Goal: Task Accomplishment & Management: Complete application form

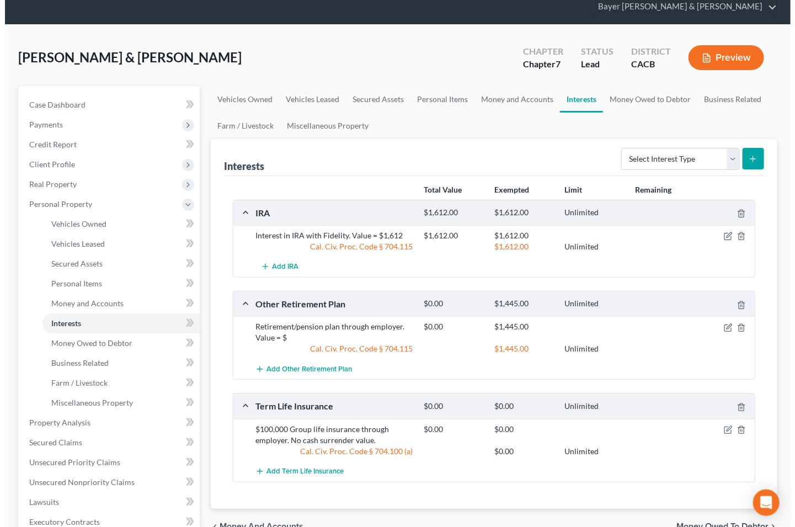
scroll to position [61, 0]
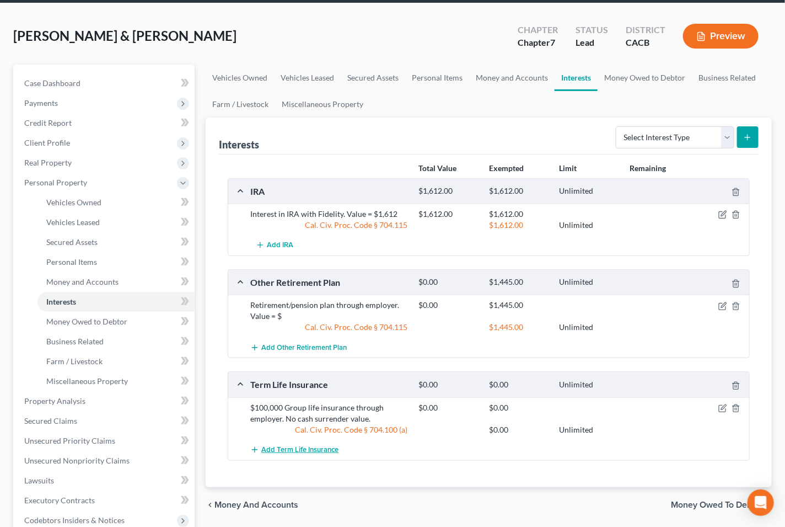
click at [279, 445] on span "Add Term Life Insurance" at bounding box center [299, 449] width 77 height 9
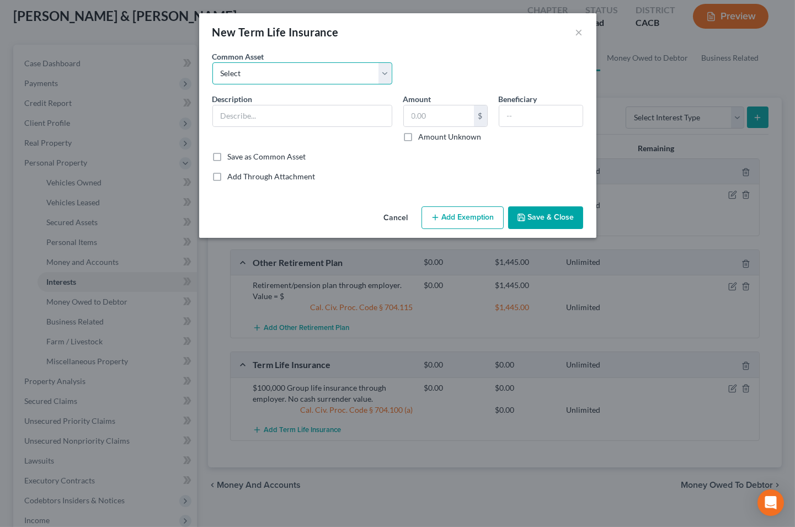
click at [378, 71] on select "Select Group life insurance" at bounding box center [302, 73] width 180 height 22
click at [379, 70] on select "Select Group life insurance" at bounding box center [302, 73] width 180 height 22
click at [258, 110] on input "text" at bounding box center [302, 115] width 179 height 21
type input "Interest in $100,000 life insurance policy with Transamerica with no cash surre…"
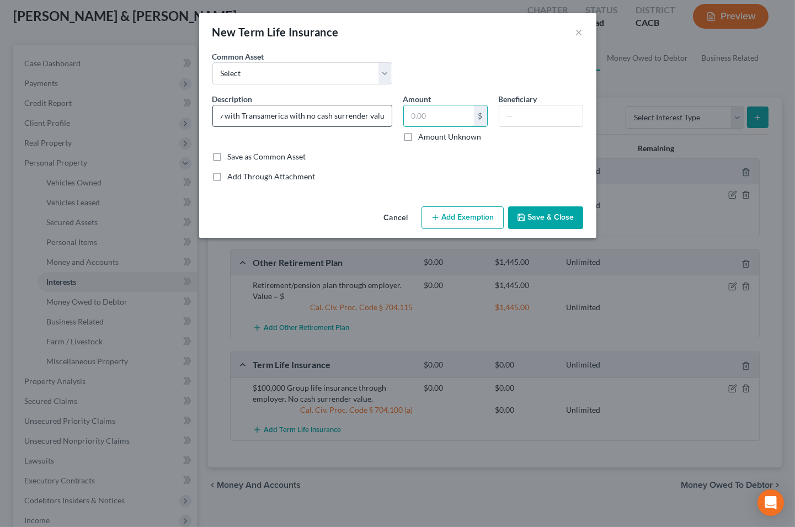
scroll to position [0, 0]
type input "0"
type input "[PERSON_NAME]'s minor son"
click at [446, 218] on button "Add Exemption" at bounding box center [462, 217] width 82 height 23
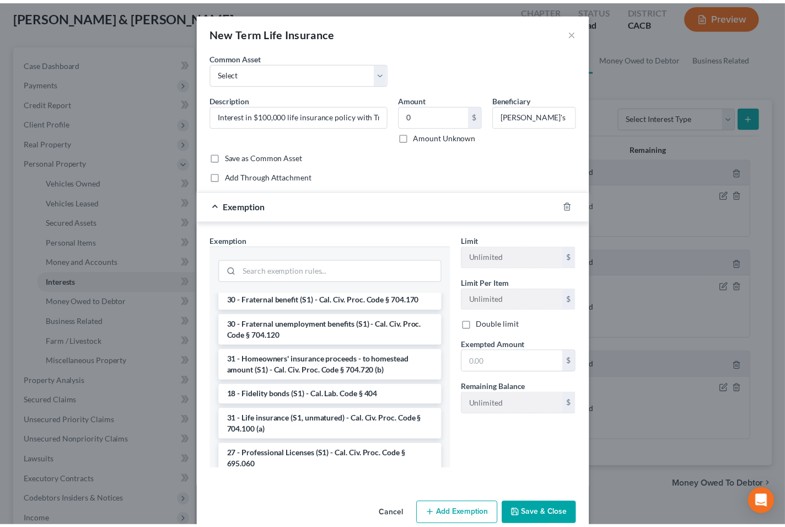
scroll to position [490, 0]
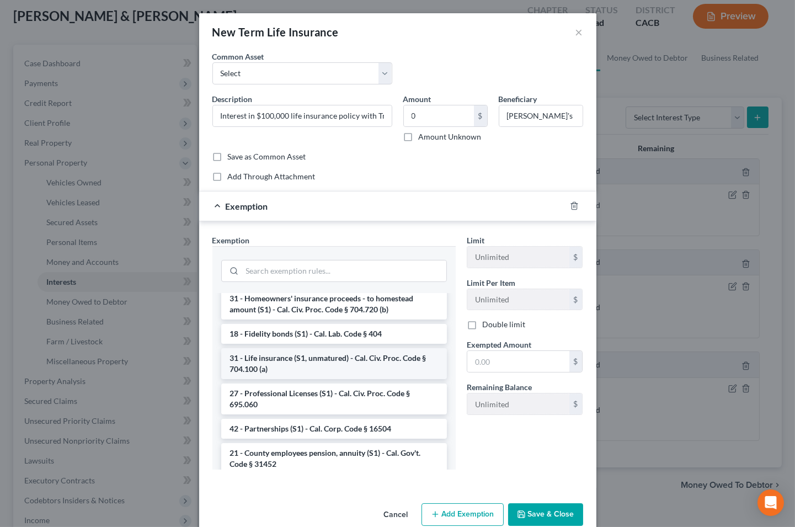
click at [298, 374] on li "31 - Life insurance (S1, unmatured) - Cal. Civ. Proc. Code § 704.100 (a)" at bounding box center [334, 363] width 226 height 31
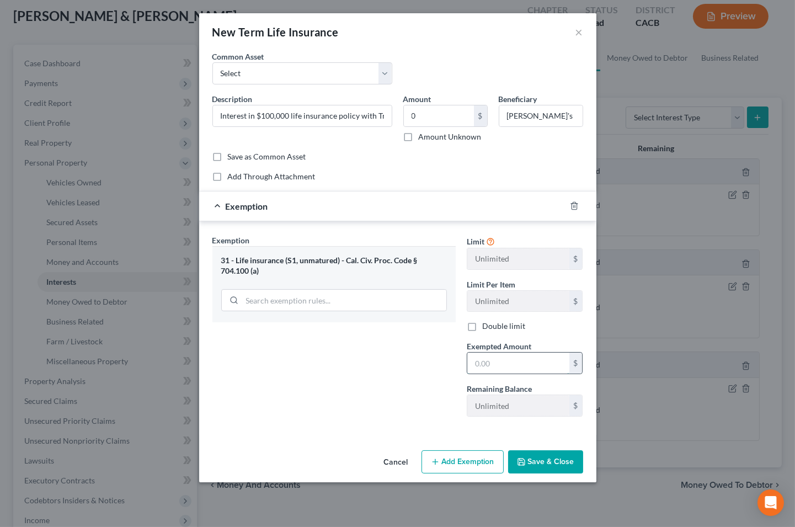
click at [527, 360] on input "text" at bounding box center [518, 362] width 102 height 21
type input "0.00"
click at [543, 464] on button "Save & Close" at bounding box center [545, 461] width 75 height 23
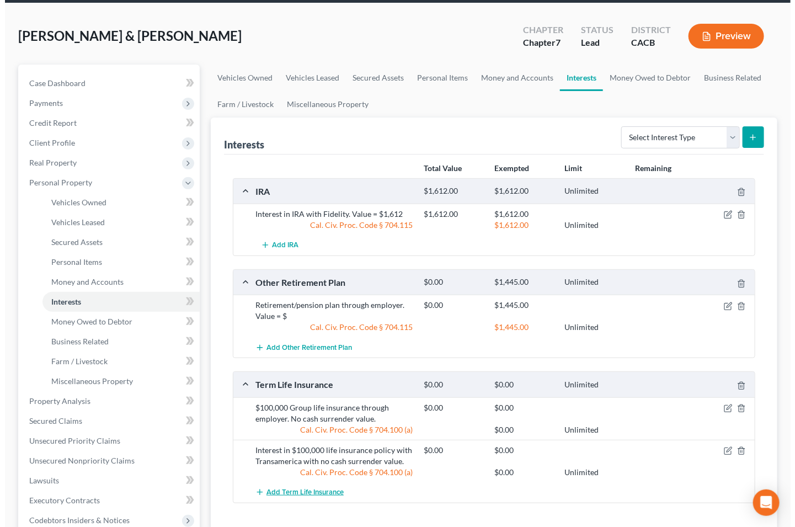
scroll to position [122, 0]
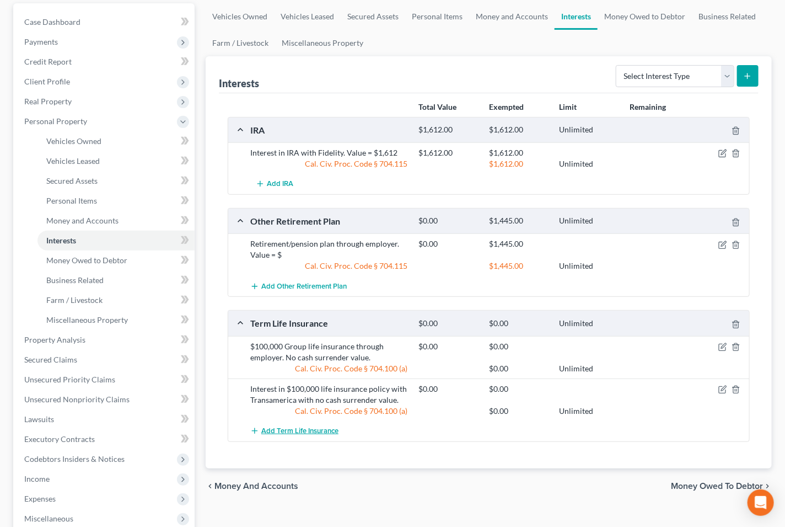
click at [276, 426] on span "Add Term Life Insurance" at bounding box center [299, 430] width 77 height 9
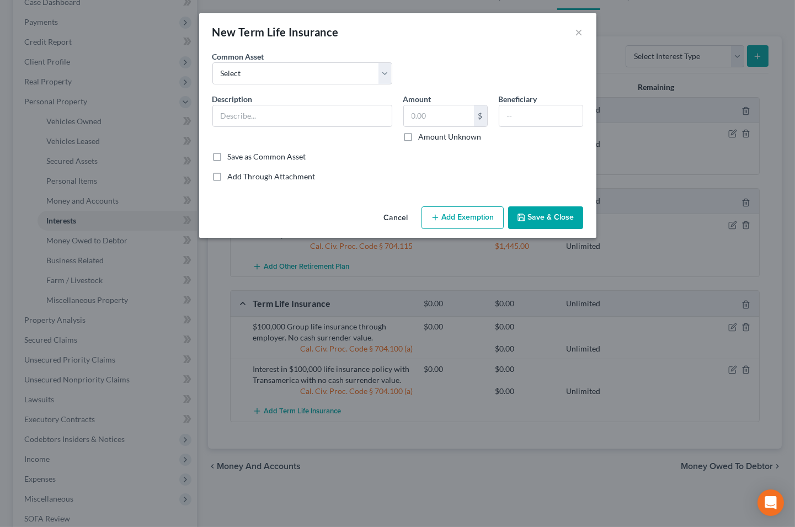
click at [439, 397] on div "New Term Life Insurance × An exemption set must first be selected from the Fili…" at bounding box center [397, 263] width 795 height 527
click at [222, 120] on input "text" at bounding box center [302, 115] width 179 height 21
type input "Interest in $100,000 life insurance policy with Transamerica with no cash surre…"
type input "0"
click at [572, 119] on input "[PERSON_NAME]'s minor son" at bounding box center [540, 115] width 83 height 21
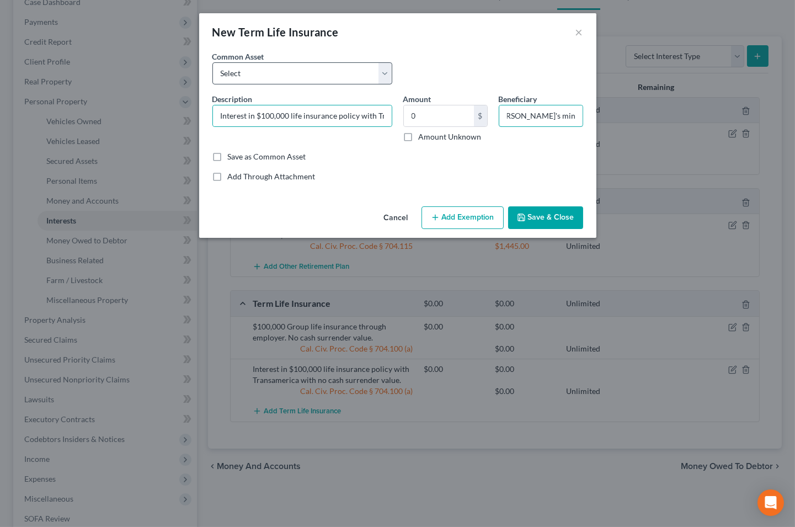
scroll to position [0, 15]
type input "[PERSON_NAME]'s minor daughter"
click at [469, 213] on button "Add Exemption" at bounding box center [462, 217] width 82 height 23
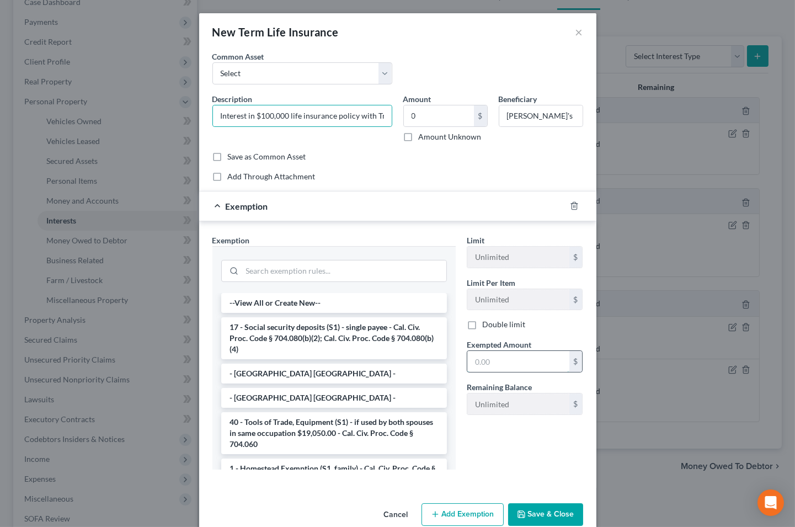
click at [506, 355] on input "text" at bounding box center [518, 361] width 102 height 21
type input "0"
click at [494, 366] on input "0" at bounding box center [518, 361] width 102 height 21
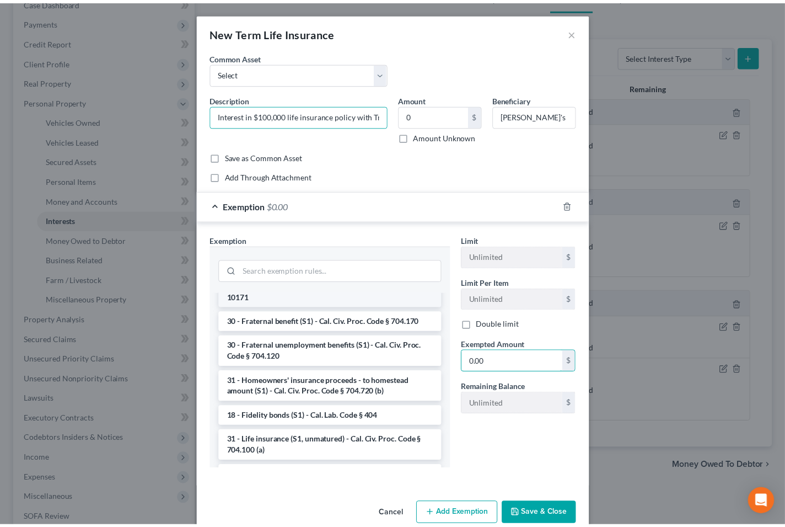
scroll to position [428, 0]
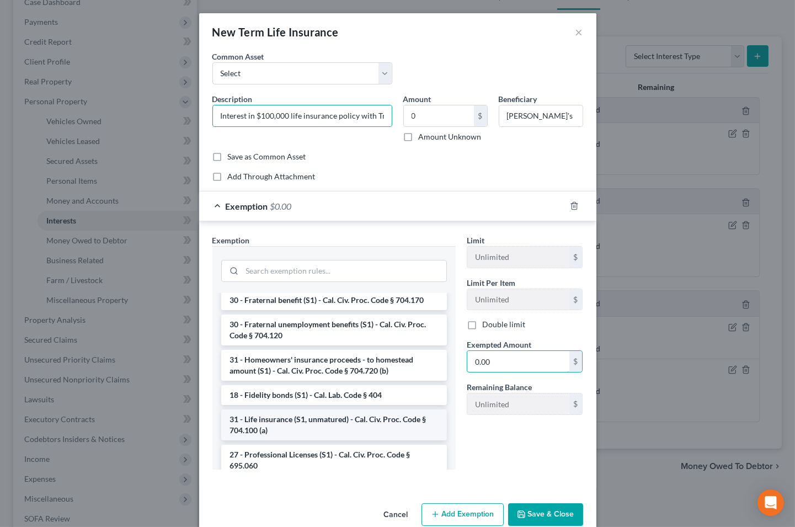
type input "0.00"
click at [312, 436] on li "31 - Life insurance (S1, unmatured) - Cal. Civ. Proc. Code § 704.100 (a)" at bounding box center [334, 424] width 226 height 31
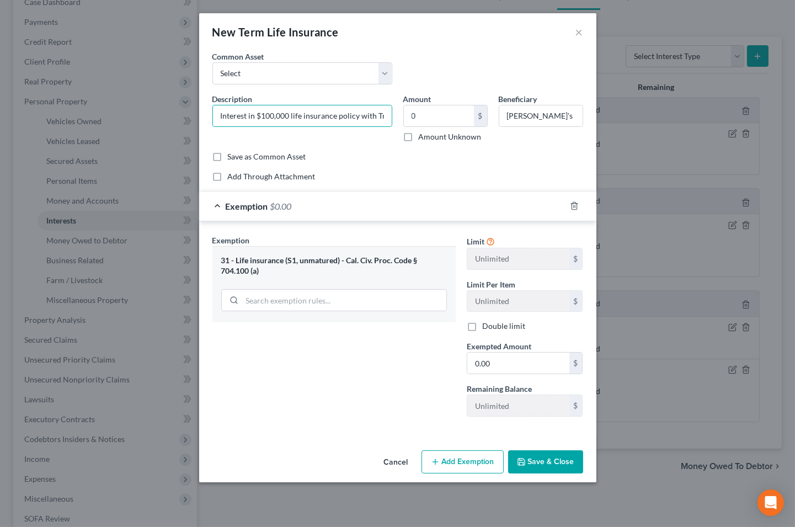
click at [548, 455] on button "Save & Close" at bounding box center [545, 461] width 75 height 23
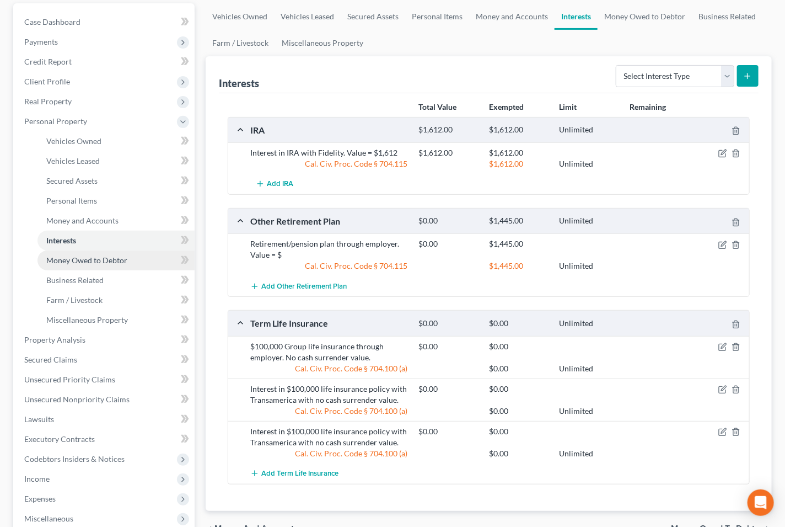
click at [101, 255] on span "Money Owed to Debtor" at bounding box center [86, 259] width 81 height 9
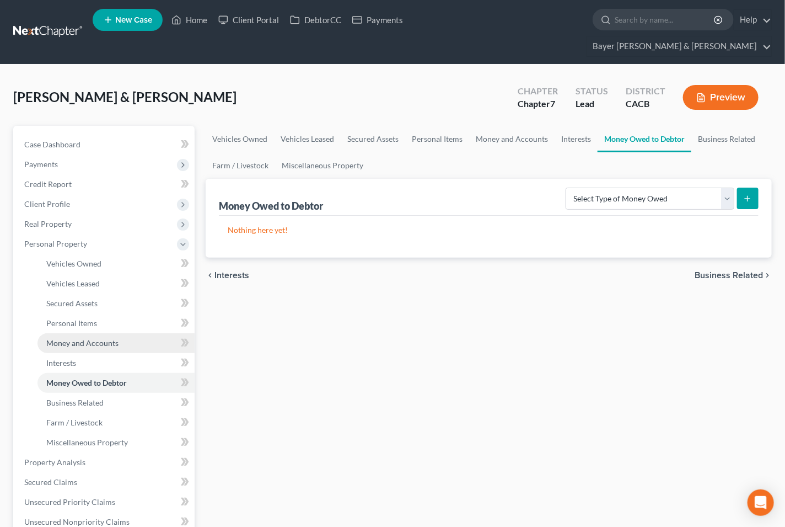
click at [100, 338] on span "Money and Accounts" at bounding box center [82, 342] width 72 height 9
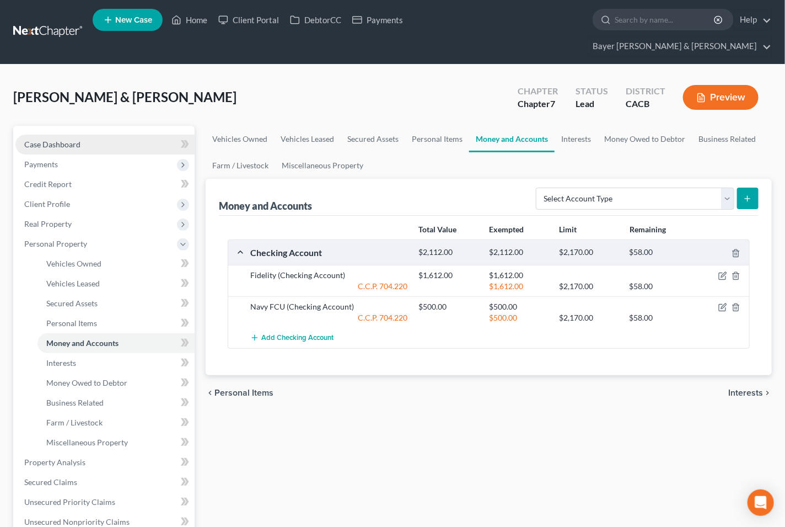
click at [119, 135] on link "Case Dashboard" at bounding box center [104, 145] width 179 height 20
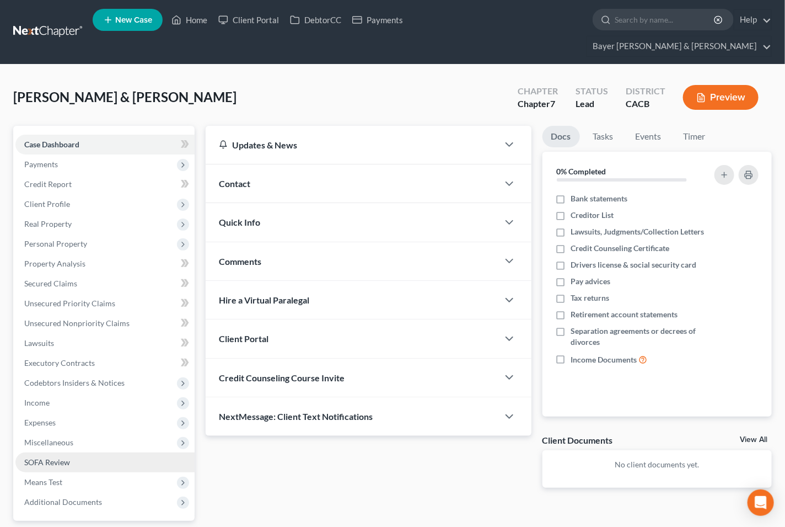
click at [61, 452] on link "SOFA Review" at bounding box center [104, 462] width 179 height 20
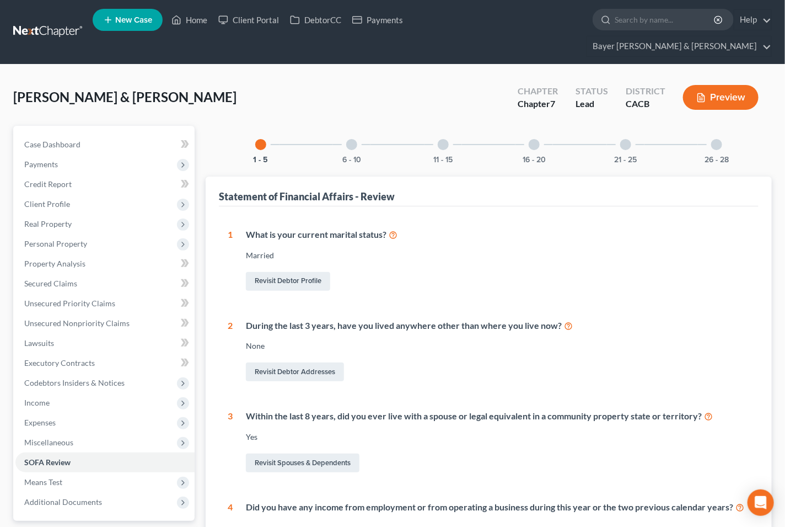
click at [718, 139] on div at bounding box center [716, 144] width 11 height 11
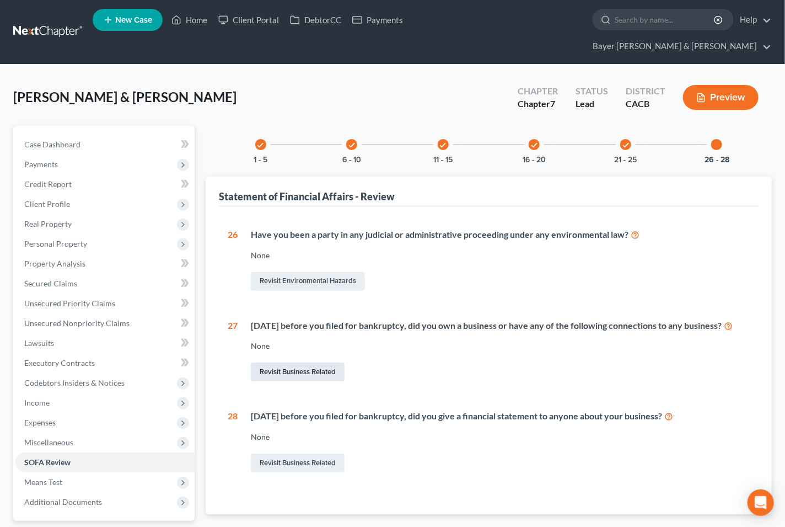
click at [288, 362] on link "Revisit Business Related" at bounding box center [298, 371] width 94 height 19
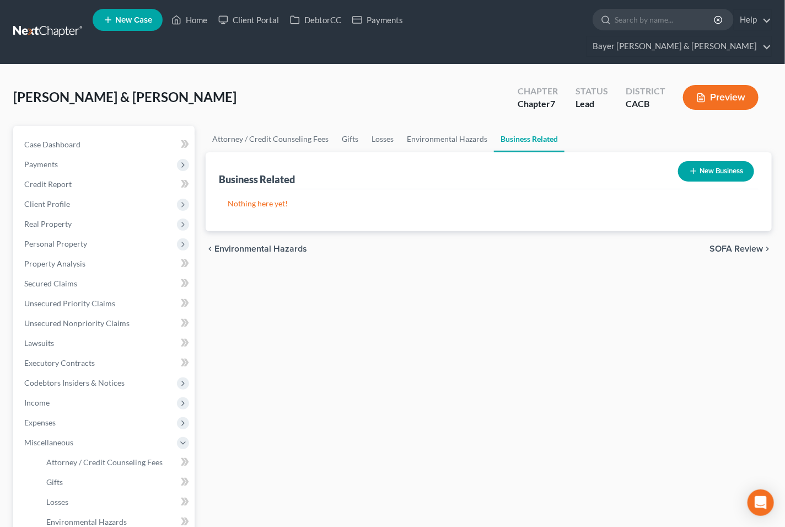
click at [707, 161] on button "New Business" at bounding box center [716, 171] width 76 height 20
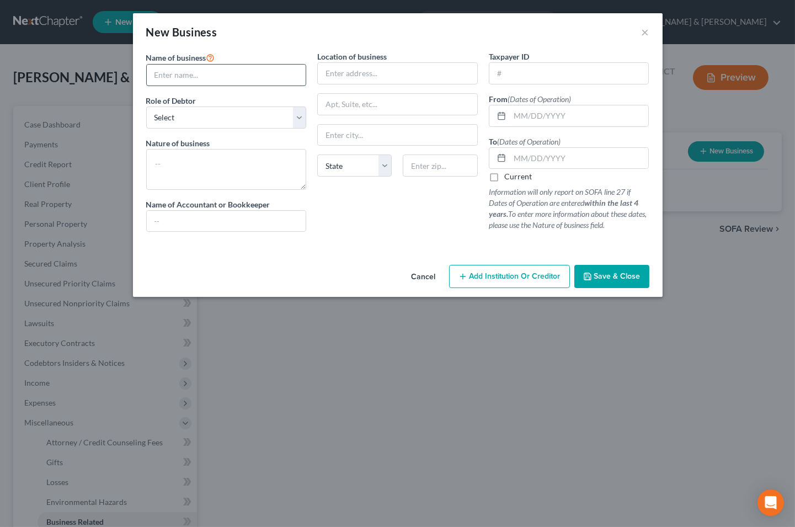
drag, startPoint x: 204, startPoint y: 79, endPoint x: 228, endPoint y: 79, distance: 23.7
click at [204, 79] on input "text" at bounding box center [226, 75] width 159 height 21
type input "Starlight Venues, Inc."
click at [298, 114] on select "Select A member of a limited liability company (LLC) or limited liability partn…" at bounding box center [226, 117] width 160 height 22
select select "sole_proprietor"
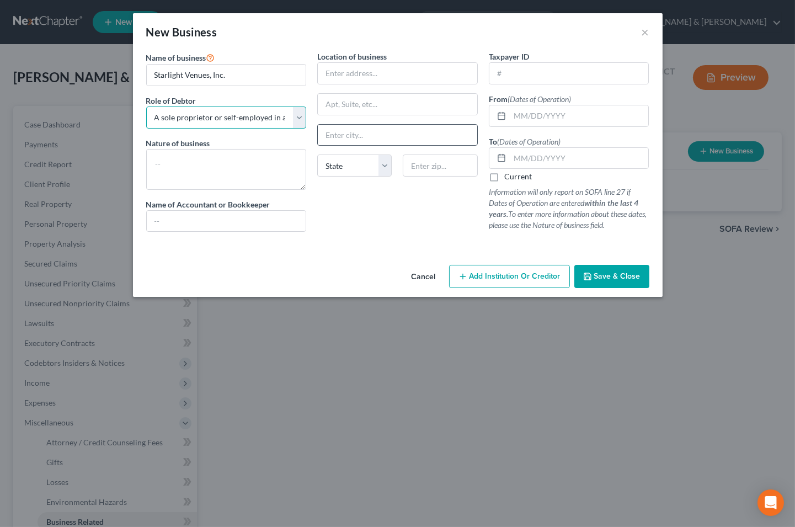
click at [146, 106] on select "Select A member of a limited liability company (LLC) or limited liability partn…" at bounding box center [226, 117] width 160 height 22
click at [252, 160] on textarea at bounding box center [226, 169] width 160 height 41
click at [346, 82] on input "text" at bounding box center [397, 73] width 159 height 21
click at [524, 66] on input "text" at bounding box center [568, 73] width 159 height 21
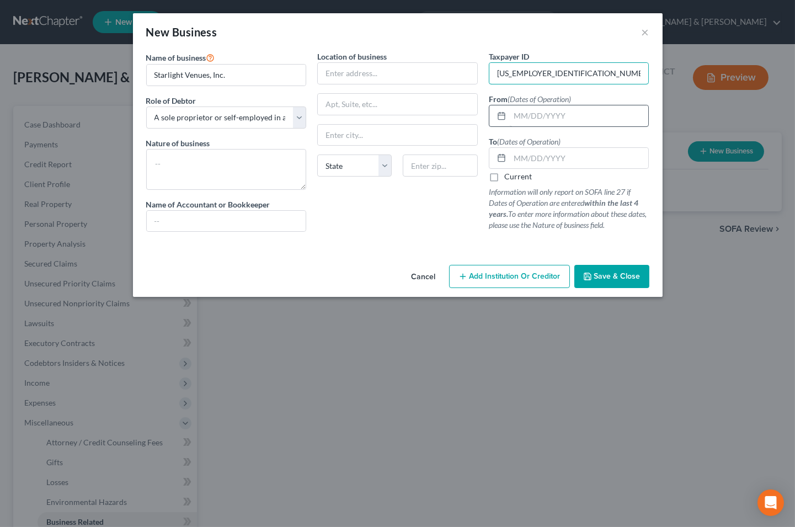
type input "[US_EMPLOYER_IDENTIFICATION_NUMBER]"
click at [547, 109] on input "text" at bounding box center [578, 115] width 139 height 21
type input "[DATE]"
click at [385, 169] on select "State [US_STATE] AK AR AZ CA CO CT DE DC [GEOGRAPHIC_DATA] [GEOGRAPHIC_DATA] GU…" at bounding box center [354, 165] width 74 height 22
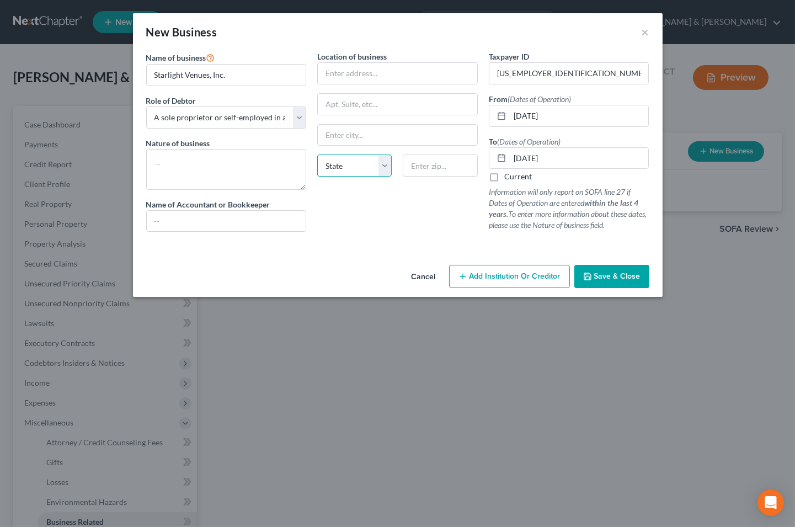
select select "4"
click at [317, 154] on select "State [US_STATE] AK AR AZ CA CO CT DE DC [GEOGRAPHIC_DATA] [GEOGRAPHIC_DATA] GU…" at bounding box center [354, 165] width 74 height 22
click at [599, 280] on span "Save & Close" at bounding box center [617, 275] width 46 height 9
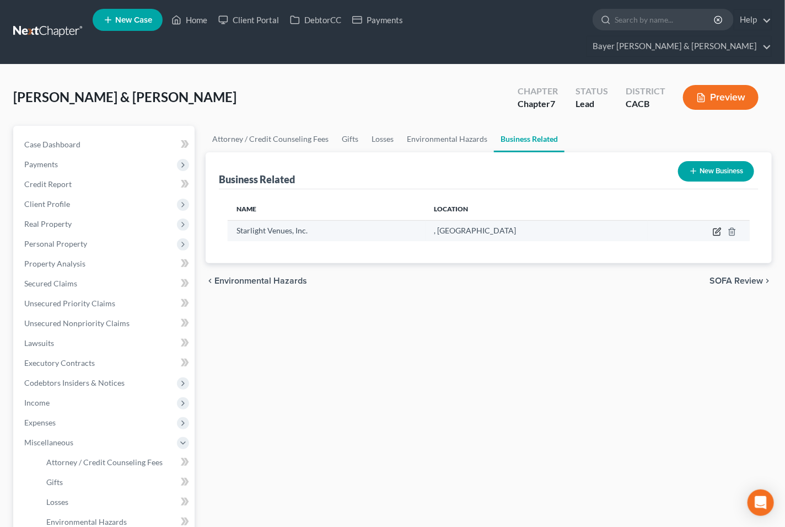
click at [717, 228] on icon "button" at bounding box center [718, 230] width 5 height 5
select select "sole_proprietor"
select select "4"
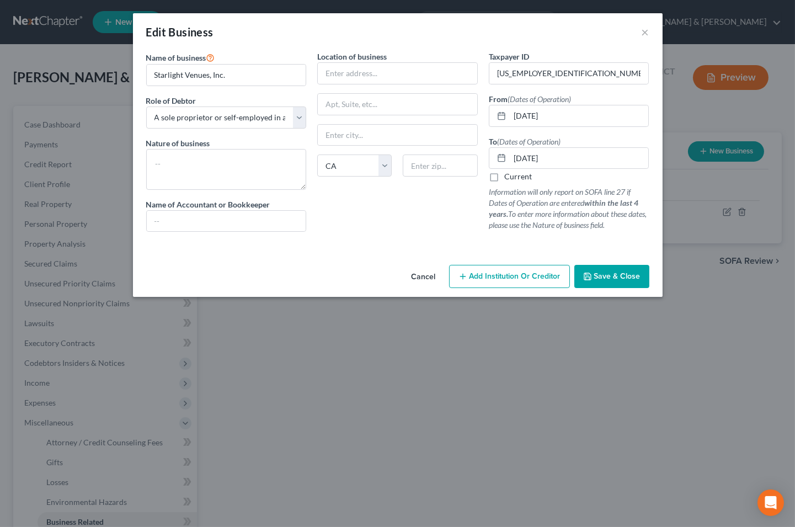
click at [610, 284] on button "Save & Close" at bounding box center [611, 276] width 75 height 23
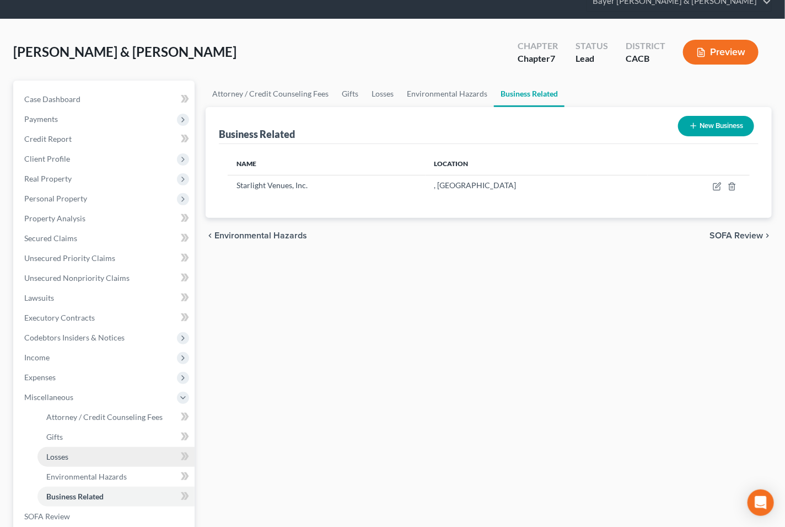
scroll to position [122, 0]
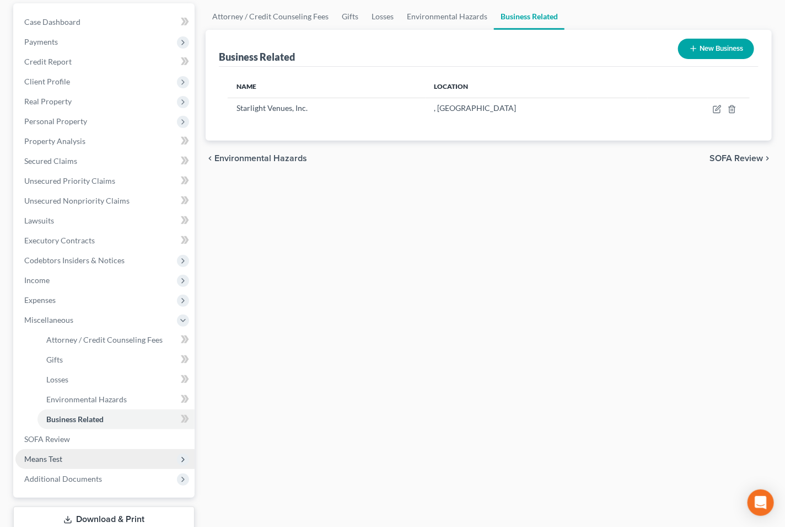
click at [127, 449] on span "Means Test" at bounding box center [104, 459] width 179 height 20
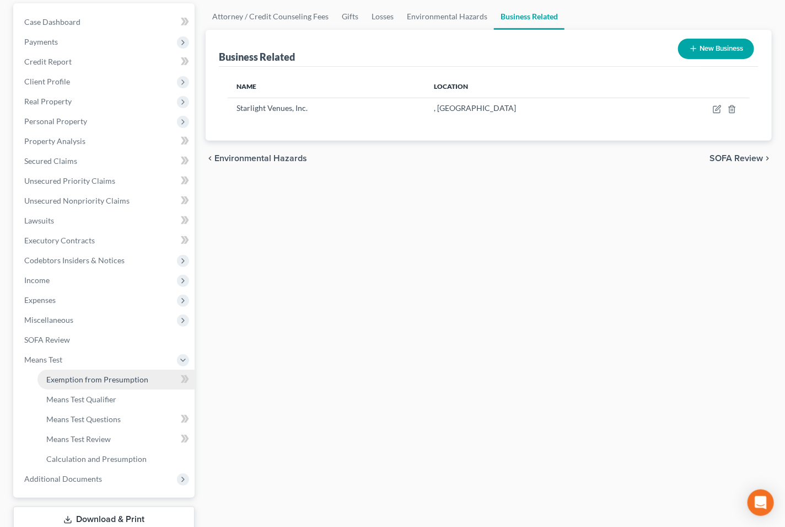
click at [134, 374] on span "Exemption from Presumption" at bounding box center [97, 378] width 102 height 9
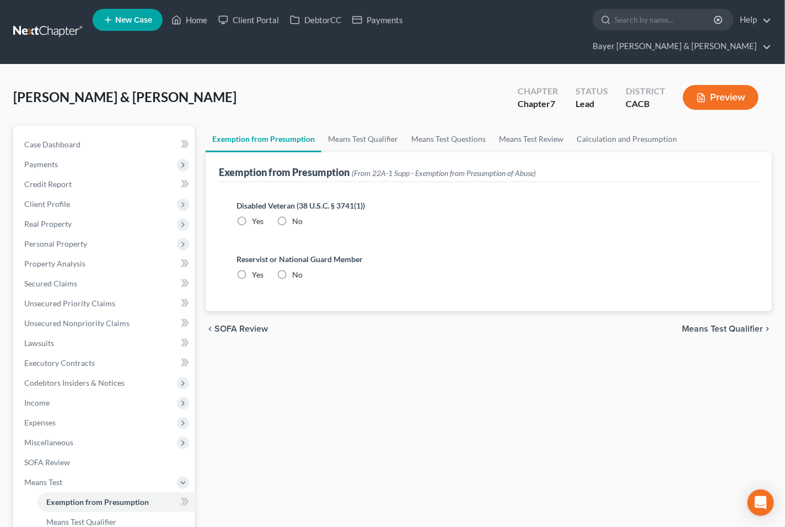
click at [292, 216] on label "No" at bounding box center [297, 221] width 10 height 11
click at [297, 216] on input "No" at bounding box center [300, 219] width 7 height 7
radio input "true"
click at [292, 269] on label "No" at bounding box center [297, 274] width 10 height 11
click at [297, 269] on input "No" at bounding box center [300, 272] width 7 height 7
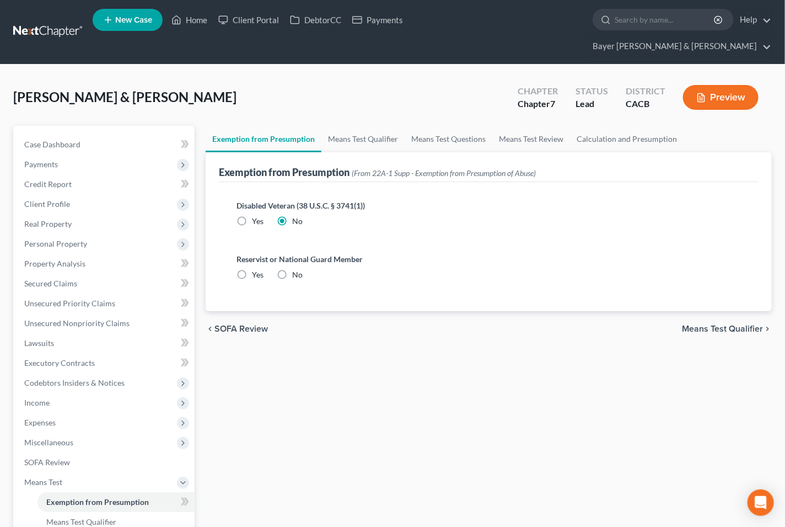
radio input "true"
click at [726, 324] on span "Means Test Qualifier" at bounding box center [722, 328] width 81 height 9
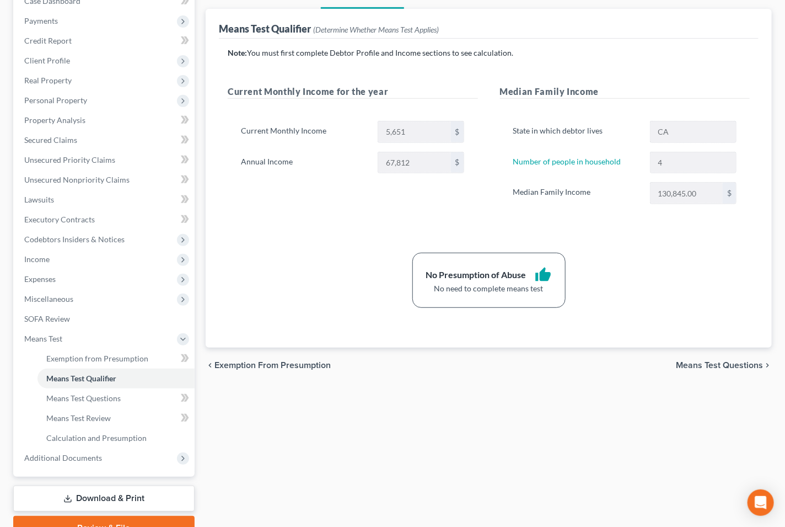
scroll to position [177, 0]
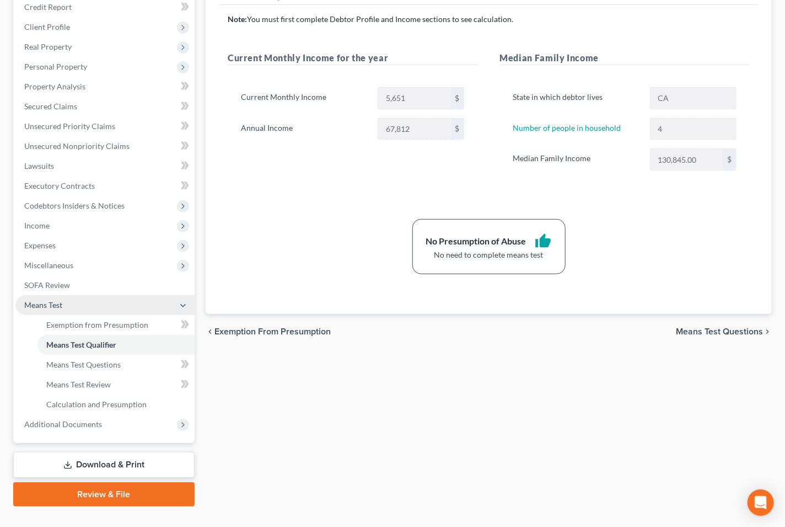
click at [128, 295] on span "Means Test" at bounding box center [104, 305] width 179 height 20
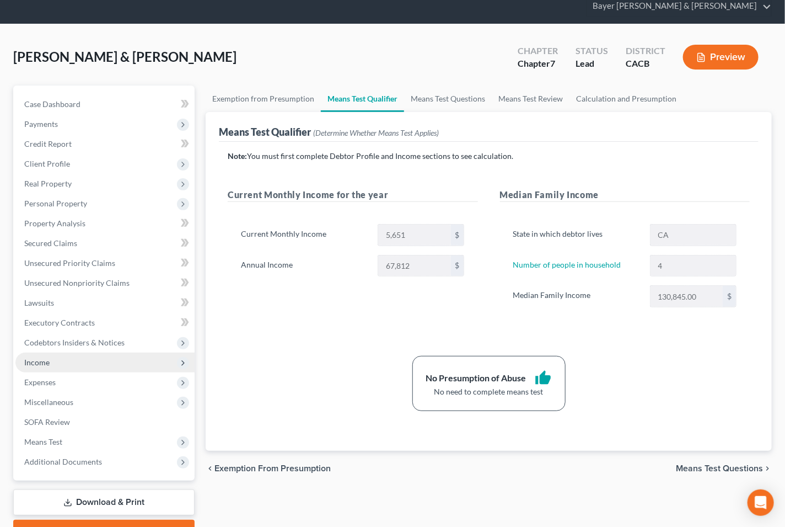
scroll to position [0, 0]
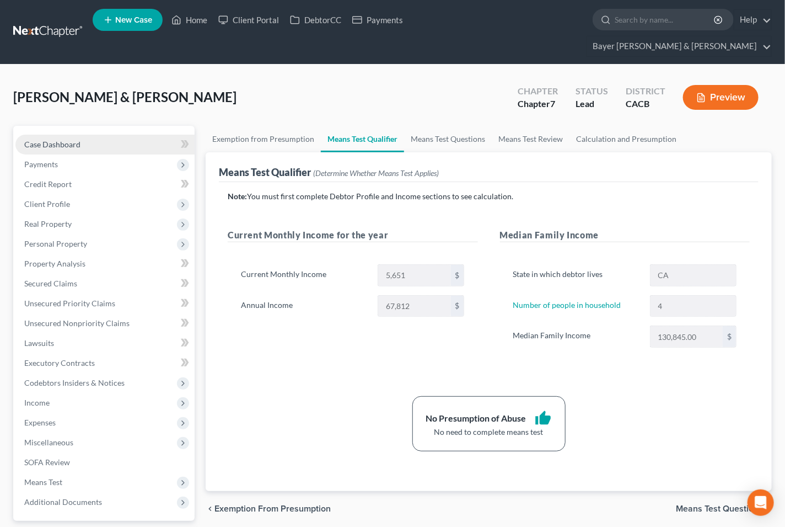
click at [77, 140] on span "Case Dashboard" at bounding box center [52, 144] width 56 height 9
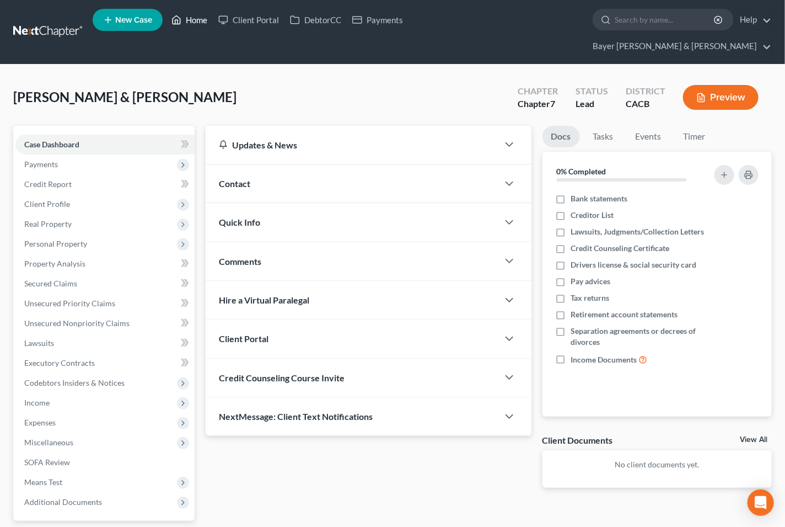
click at [196, 24] on link "Home" at bounding box center [189, 20] width 47 height 20
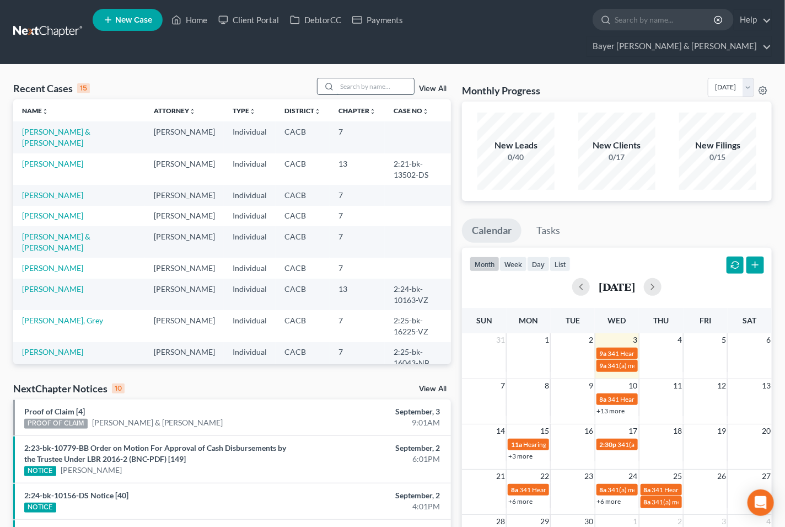
click at [360, 78] on input "search" at bounding box center [375, 86] width 77 height 16
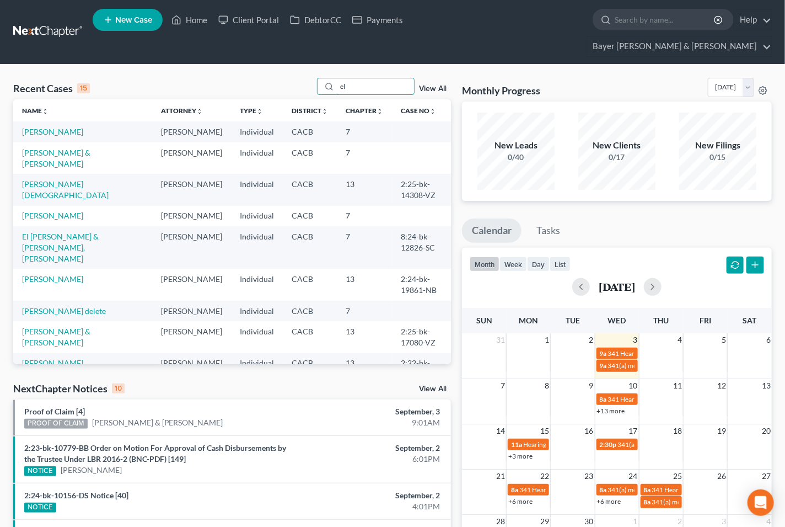
type input "e"
click at [121, 20] on span "New Case" at bounding box center [133, 20] width 37 height 8
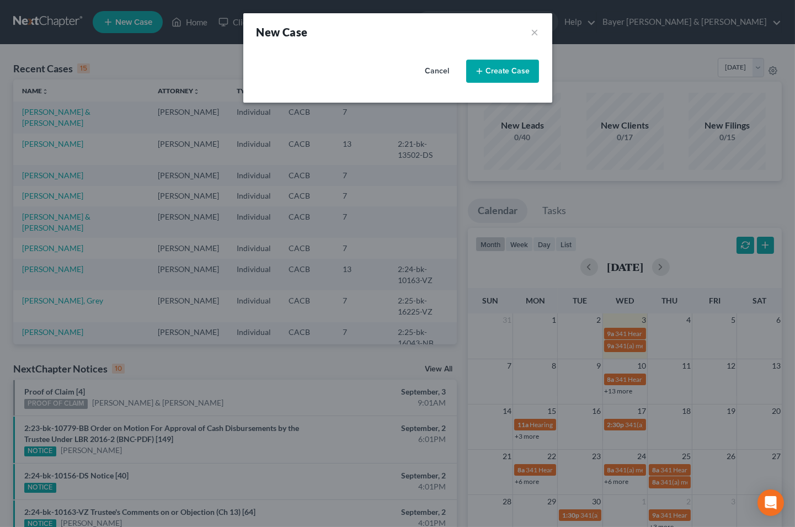
select select "7"
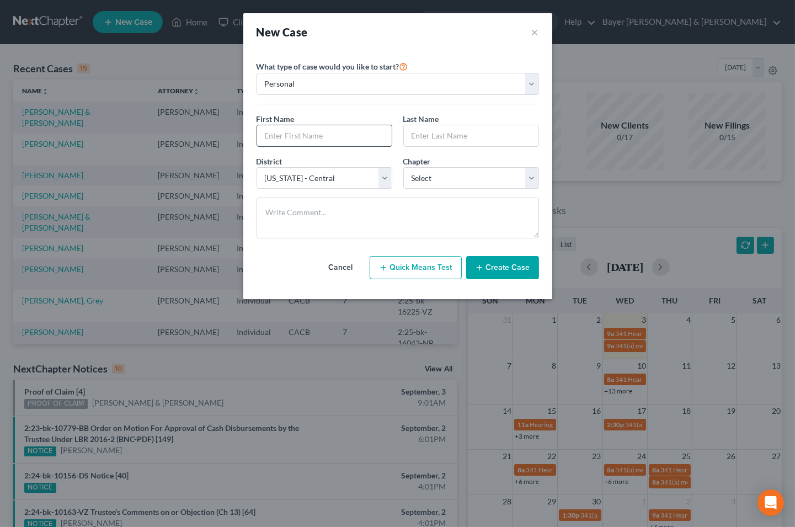
click at [354, 138] on input "text" at bounding box center [324, 135] width 135 height 21
type input "[PERSON_NAME]"
type input "El-Rabaa"
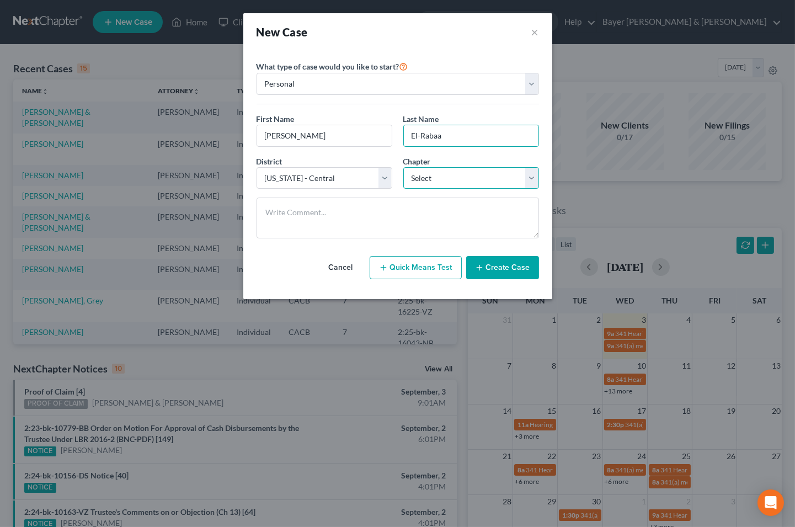
click at [528, 180] on select "Select 7 11 12 13" at bounding box center [471, 178] width 136 height 22
select select "0"
click at [403, 167] on select "Select 7 11 12 13" at bounding box center [471, 178] width 136 height 22
click at [486, 267] on button "Create Case" at bounding box center [502, 267] width 73 height 23
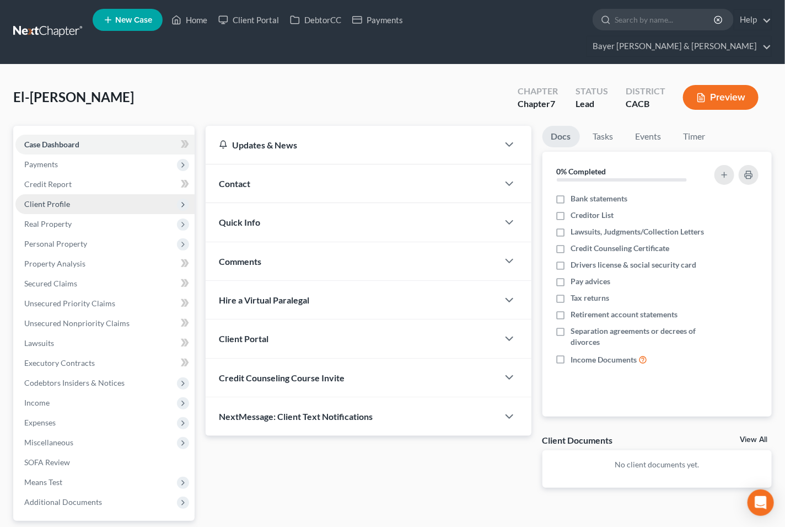
click at [67, 199] on span "Client Profile" at bounding box center [47, 203] width 46 height 9
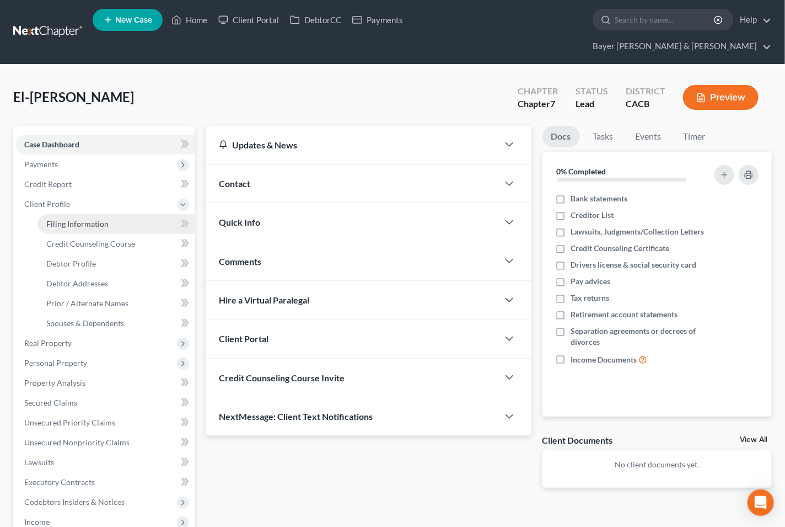
click at [95, 219] on span "Filing Information" at bounding box center [77, 223] width 62 height 9
select select "1"
select select "0"
select select "7"
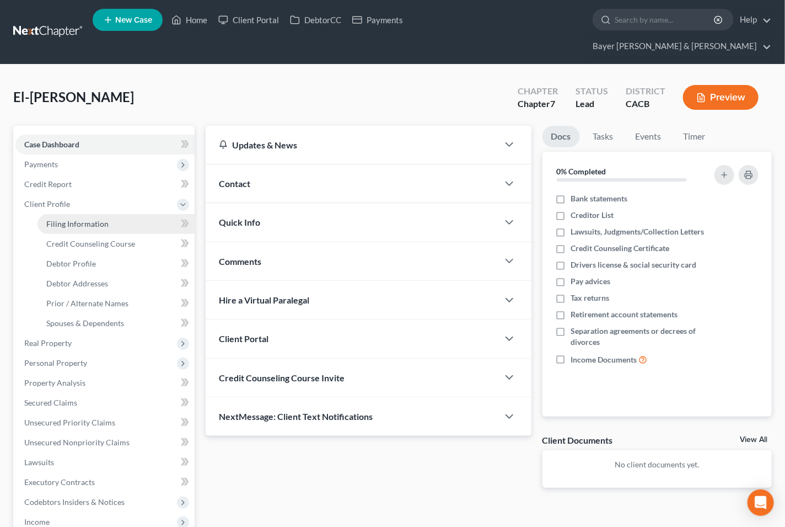
select select "4"
select select "0"
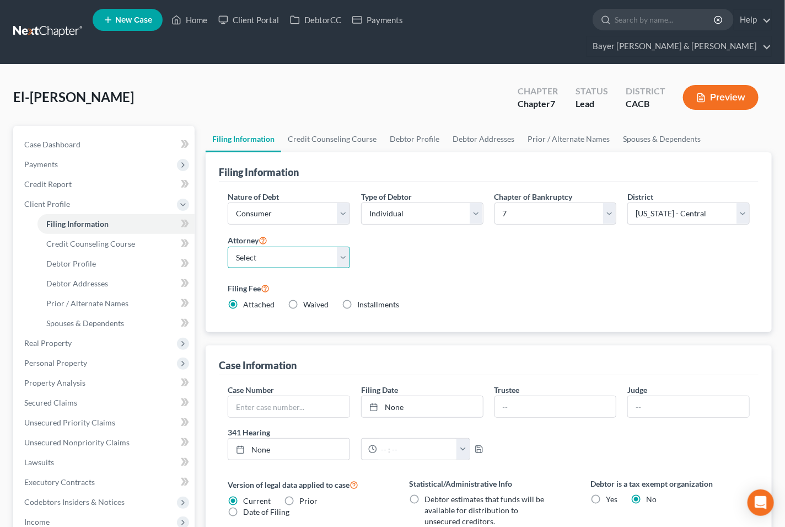
click at [340, 246] on select "Select [PERSON_NAME] - CACB [PERSON_NAME] - CACB [PERSON_NAME] - CACB" at bounding box center [289, 257] width 122 height 22
select select "1"
click at [228, 246] on select "Select [PERSON_NAME] - CACB [PERSON_NAME] - CACB [PERSON_NAME] - CACB" at bounding box center [289, 257] width 122 height 22
click at [194, 20] on link "Home" at bounding box center [189, 20] width 47 height 20
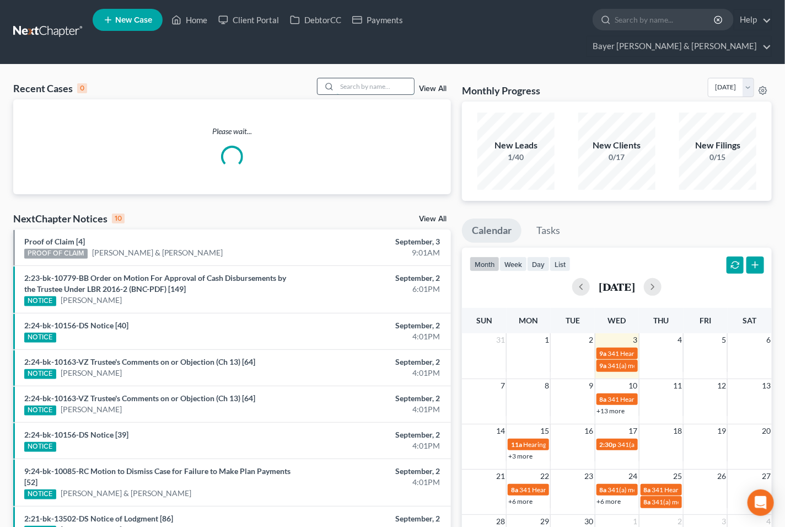
click at [380, 78] on input "search" at bounding box center [375, 86] width 77 height 16
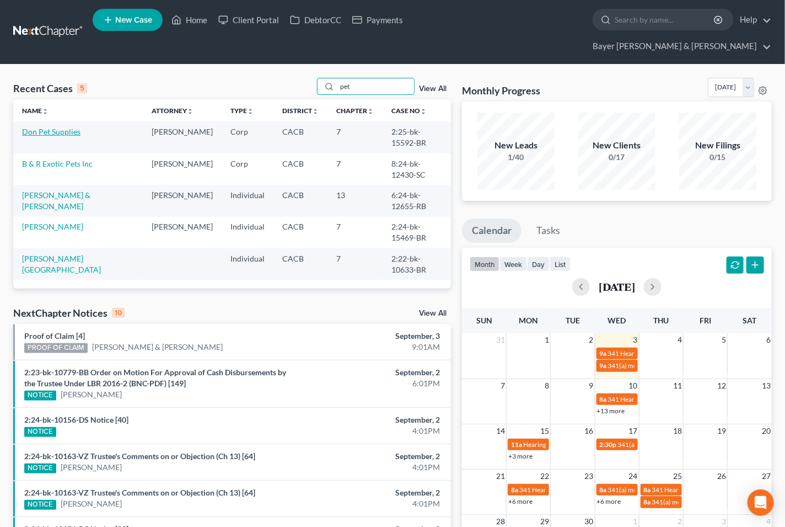
type input "pet"
click at [65, 127] on link "Don Pet Supplies" at bounding box center [51, 131] width 58 height 9
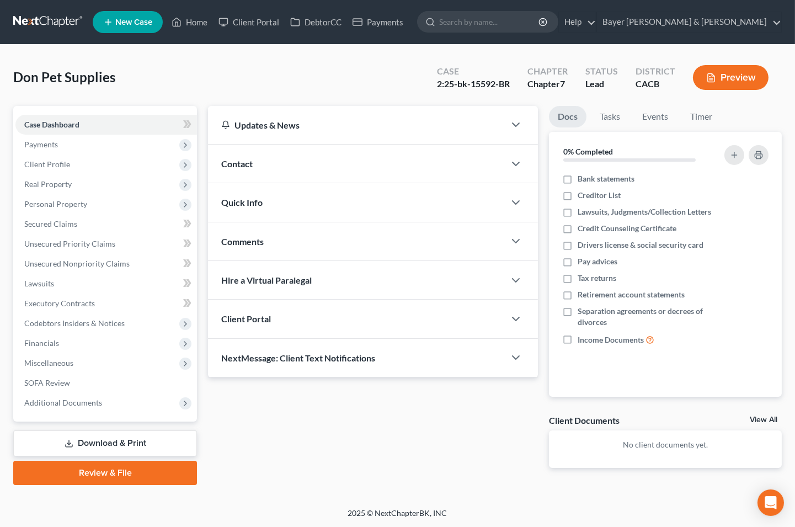
click at [119, 442] on link "Download & Print" at bounding box center [105, 443] width 184 height 26
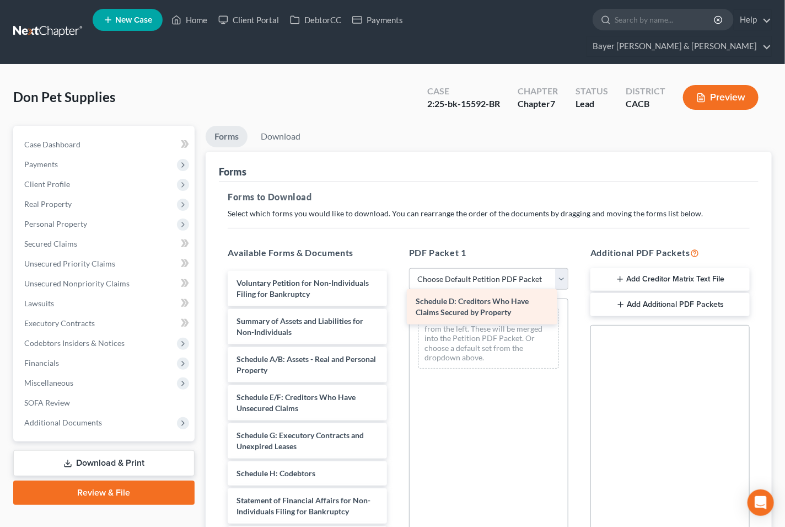
drag, startPoint x: 313, startPoint y: 387, endPoint x: 492, endPoint y: 311, distance: 194.5
click at [396, 311] on div "Schedule D: Creditors Who Have Claims Secured by Property Voluntary Petition fo…" at bounding box center [307, 470] width 177 height 399
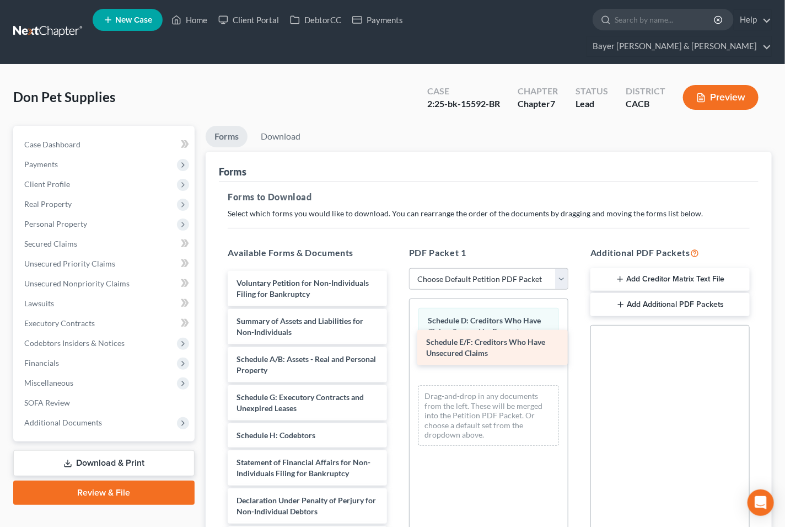
drag, startPoint x: 263, startPoint y: 383, endPoint x: 453, endPoint y: 348, distance: 192.8
click at [396, 348] on div "Schedule E/F: Creditors Who Have Unsecured Claims Voluntary Petition for Non-In…" at bounding box center [307, 451] width 177 height 361
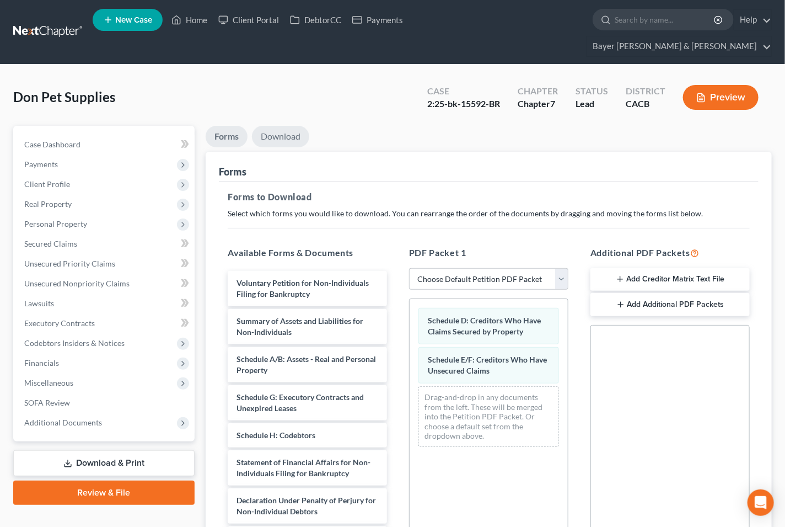
click at [285, 126] on link "Download" at bounding box center [280, 137] width 57 height 22
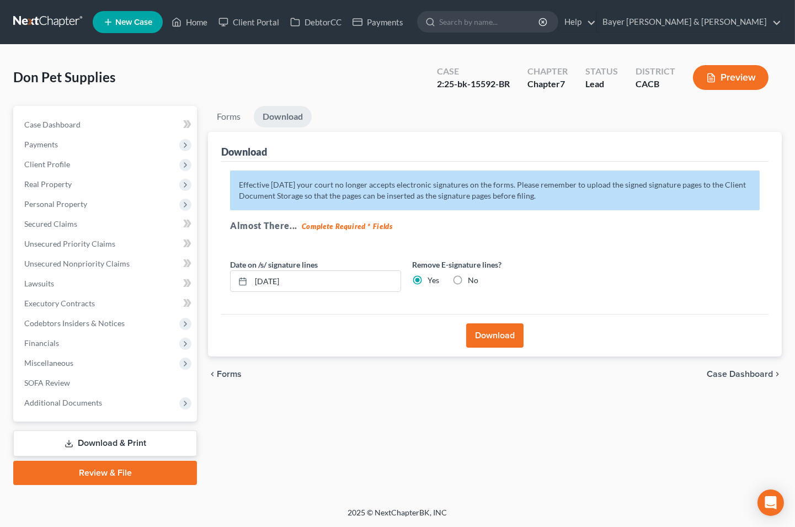
click at [488, 338] on button "Download" at bounding box center [494, 335] width 57 height 24
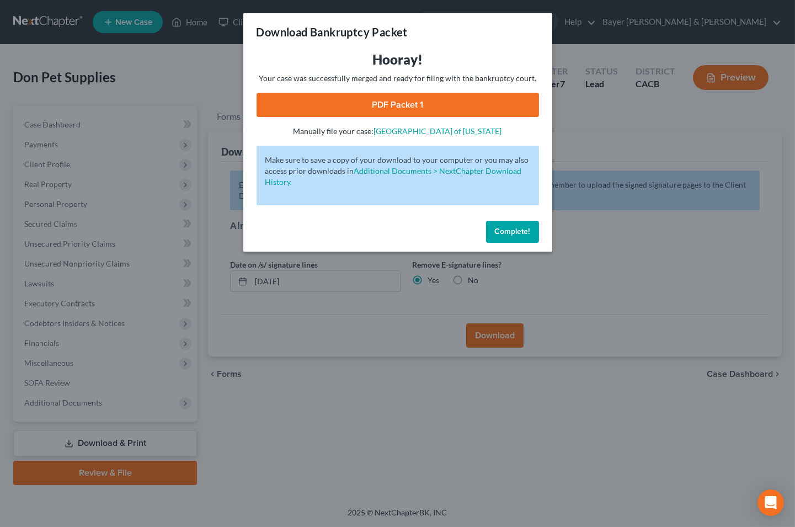
click at [351, 100] on link "PDF Packet 1" at bounding box center [397, 105] width 282 height 24
click at [144, 68] on div "Download Bankruptcy Packet Hooray! Your case was successfully merged and ready …" at bounding box center [397, 263] width 795 height 527
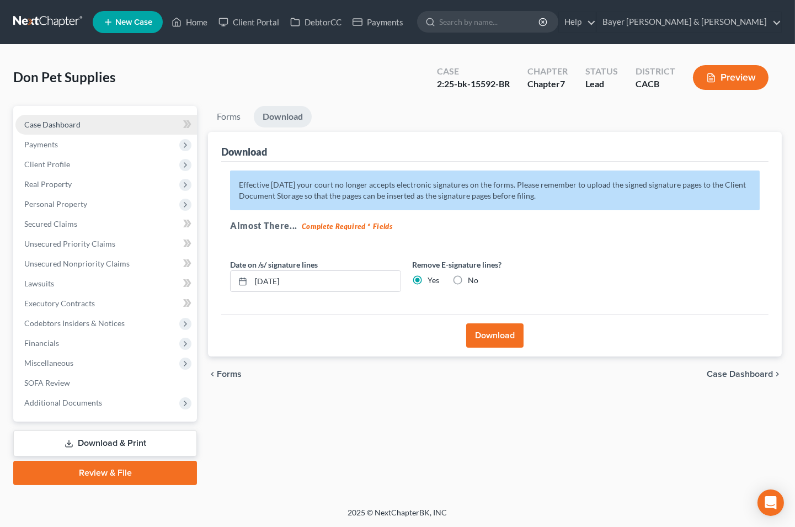
click at [132, 122] on link "Case Dashboard" at bounding box center [105, 125] width 181 height 20
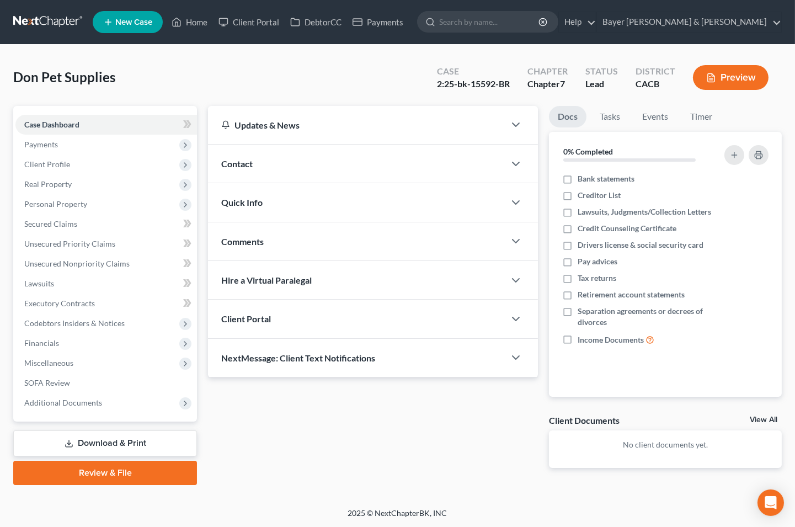
click at [765, 418] on link "View All" at bounding box center [763, 420] width 28 height 8
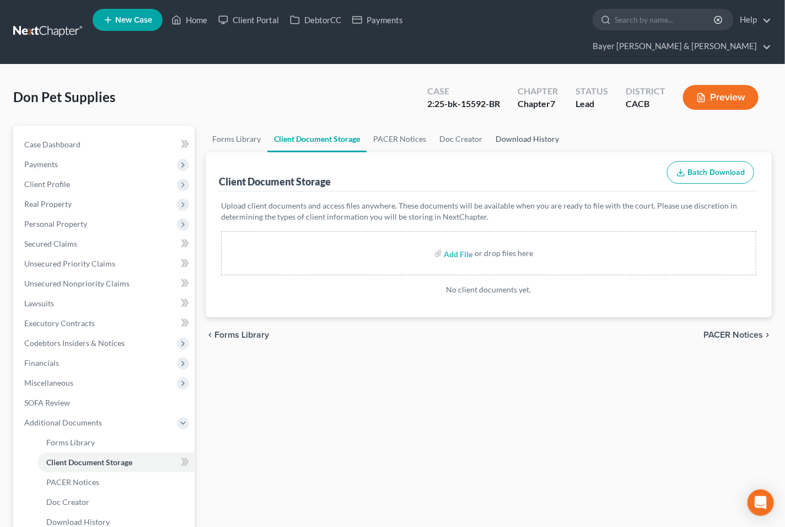
click at [529, 126] on link "Download History" at bounding box center [527, 139] width 77 height 26
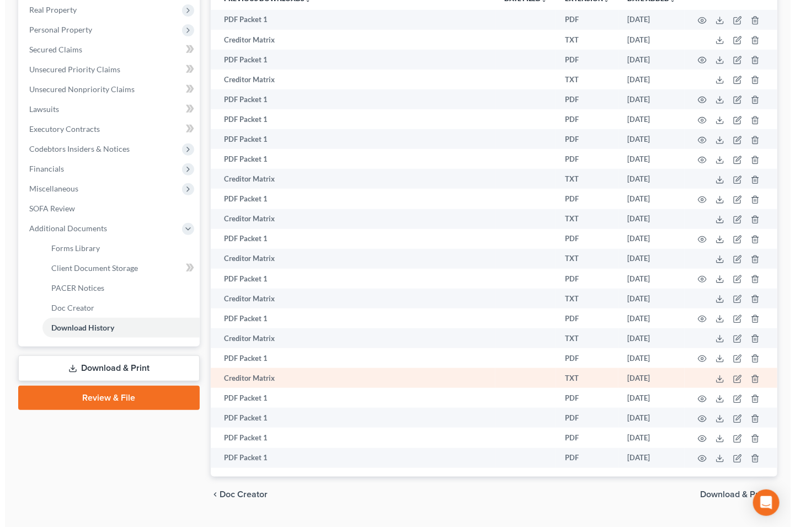
scroll to position [206, 0]
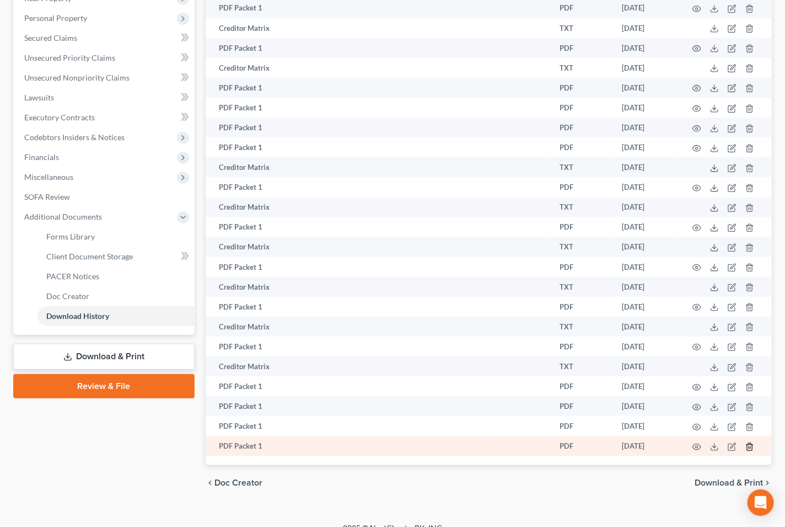
click at [750, 443] on icon "button" at bounding box center [749, 446] width 5 height 7
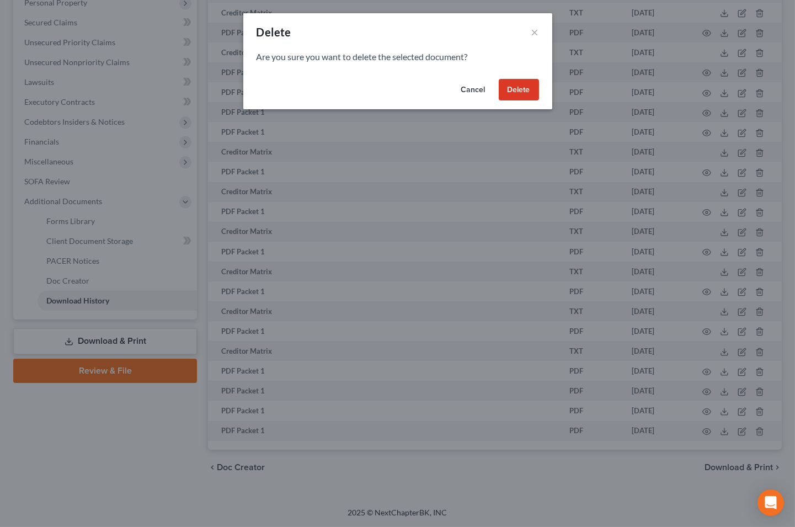
click at [512, 89] on button "Delete" at bounding box center [518, 90] width 40 height 22
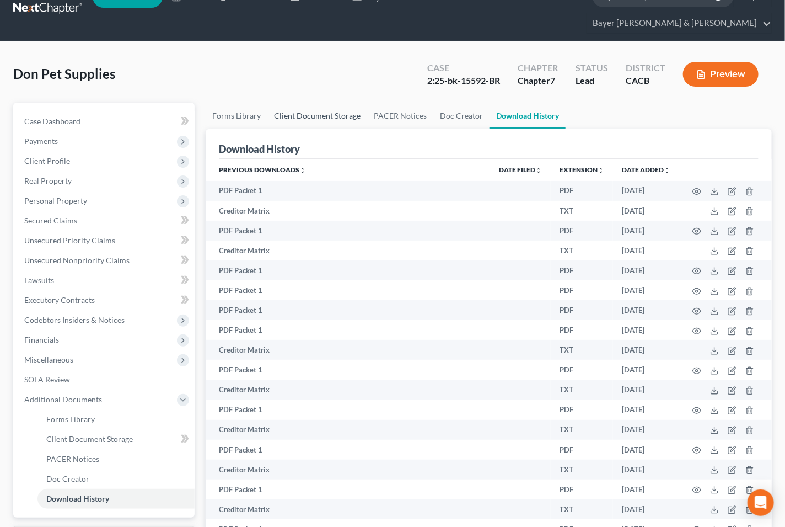
scroll to position [0, 0]
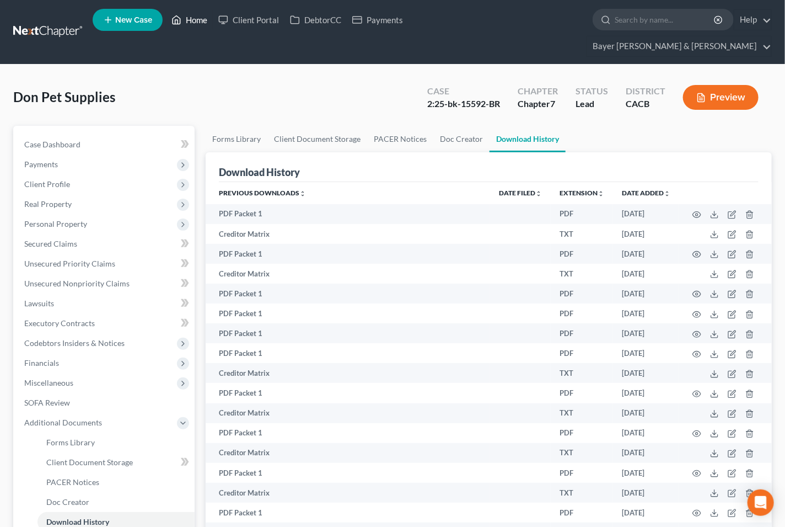
click at [192, 17] on link "Home" at bounding box center [189, 20] width 47 height 20
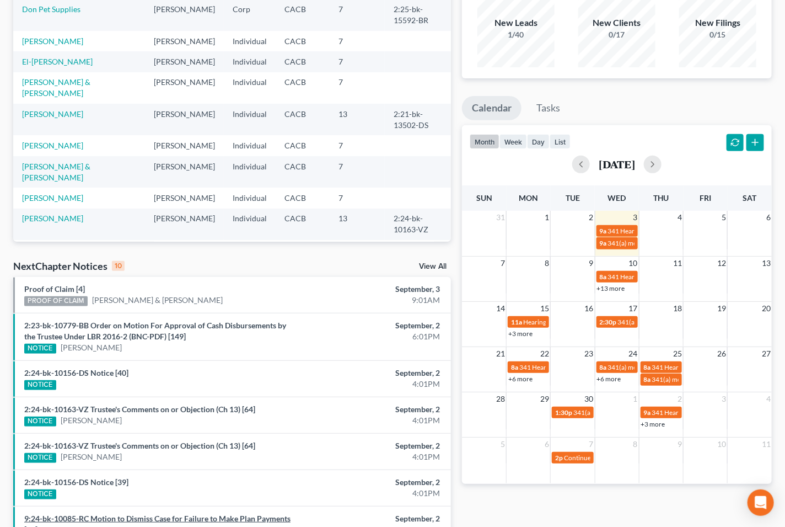
scroll to position [184, 0]
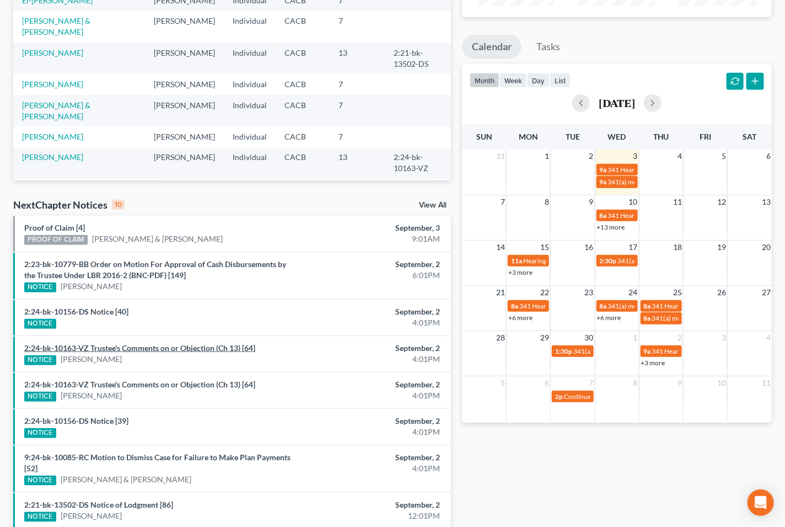
click at [102, 343] on link "2:24-bk-10163-VZ Trustee's Comments on or Objection (Ch 13) [64]" at bounding box center [139, 347] width 231 height 9
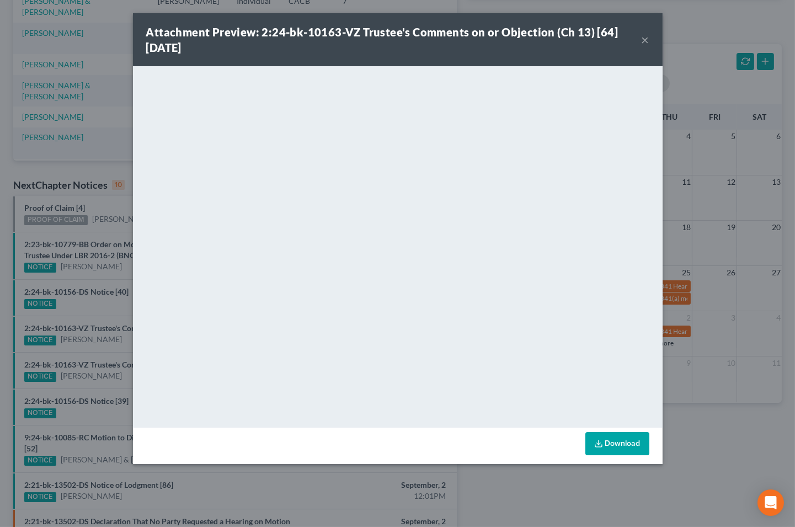
click at [644, 41] on button "×" at bounding box center [645, 39] width 8 height 13
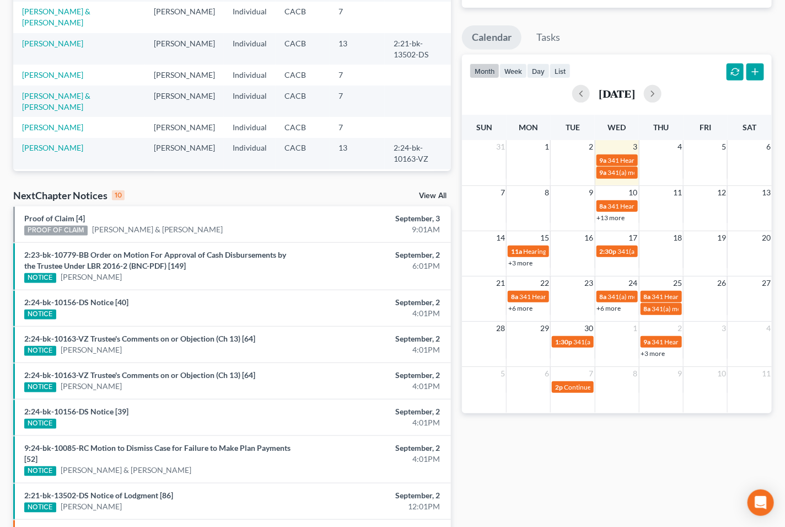
scroll to position [245, 0]
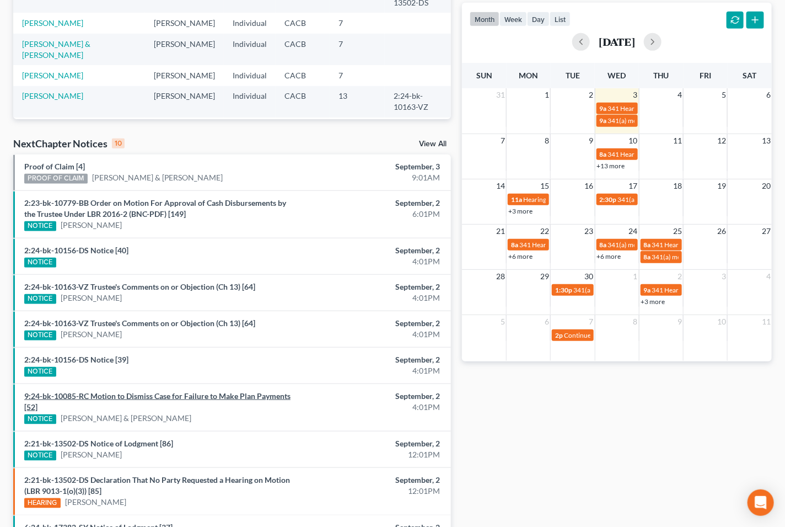
click at [173, 391] on link "9:24-bk-10085-RC Motion to Dismiss Case for Failure to Make Plan Payments [52]" at bounding box center [157, 401] width 266 height 20
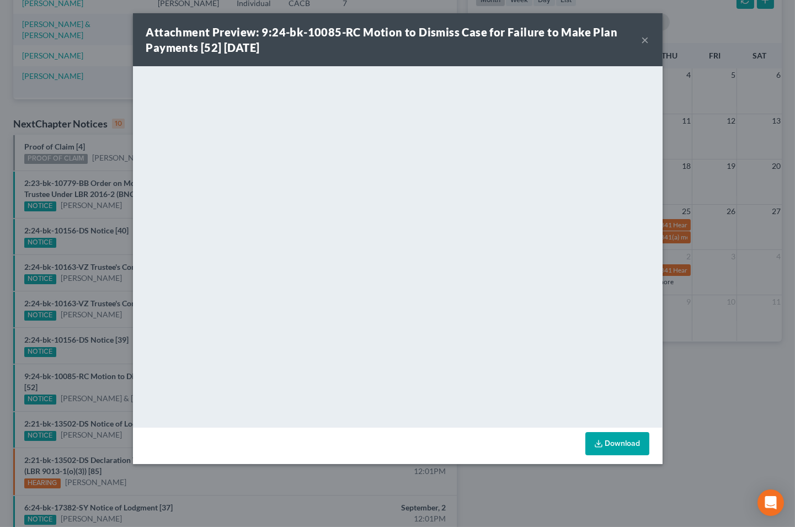
click at [643, 37] on button "×" at bounding box center [645, 39] width 8 height 13
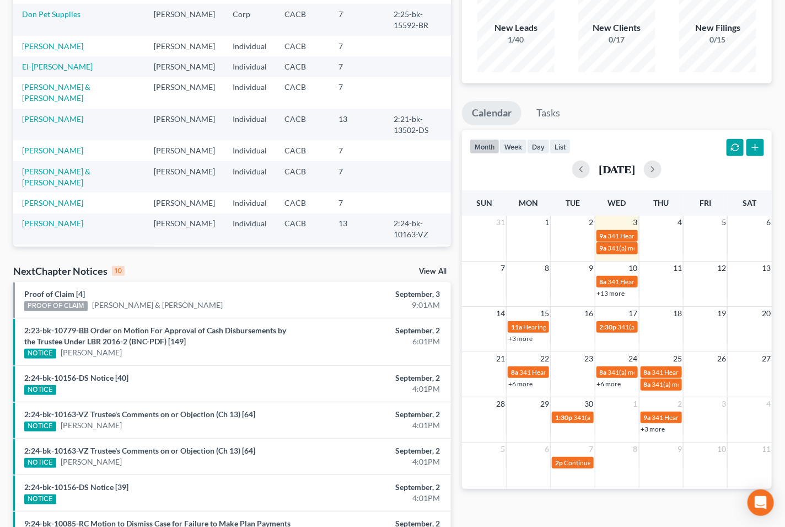
scroll to position [51, 0]
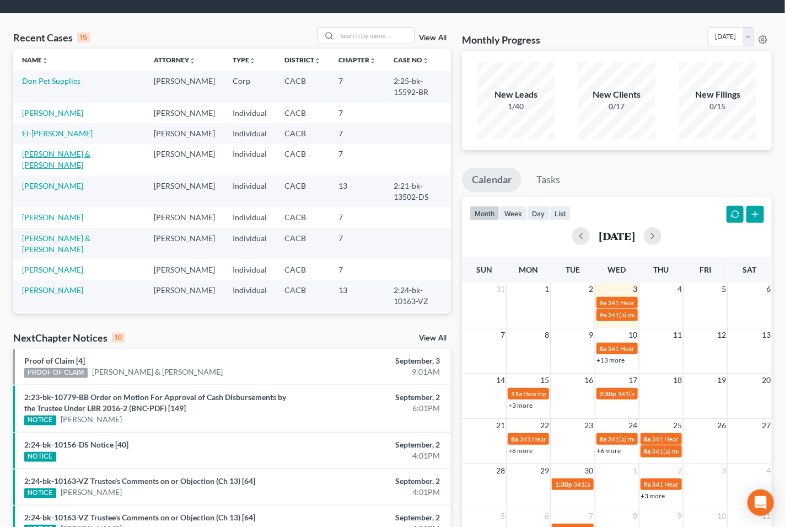
click at [42, 149] on link "[PERSON_NAME] & [PERSON_NAME]" at bounding box center [56, 159] width 68 height 20
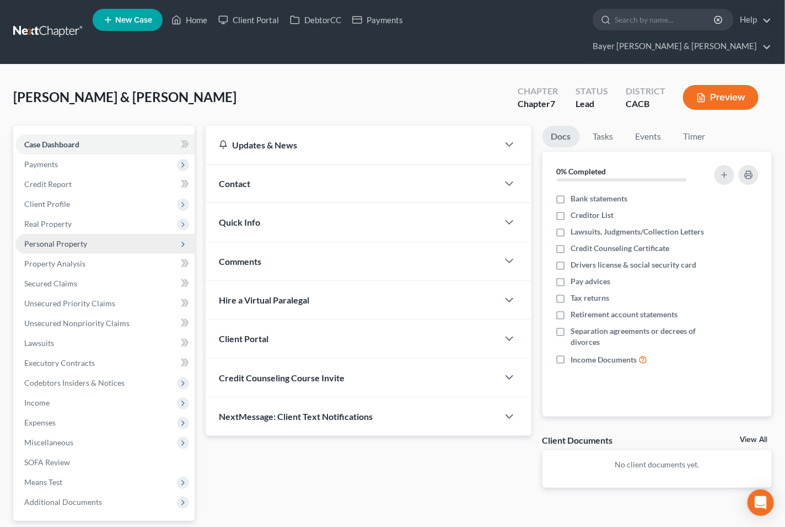
click at [53, 234] on span "Personal Property" at bounding box center [104, 244] width 179 height 20
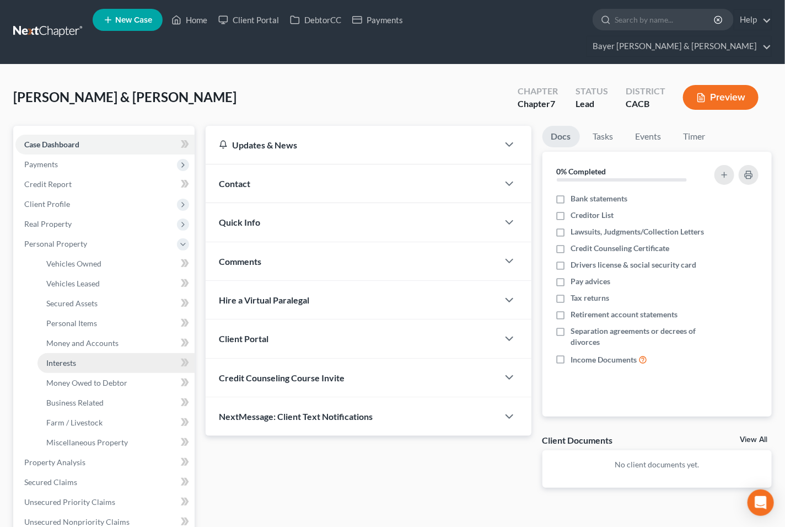
click at [63, 358] on span "Interests" at bounding box center [61, 362] width 30 height 9
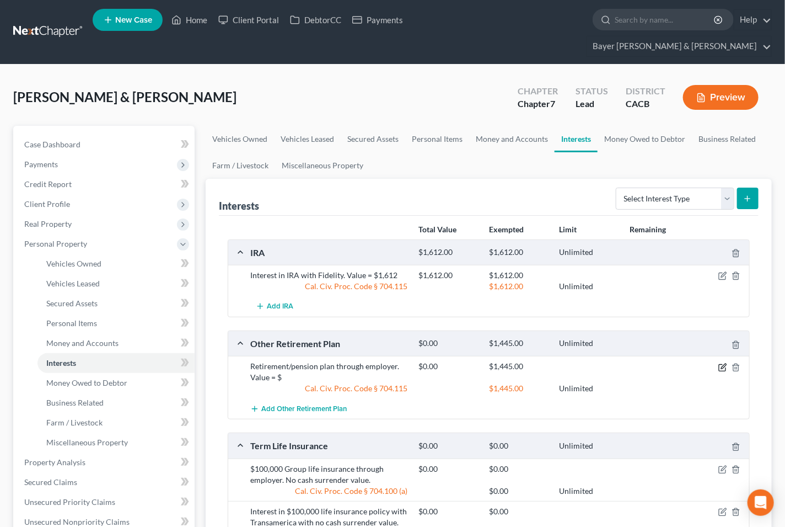
click at [724, 363] on icon "button" at bounding box center [722, 367] width 9 height 9
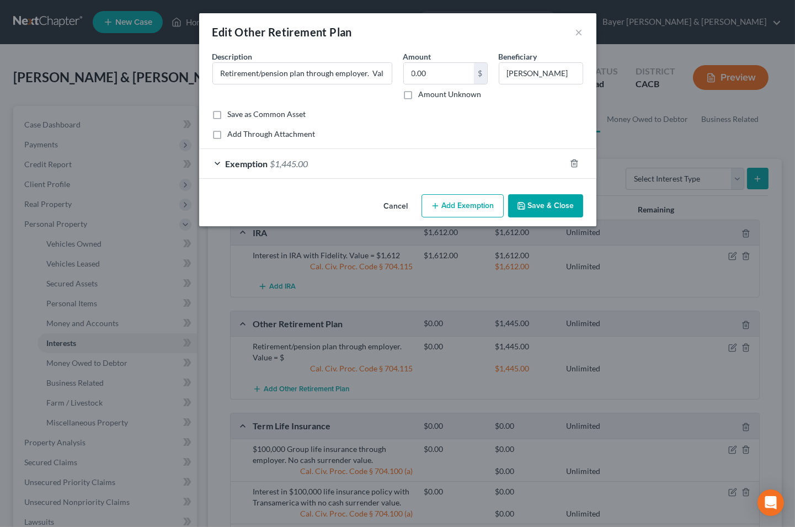
click at [554, 207] on button "Save & Close" at bounding box center [545, 205] width 75 height 23
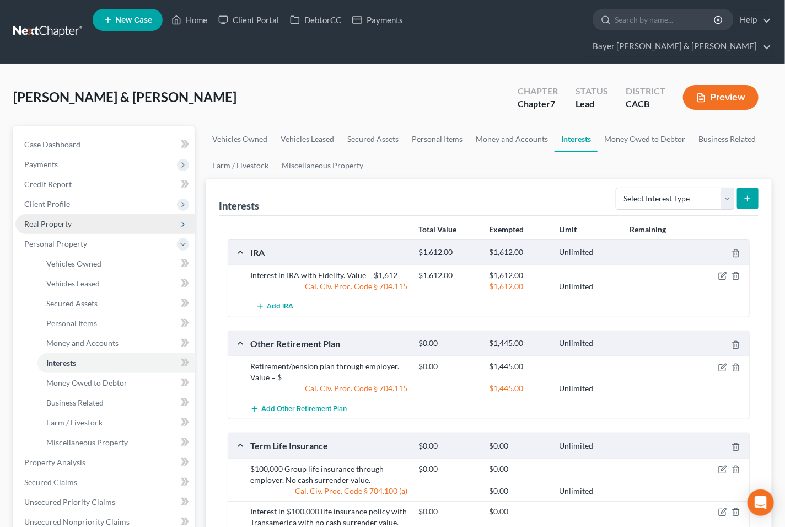
click at [76, 214] on span "Real Property" at bounding box center [104, 224] width 179 height 20
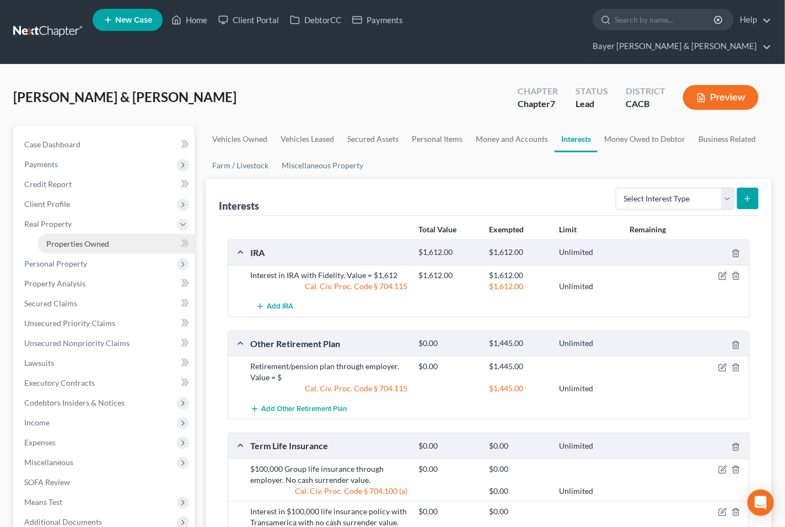
click at [81, 239] on span "Properties Owned" at bounding box center [77, 243] width 63 height 9
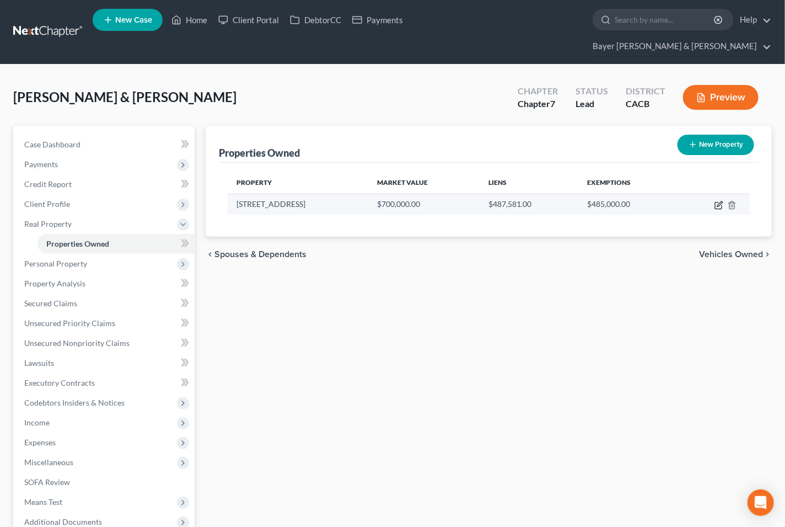
click at [717, 201] on icon "button" at bounding box center [719, 205] width 9 height 9
select select "4"
select select "2"
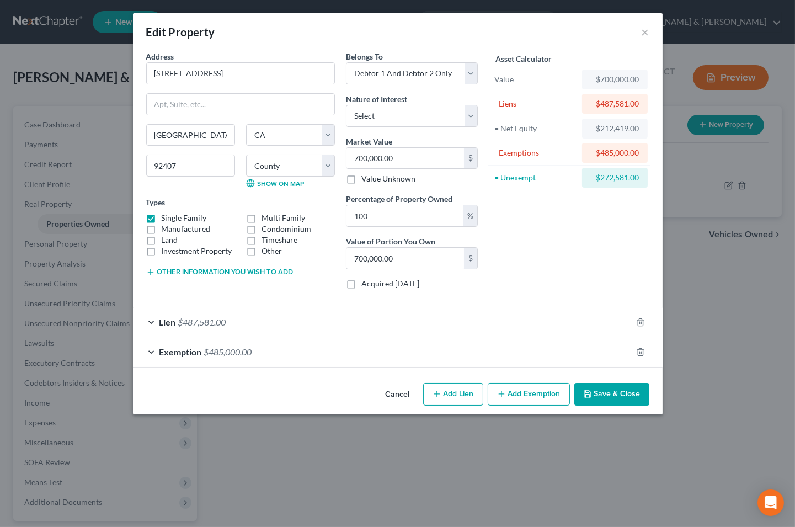
click at [150, 347] on div "Exemption $485,000.00" at bounding box center [382, 351] width 498 height 29
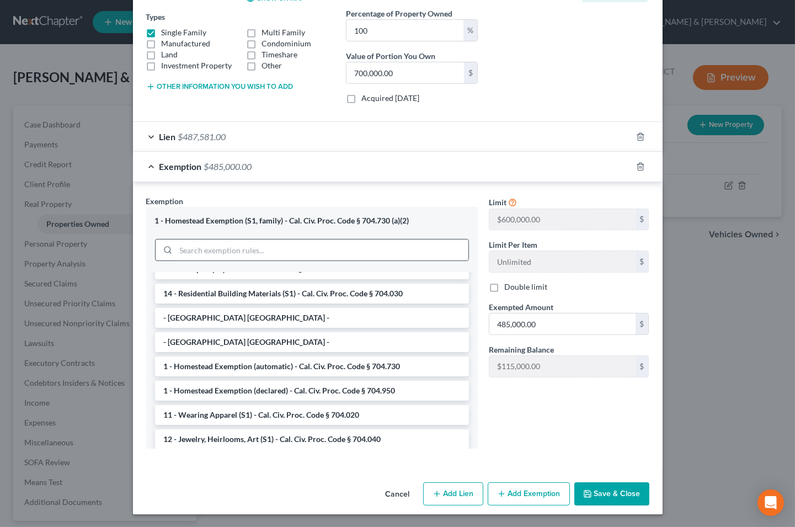
scroll to position [186, 0]
click at [508, 495] on button "Add Exemption" at bounding box center [528, 492] width 82 height 23
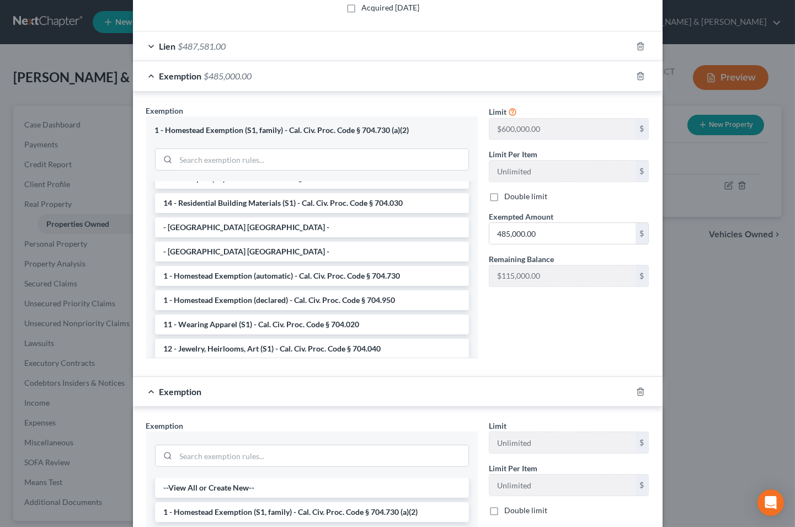
scroll to position [431, 0]
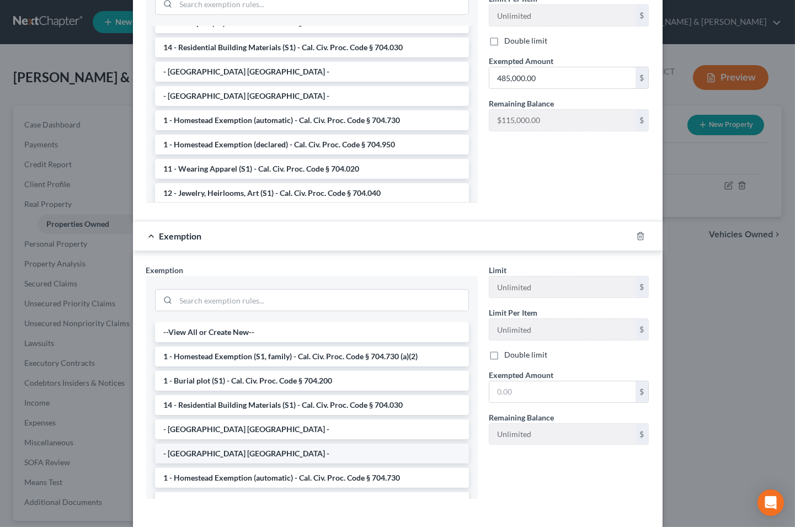
click at [210, 456] on li "- [GEOGRAPHIC_DATA] [GEOGRAPHIC_DATA] -" at bounding box center [312, 453] width 314 height 20
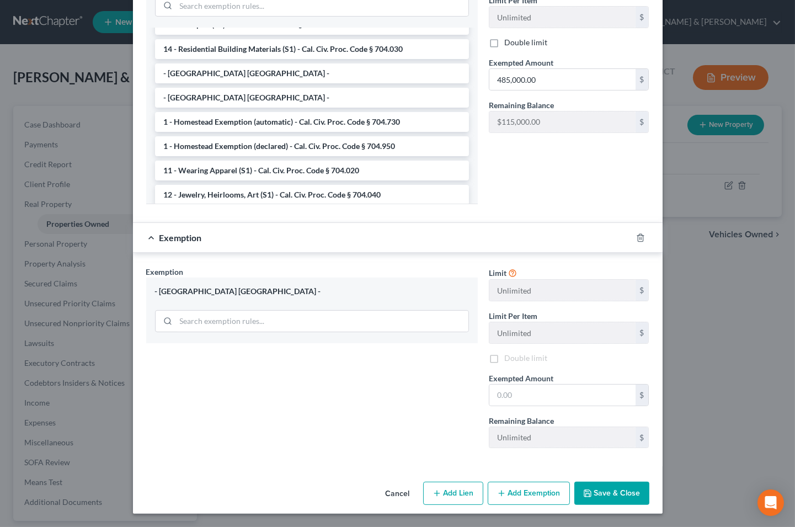
scroll to position [431, 0]
click at [636, 241] on icon "button" at bounding box center [640, 237] width 9 height 9
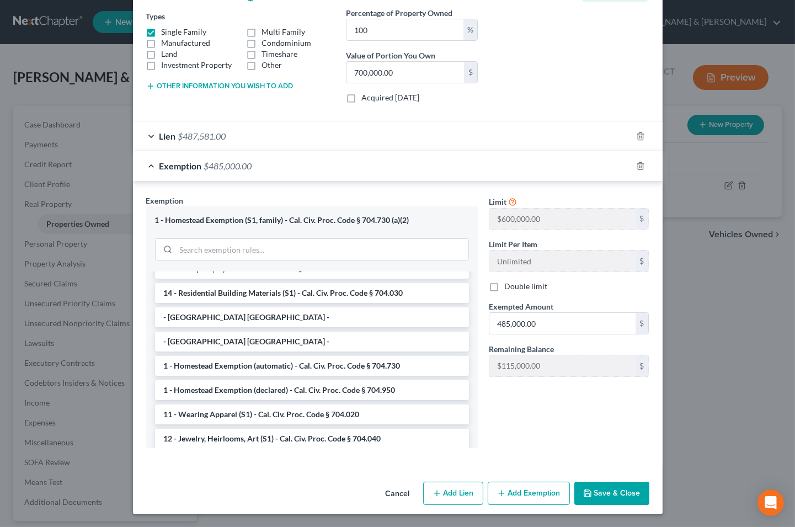
scroll to position [186, 0]
click at [248, 320] on li "- [GEOGRAPHIC_DATA] [GEOGRAPHIC_DATA] -" at bounding box center [312, 317] width 314 height 20
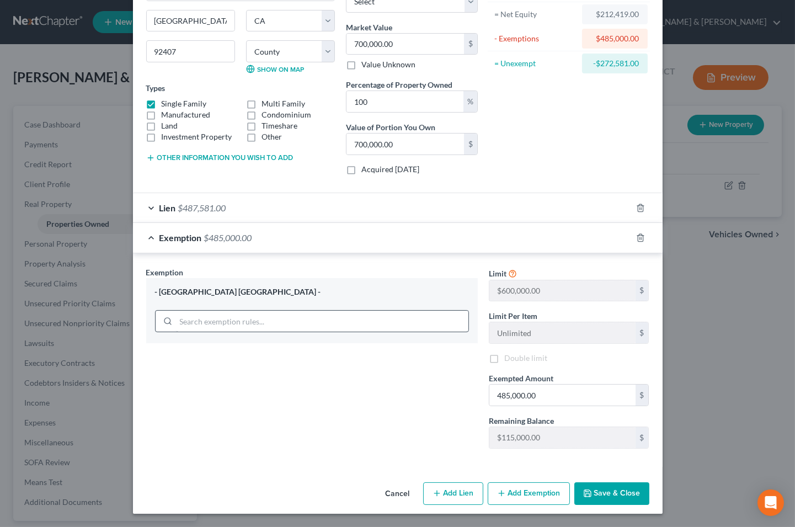
scroll to position [115, 0]
click at [636, 236] on icon "button" at bounding box center [640, 237] width 9 height 9
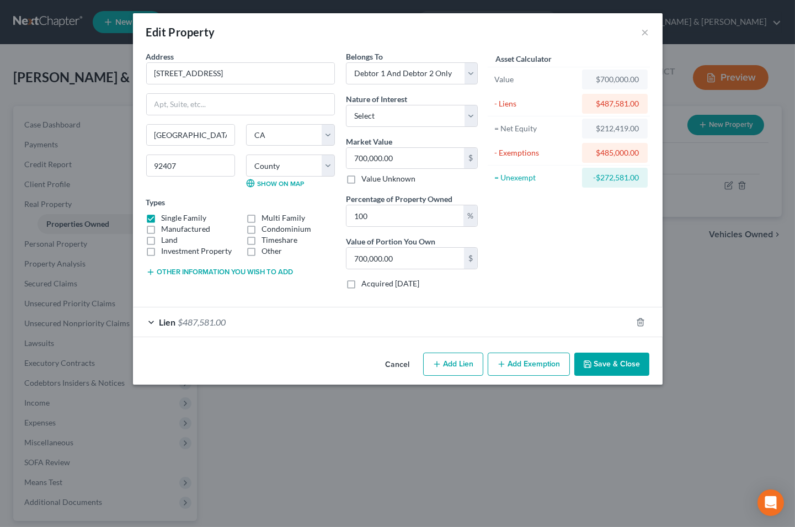
scroll to position [0, 0]
click at [396, 365] on button "Cancel" at bounding box center [398, 364] width 42 height 22
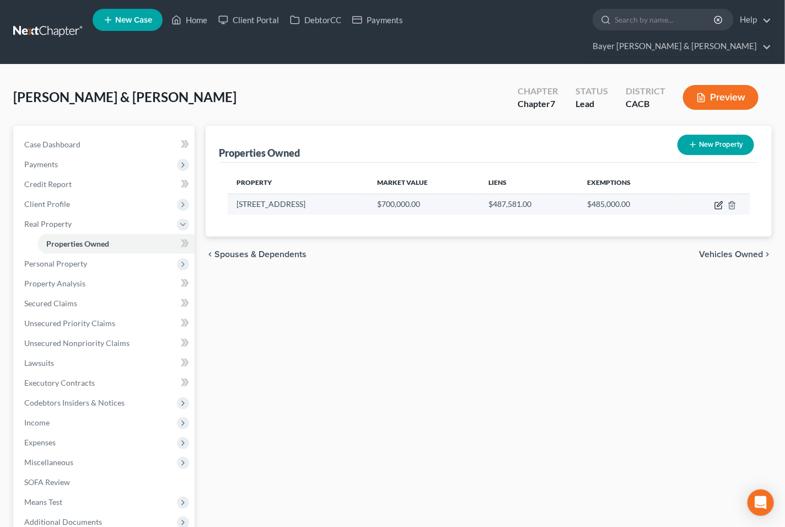
click at [718, 201] on icon "button" at bounding box center [719, 205] width 9 height 9
select select "4"
select select "35"
select select "2"
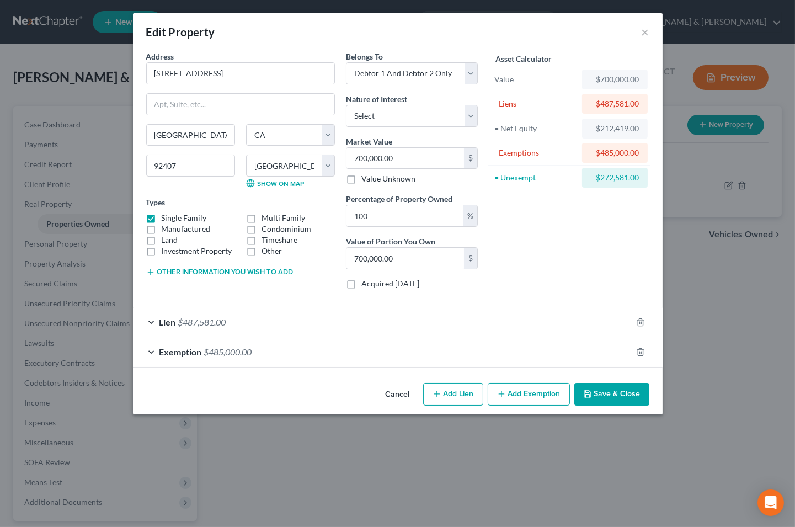
click at [149, 354] on div "Exemption $485,000.00" at bounding box center [382, 351] width 498 height 29
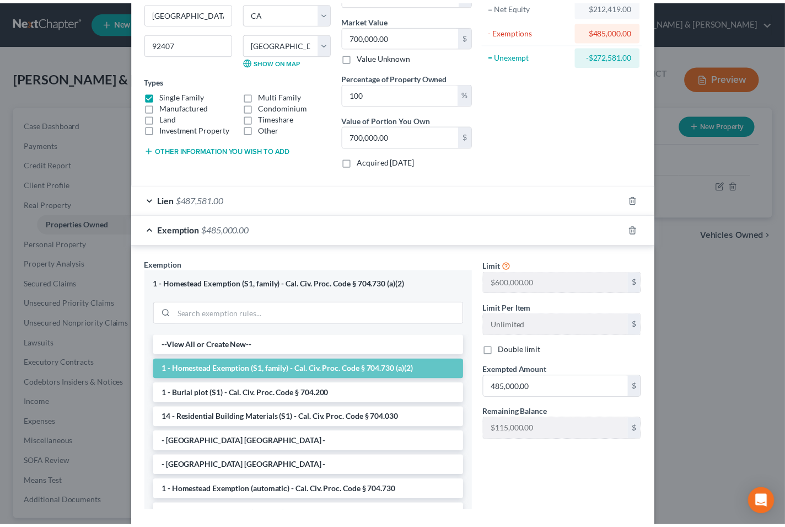
scroll to position [186, 0]
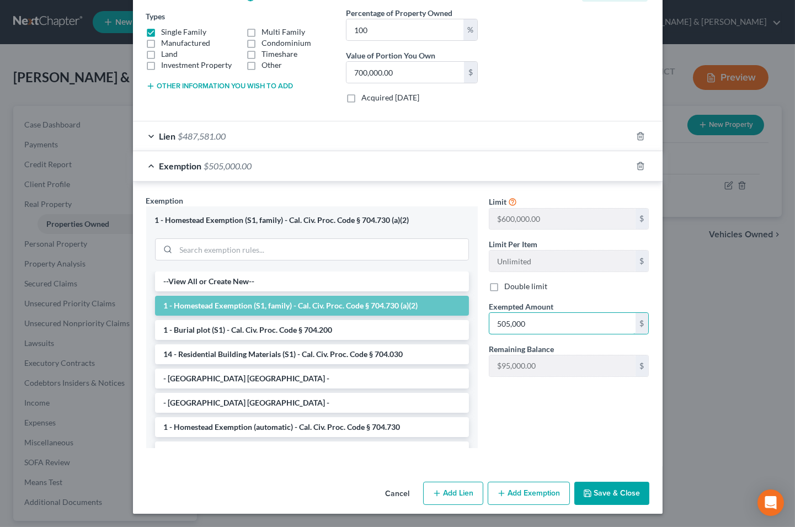
type input "505,000"
click at [599, 497] on button "Save & Close" at bounding box center [611, 492] width 75 height 23
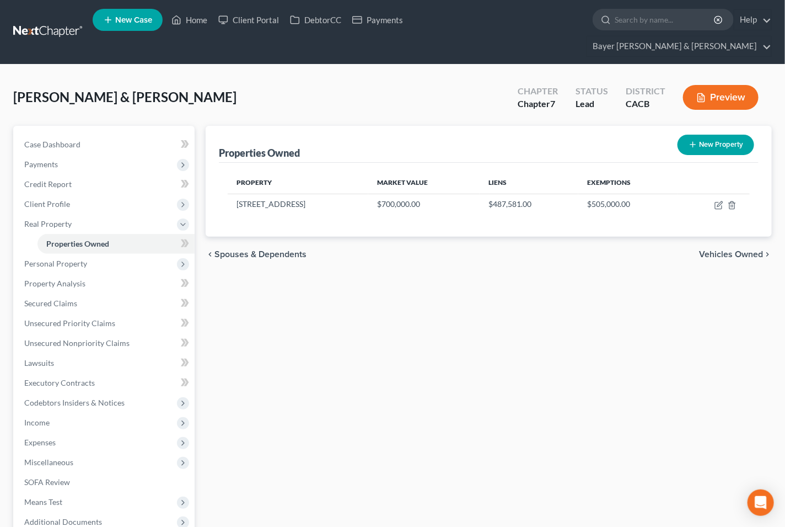
click at [736, 250] on span "Vehicles Owned" at bounding box center [731, 254] width 64 height 9
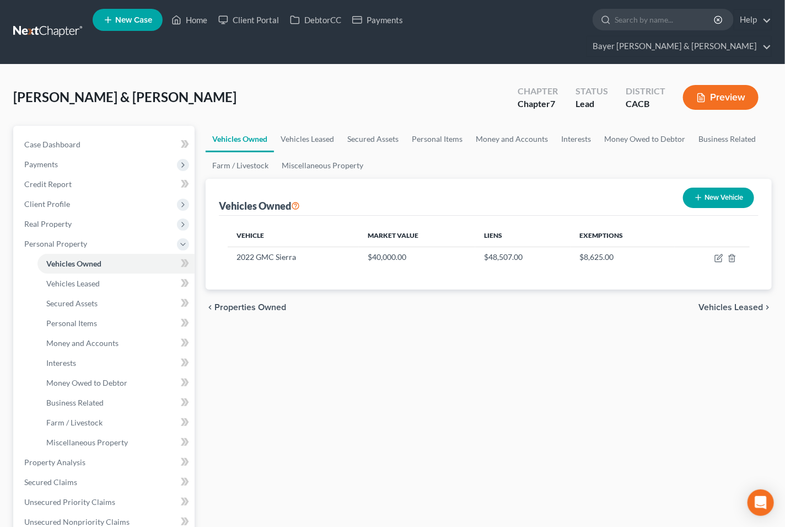
click at [720, 303] on span "Vehicles Leased" at bounding box center [731, 307] width 65 height 9
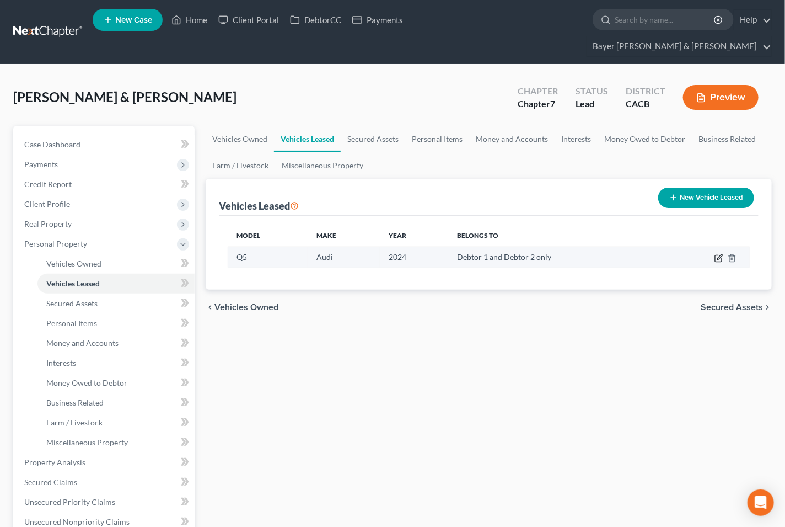
click at [718, 254] on icon "button" at bounding box center [719, 256] width 5 height 5
select select "0"
select select "2"
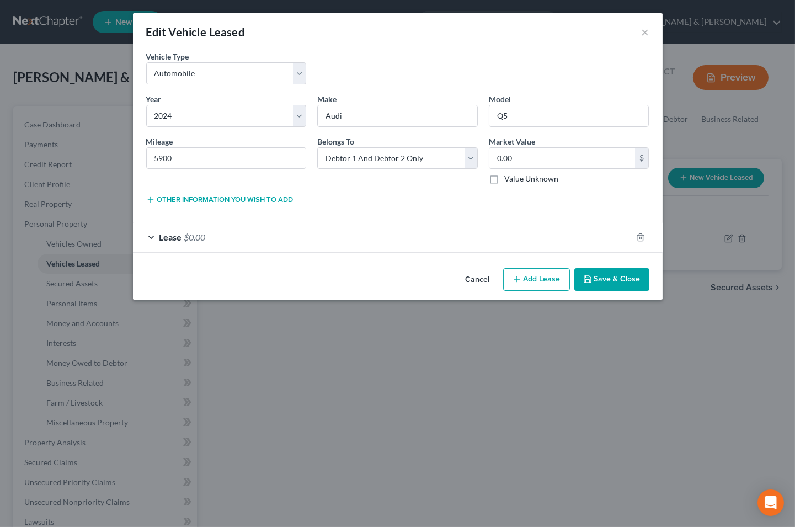
click at [153, 233] on div "Lease $0.00" at bounding box center [382, 236] width 498 height 29
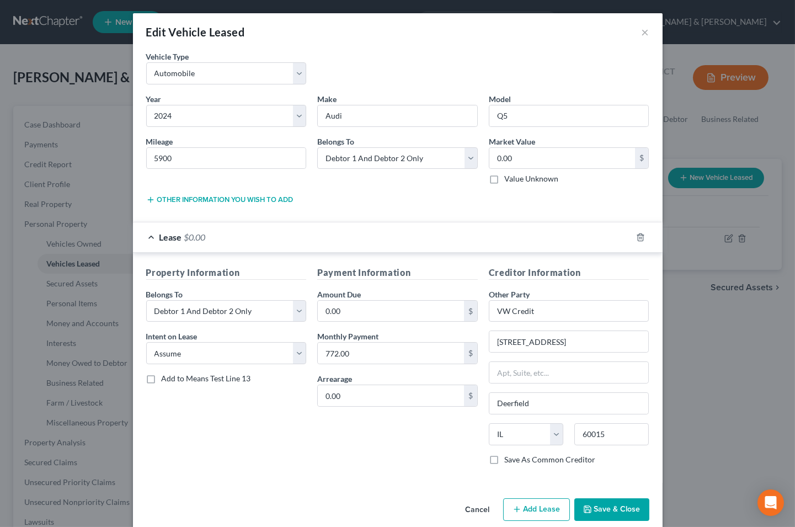
click at [603, 513] on button "Save & Close" at bounding box center [611, 509] width 75 height 23
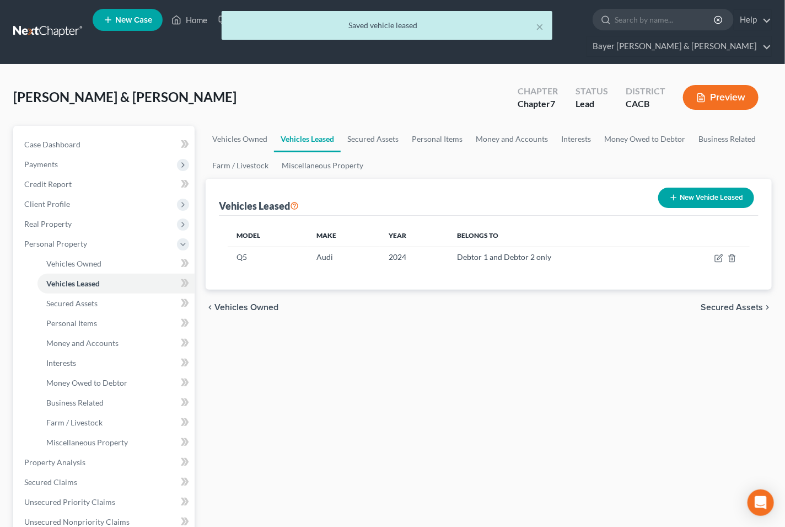
click at [729, 303] on span "Secured Assets" at bounding box center [732, 307] width 62 height 9
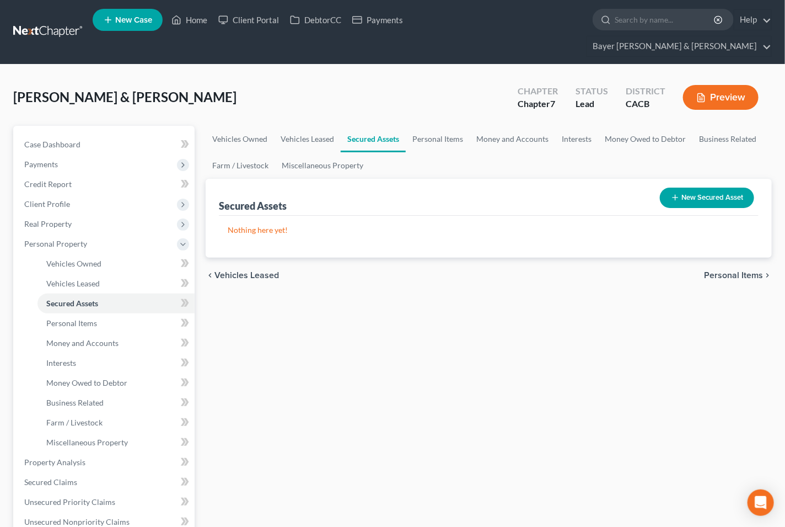
click at [715, 271] on span "Personal Items" at bounding box center [733, 275] width 59 height 9
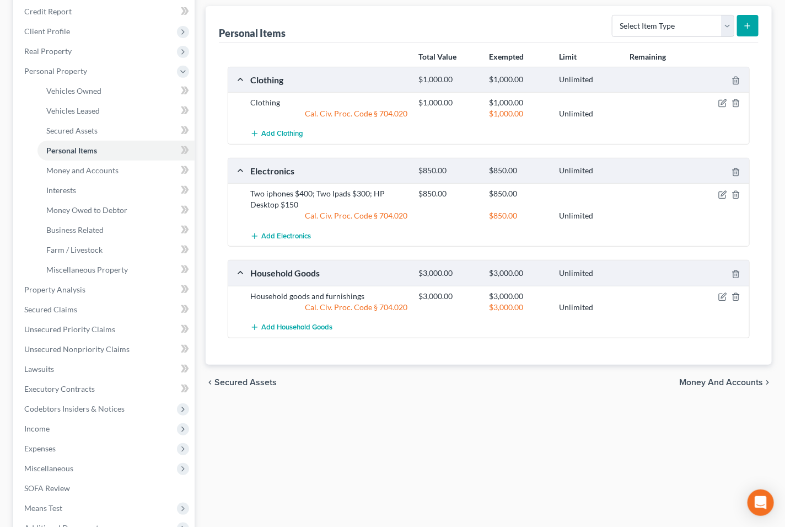
scroll to position [184, 0]
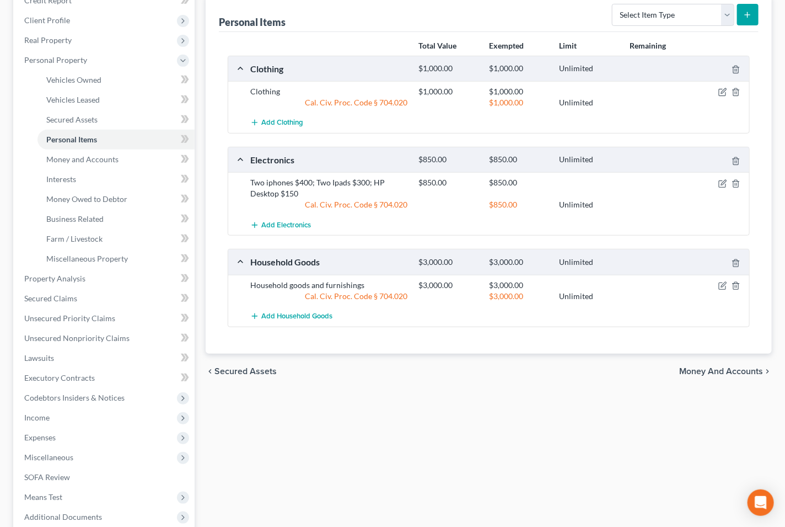
click at [702, 367] on span "Money and Accounts" at bounding box center [721, 371] width 84 height 9
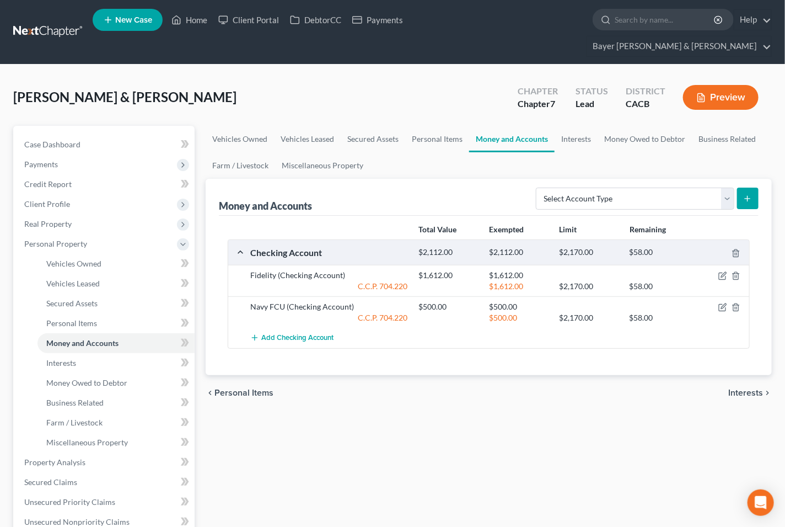
click at [745, 388] on span "Interests" at bounding box center [745, 392] width 35 height 9
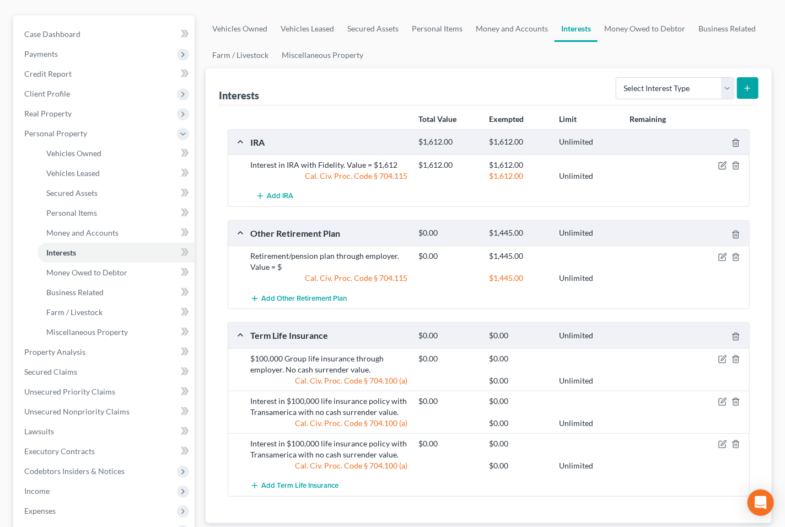
scroll to position [122, 0]
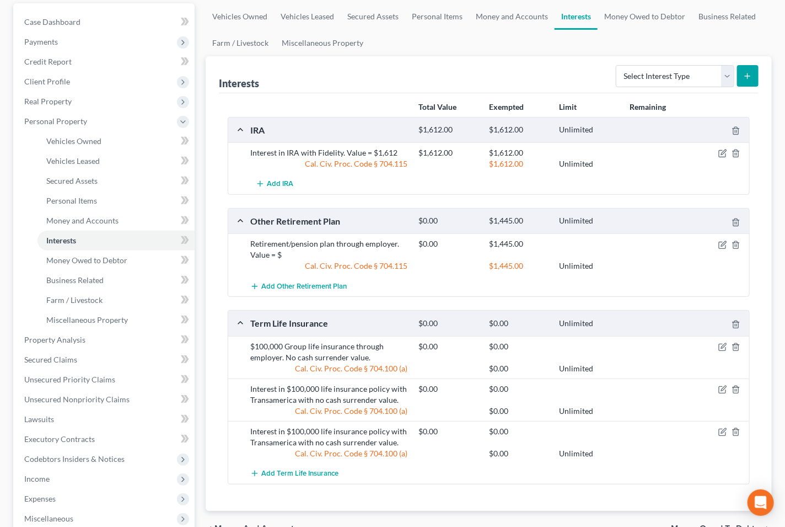
click at [690, 524] on span "Money Owed to Debtor" at bounding box center [717, 528] width 92 height 9
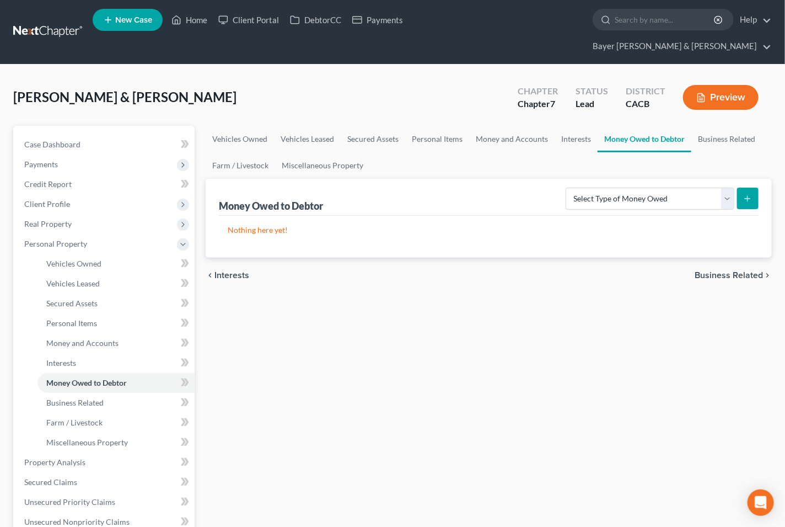
click at [727, 271] on span "Business Related" at bounding box center [729, 275] width 68 height 9
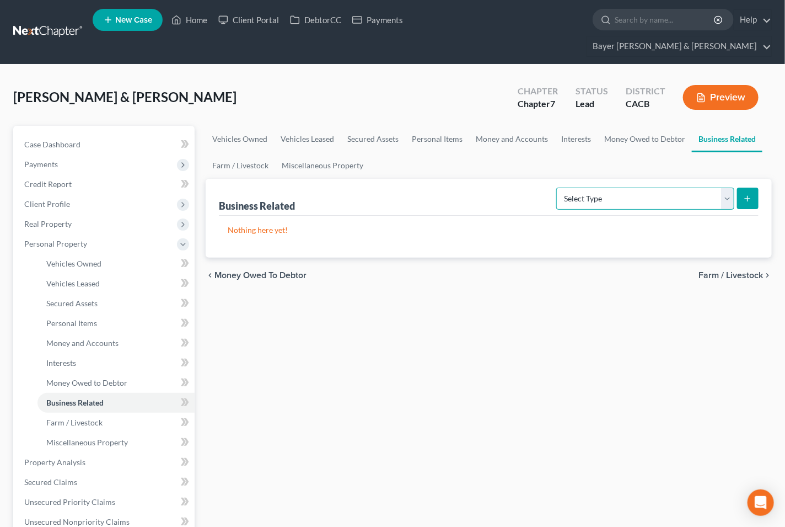
click at [729, 187] on select "Select Type Customer Lists Franchises Inventory Licenses Machinery Office Equip…" at bounding box center [645, 198] width 178 height 22
click at [728, 187] on select "Select Type Customer Lists Franchises Inventory Licenses Machinery Office Equip…" at bounding box center [645, 198] width 178 height 22
click at [710, 271] on span "Farm / Livestock" at bounding box center [731, 275] width 65 height 9
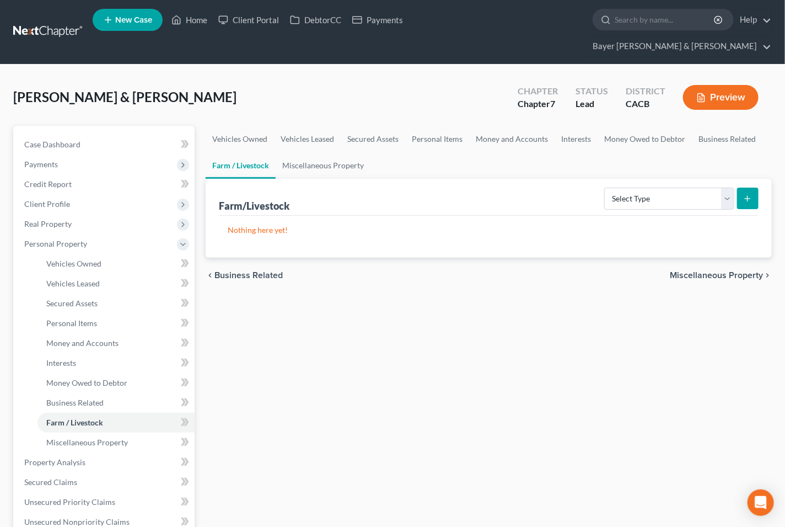
click at [710, 271] on span "Miscellaneous Property" at bounding box center [716, 275] width 93 height 9
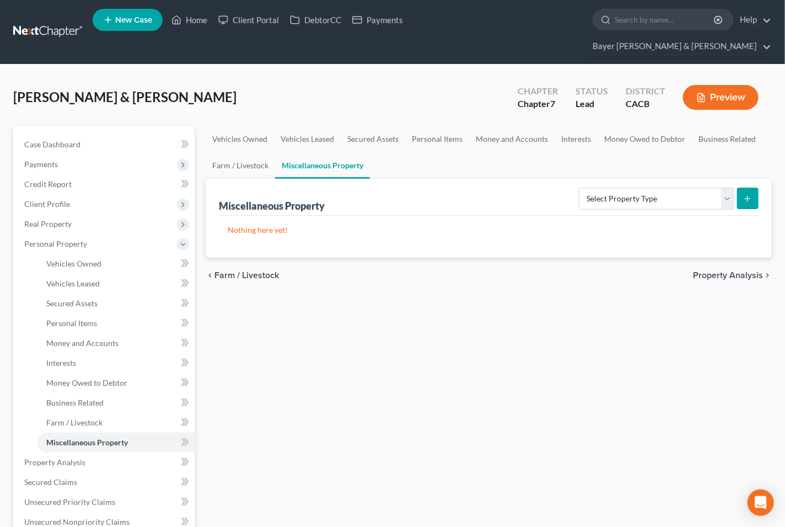
click at [708, 257] on div "chevron_left Farm / Livestock Property Analysis chevron_right" at bounding box center [489, 274] width 566 height 35
click at [709, 271] on span "Property Analysis" at bounding box center [728, 275] width 70 height 9
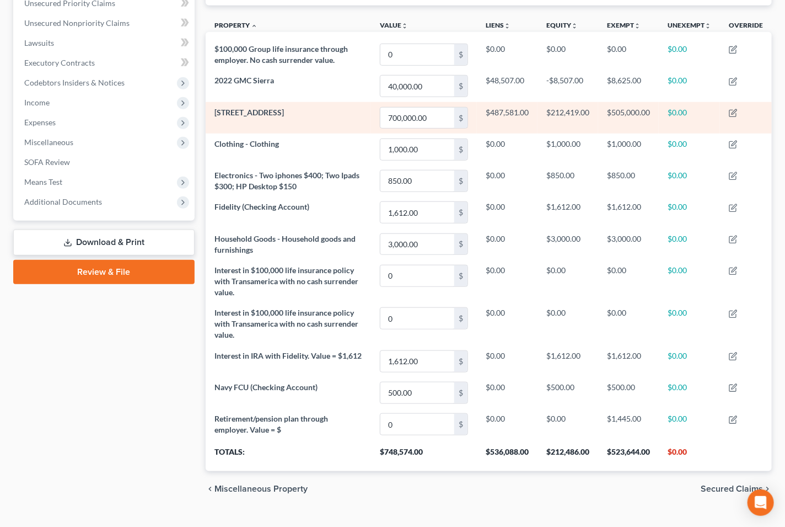
scroll to position [301, 0]
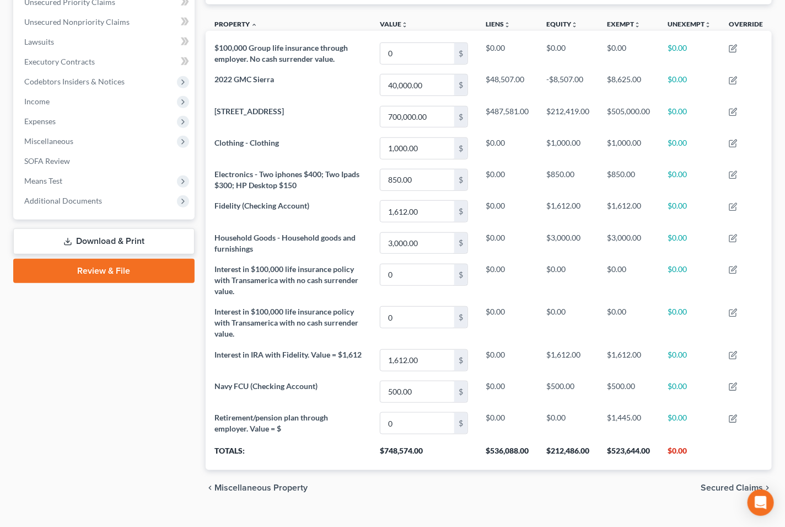
click at [725, 483] on span "Secured Claims" at bounding box center [732, 487] width 62 height 9
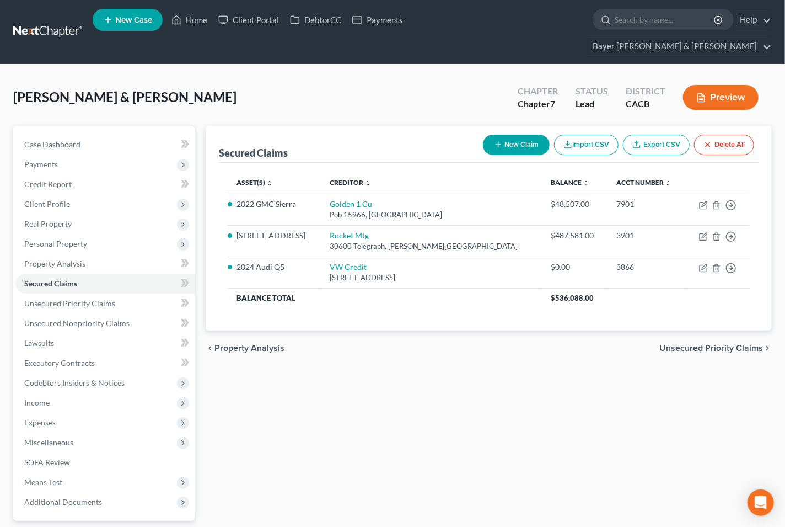
click at [724, 344] on span "Unsecured Priority Claims" at bounding box center [711, 348] width 104 height 9
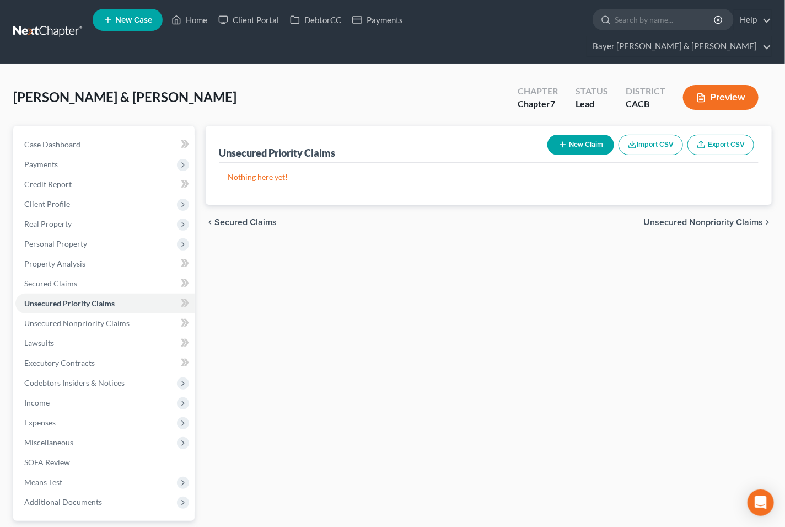
click at [699, 218] on span "Unsecured Nonpriority Claims" at bounding box center [703, 222] width 120 height 9
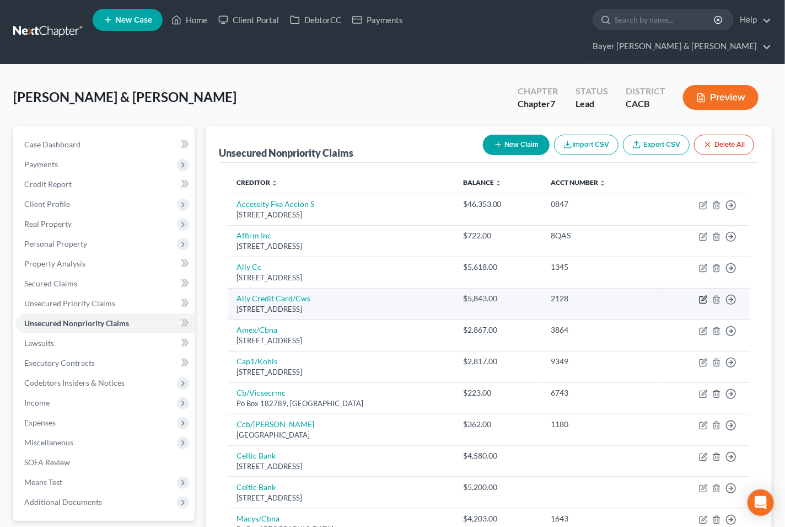
click at [704, 296] on icon "button" at bounding box center [704, 298] width 5 height 5
select select "7"
select select "2"
select select "1"
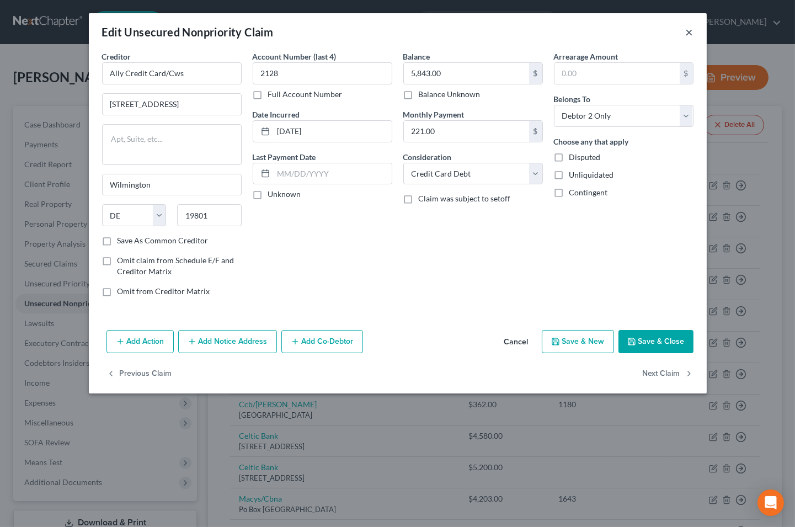
click at [687, 34] on button "×" at bounding box center [689, 31] width 8 height 13
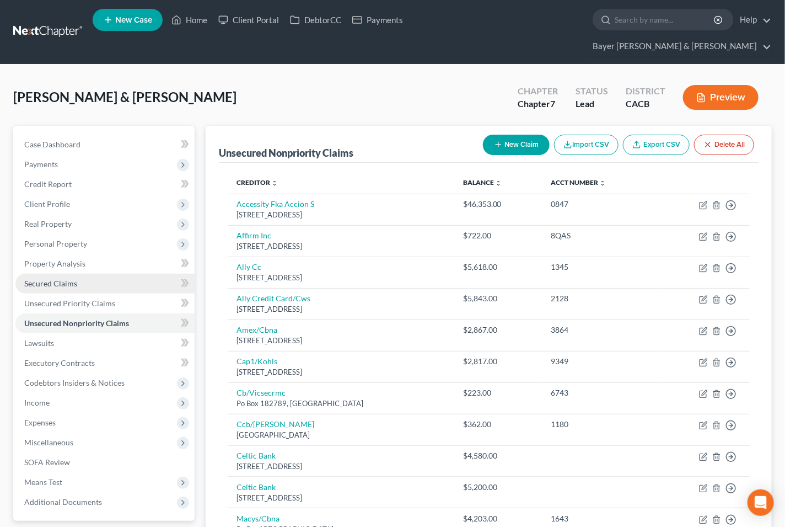
click at [54, 278] on span "Secured Claims" at bounding box center [50, 282] width 53 height 9
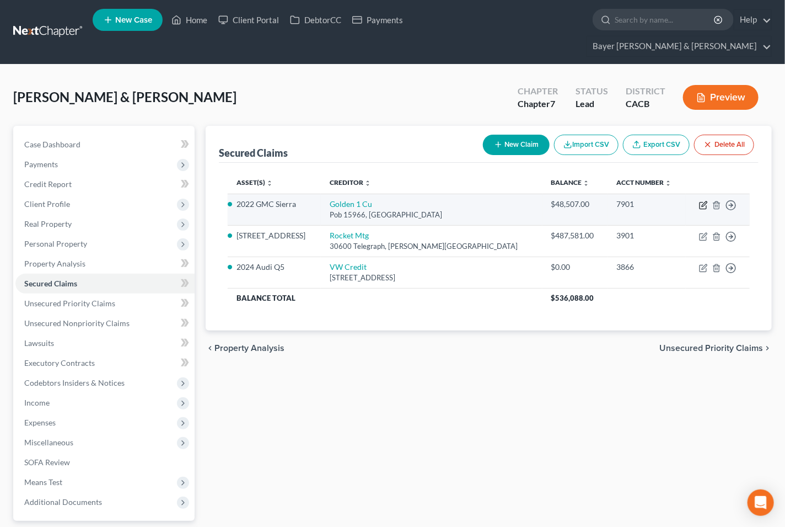
click at [701, 201] on icon "button" at bounding box center [703, 205] width 9 height 9
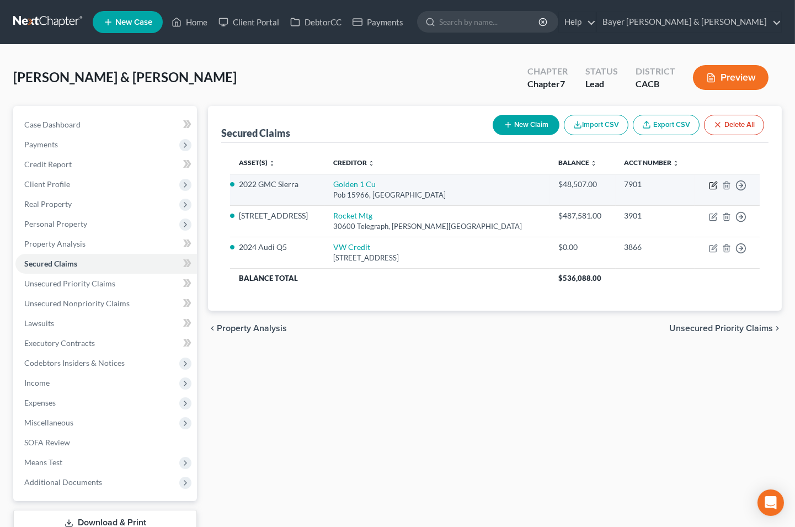
select select "4"
select select "2"
select select "0"
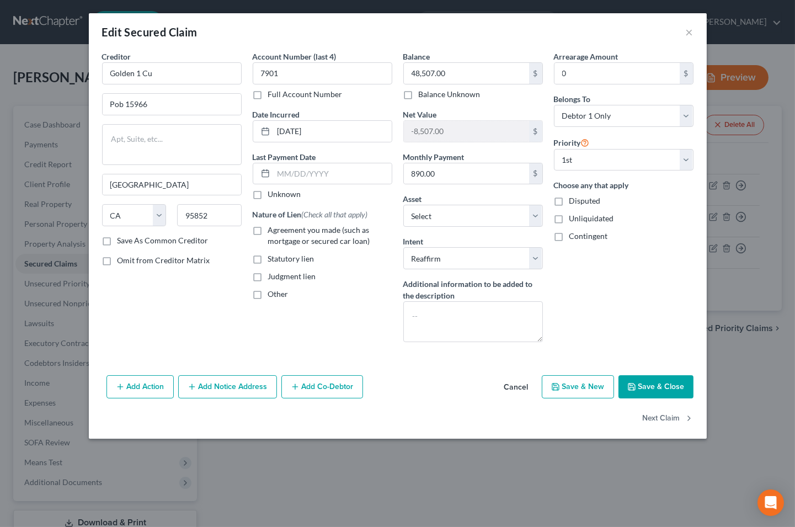
click at [268, 234] on label "Agreement you made (such as mortgage or secured car loan)" at bounding box center [330, 235] width 124 height 22
click at [272, 232] on input "Agreement you made (such as mortgage or secured car loan)" at bounding box center [275, 227] width 7 height 7
checkbox input "true"
click at [653, 384] on button "Save & Close" at bounding box center [655, 386] width 75 height 23
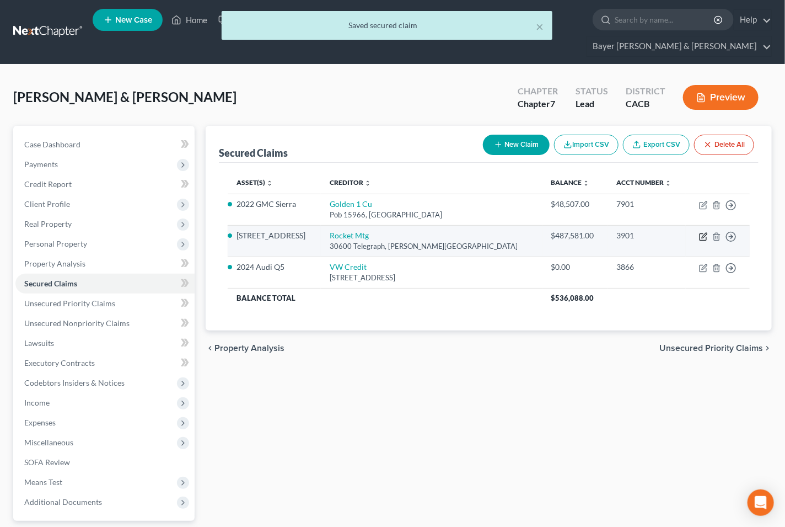
click at [702, 233] on icon "button" at bounding box center [704, 235] width 5 height 5
select select "23"
select select "2"
select select "0"
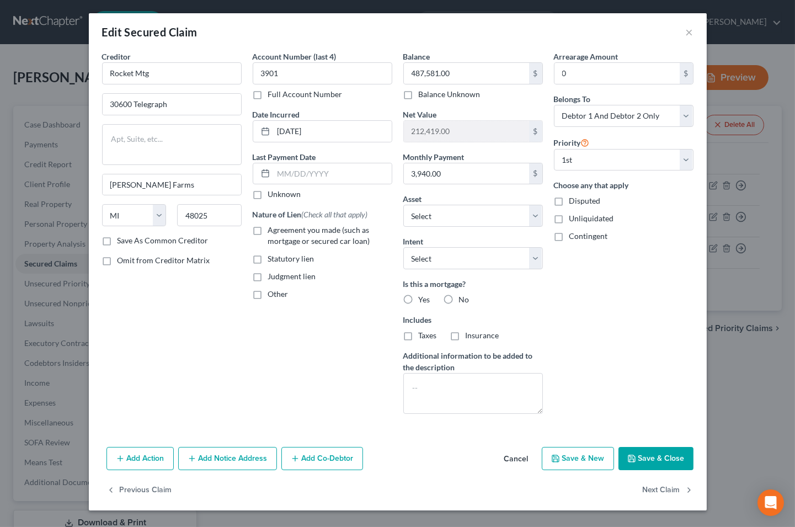
click at [268, 232] on label "Agreement you made (such as mortgage or secured car loan)" at bounding box center [330, 235] width 124 height 22
click at [272, 232] on input "Agreement you made (such as mortgage or secured car loan)" at bounding box center [275, 227] width 7 height 7
checkbox input "true"
click at [459, 299] on label "No" at bounding box center [464, 299] width 10 height 11
click at [463, 299] on input "No" at bounding box center [466, 297] width 7 height 7
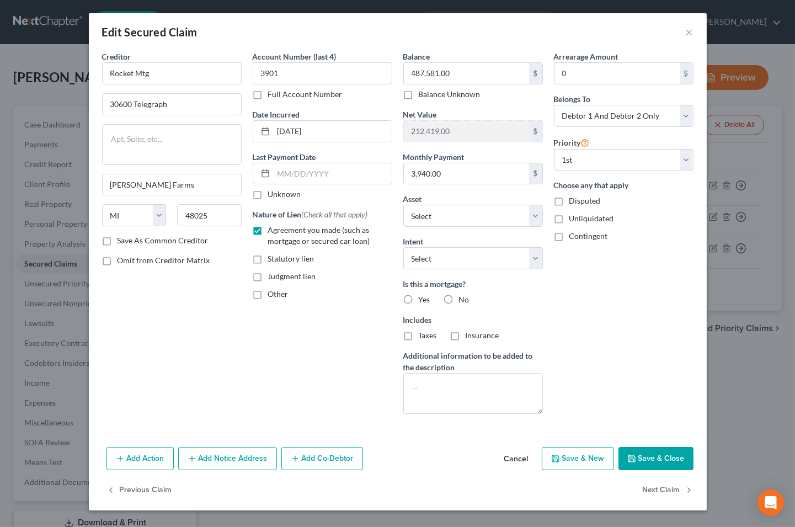
radio input "true"
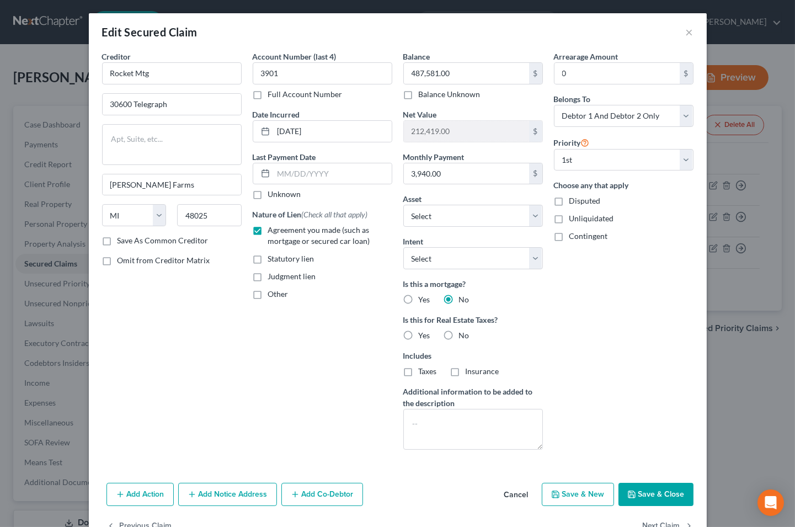
click at [268, 232] on label "Agreement you made (such as mortgage or secured car loan)" at bounding box center [330, 235] width 124 height 22
click at [272, 232] on input "Agreement you made (such as mortgage or secured car loan)" at bounding box center [275, 227] width 7 height 7
checkbox input "false"
click at [518, 491] on button "Cancel" at bounding box center [516, 495] width 42 height 22
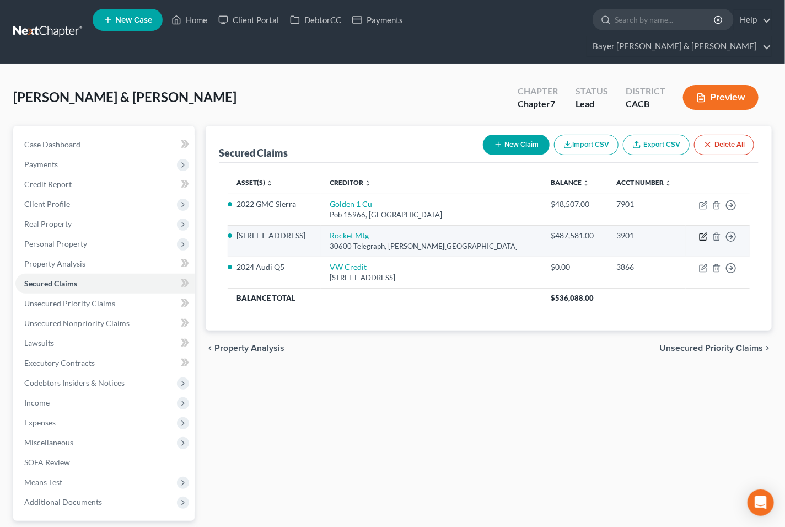
click at [703, 232] on icon "button" at bounding box center [703, 236] width 9 height 9
select select "23"
select select "5"
select select "2"
select select "0"
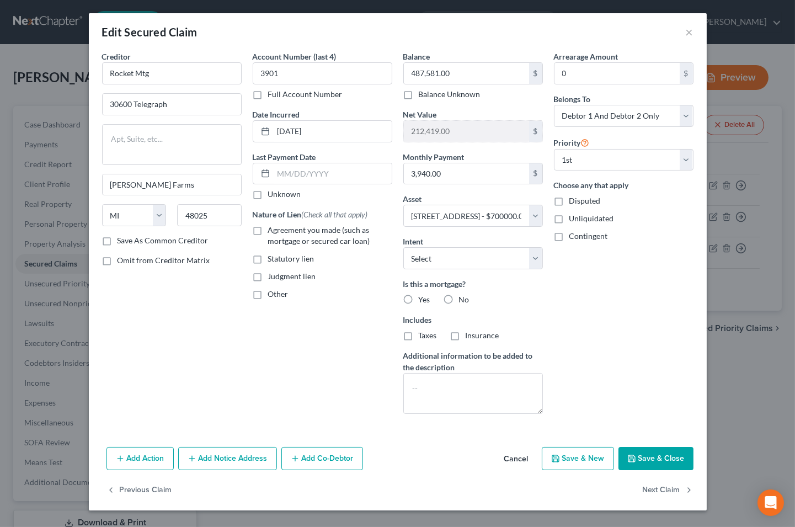
click at [268, 229] on label "Agreement you made (such as mortgage or secured car loan)" at bounding box center [330, 235] width 124 height 22
click at [272, 229] on input "Agreement you made (such as mortgage or secured car loan)" at bounding box center [275, 227] width 7 height 7
checkbox input "true"
click at [419, 299] on label "Yes" at bounding box center [425, 299] width 12 height 11
click at [423, 299] on input "Yes" at bounding box center [426, 297] width 7 height 7
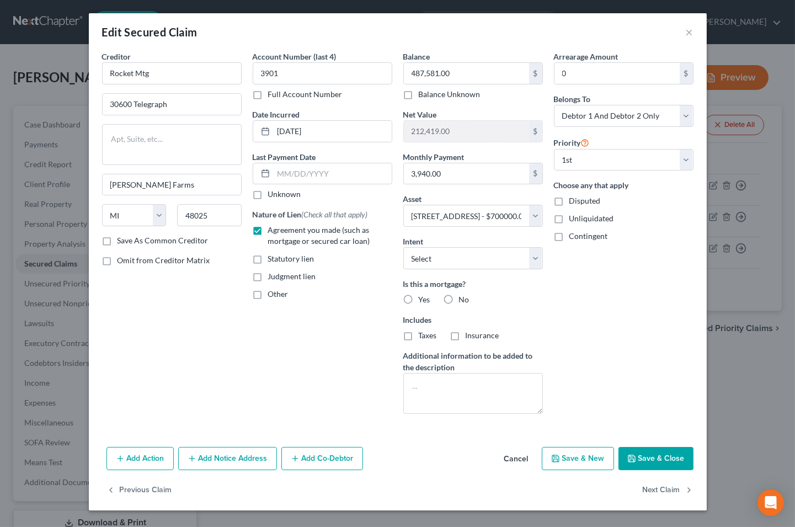
radio input "true"
click at [646, 458] on button "Save & Close" at bounding box center [655, 458] width 75 height 23
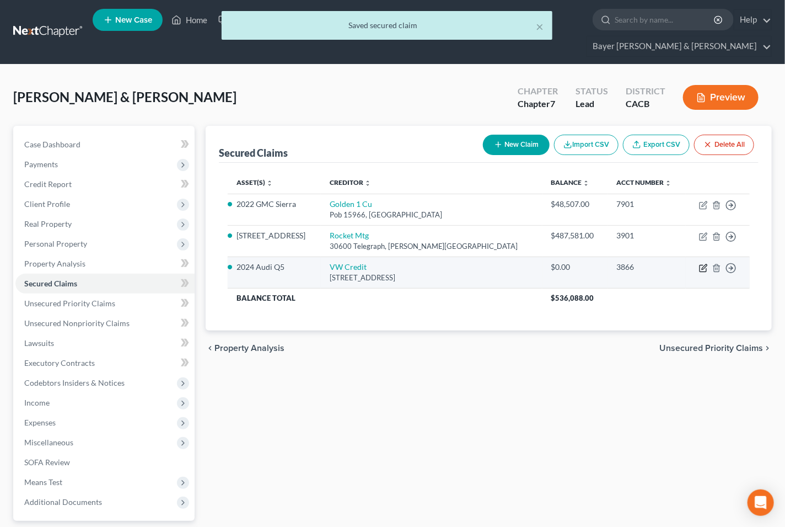
click at [702, 264] on icon "button" at bounding box center [704, 266] width 5 height 5
select select "14"
select select "4"
select select "1"
select select "0"
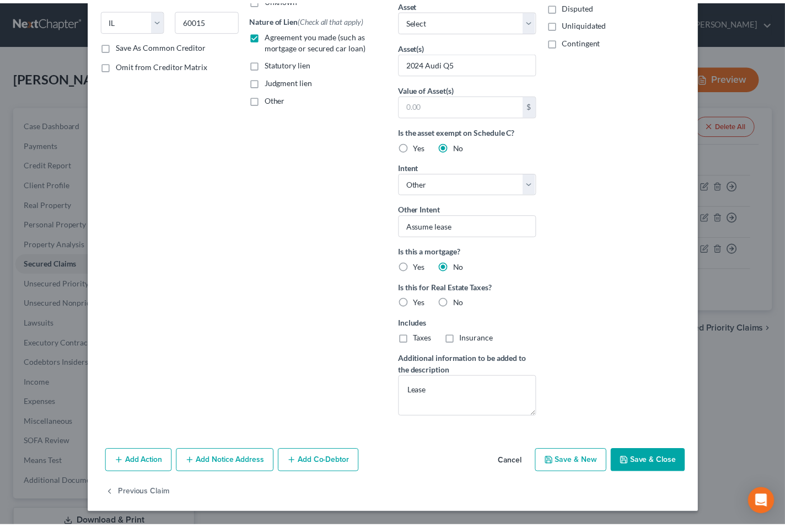
scroll to position [196, 0]
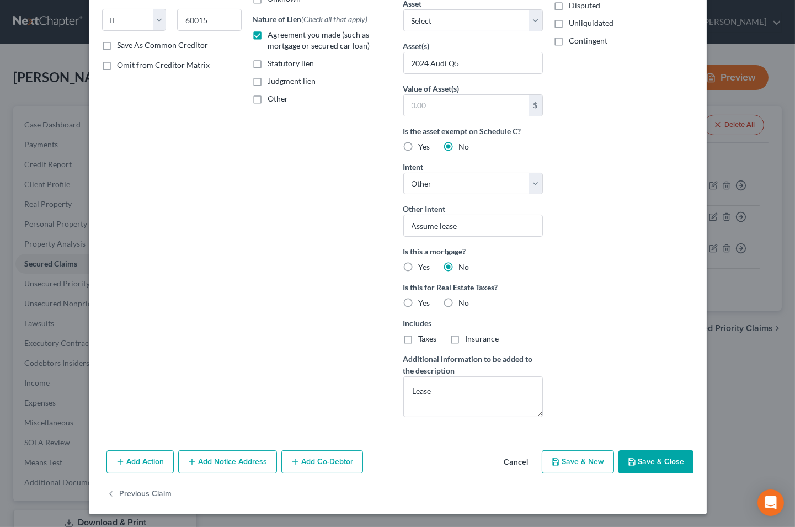
click at [459, 304] on label "No" at bounding box center [464, 302] width 10 height 11
click at [463, 304] on input "No" at bounding box center [466, 300] width 7 height 7
radio input "true"
click at [621, 459] on button "Save & Close" at bounding box center [655, 461] width 75 height 23
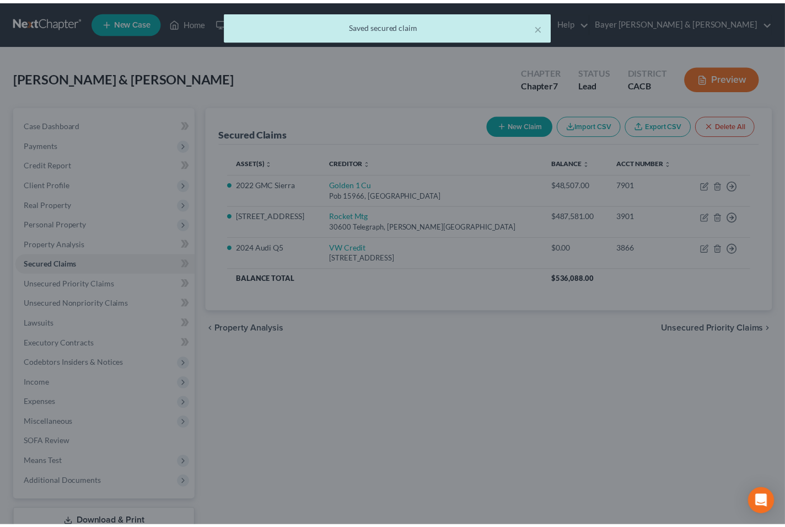
scroll to position [0, 0]
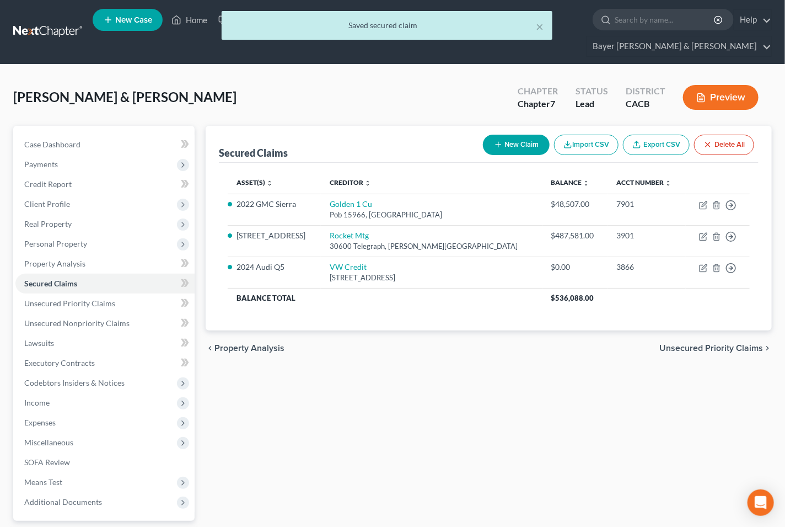
click at [723, 85] on button "Preview" at bounding box center [721, 97] width 76 height 25
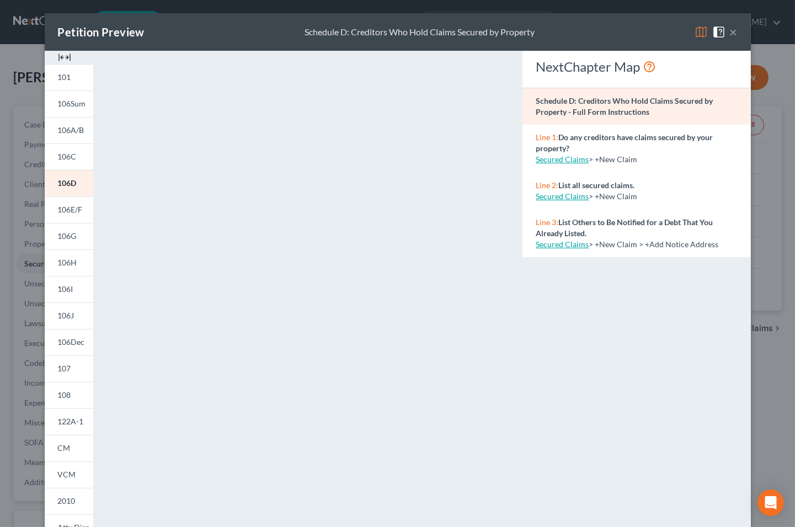
click at [729, 31] on button "×" at bounding box center [733, 31] width 8 height 13
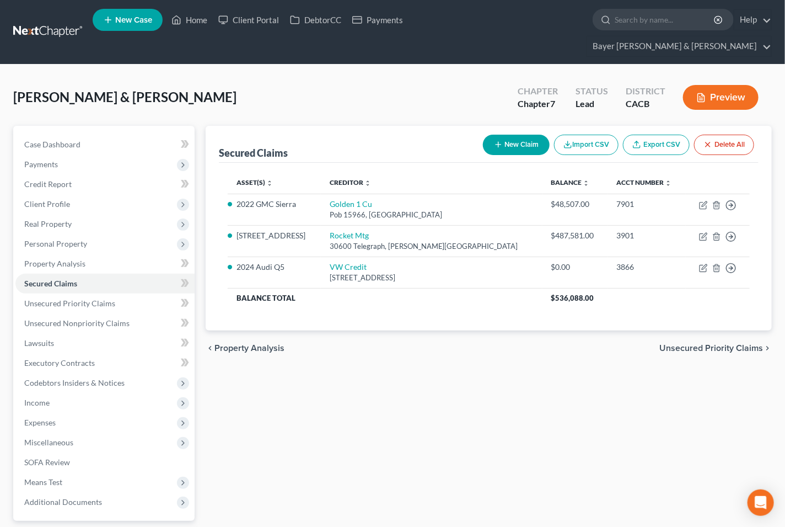
click at [689, 344] on span "Unsecured Priority Claims" at bounding box center [711, 348] width 104 height 9
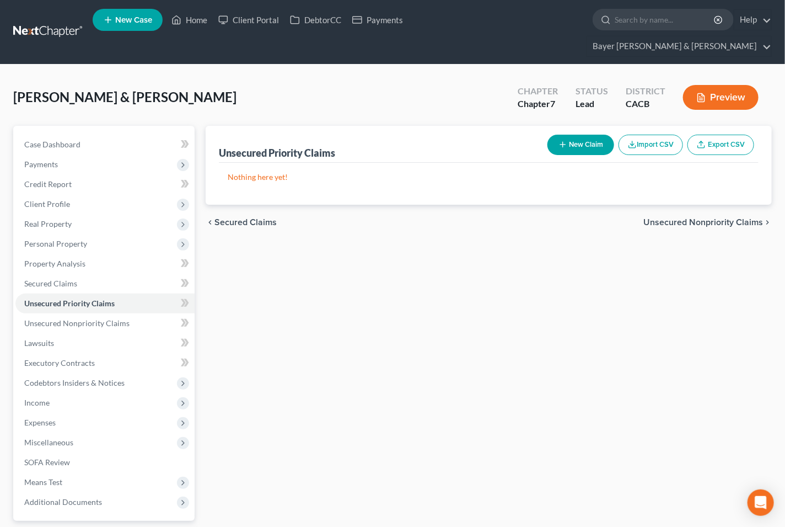
click at [663, 218] on span "Unsecured Nonpriority Claims" at bounding box center [703, 222] width 120 height 9
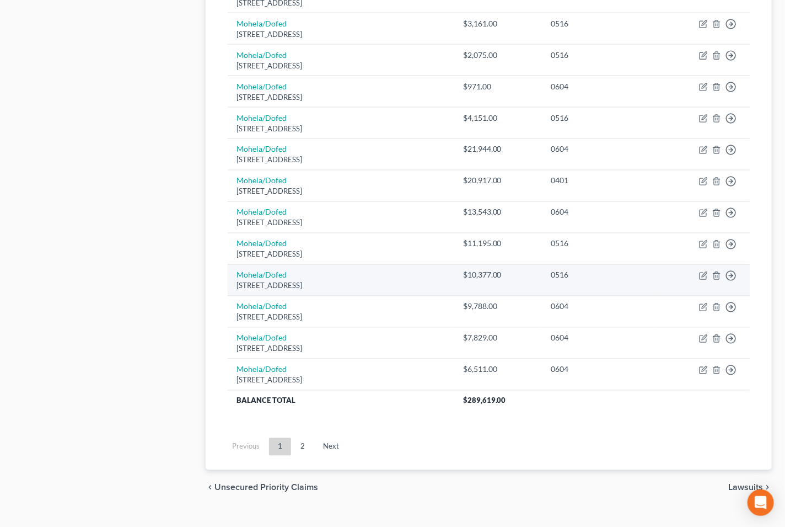
scroll to position [747, 0]
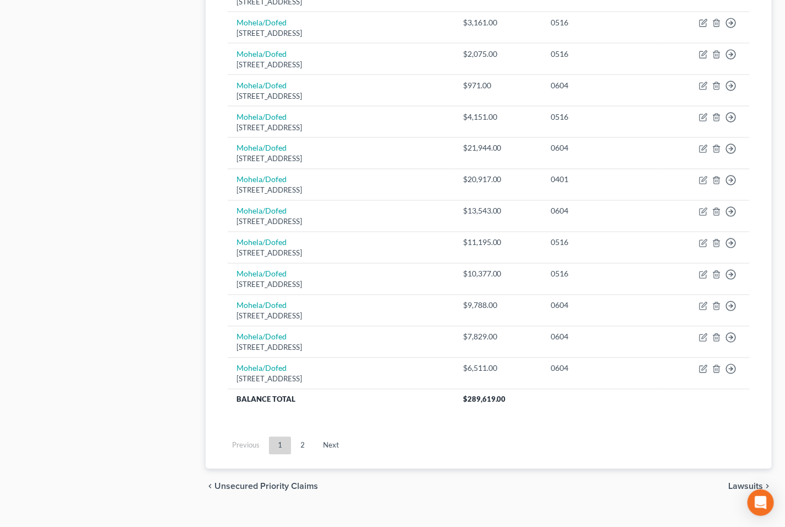
click at [738, 469] on div "chevron_left Unsecured Priority Claims Lawsuits chevron_right" at bounding box center [489, 486] width 566 height 35
click at [738, 482] on span "Lawsuits" at bounding box center [745, 486] width 35 height 9
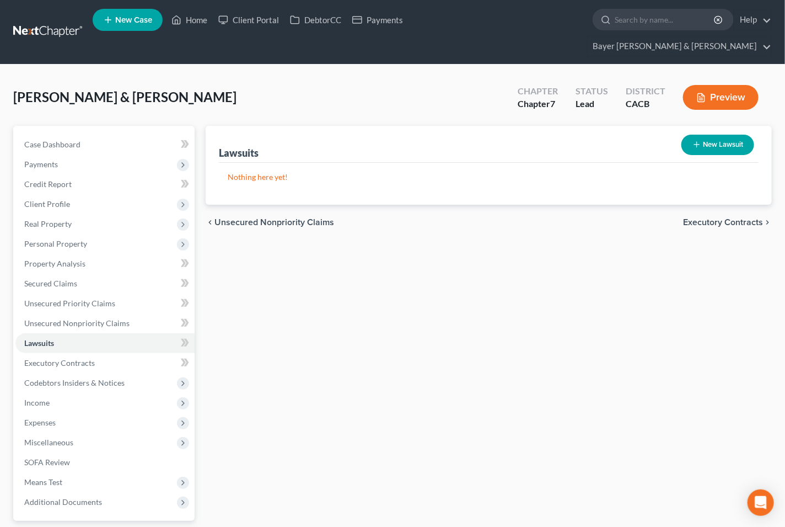
click at [732, 218] on span "Executory Contracts" at bounding box center [723, 222] width 80 height 9
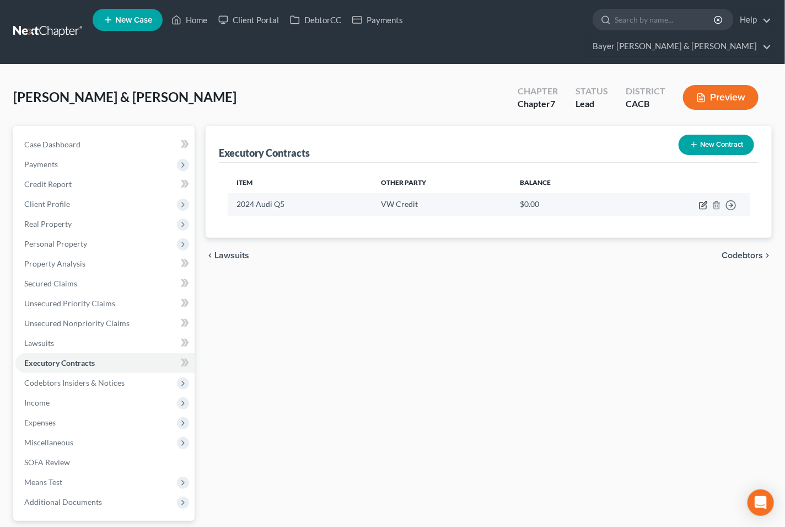
click at [704, 201] on icon "button" at bounding box center [704, 203] width 5 height 5
select select "3"
select select "14"
select select "2"
select select "1"
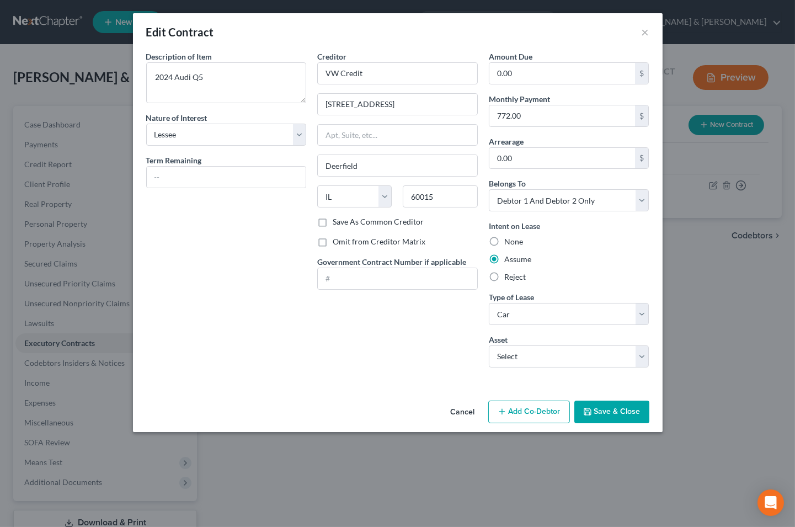
click at [598, 404] on button "Save & Close" at bounding box center [611, 411] width 75 height 23
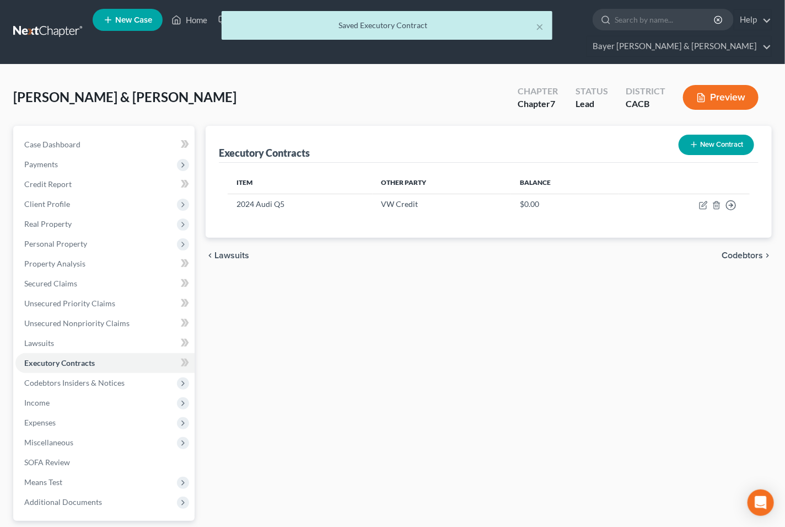
click at [730, 251] on span "Codebtors" at bounding box center [742, 255] width 41 height 9
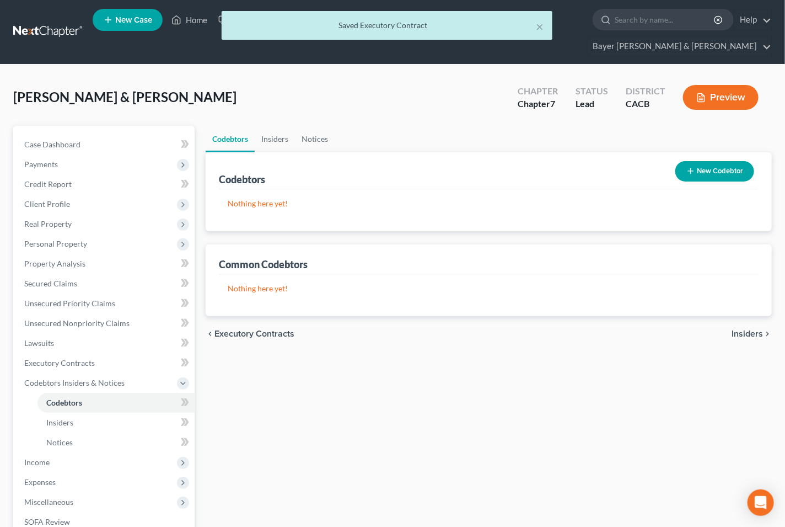
click at [737, 329] on span "Insiders" at bounding box center [747, 333] width 31 height 9
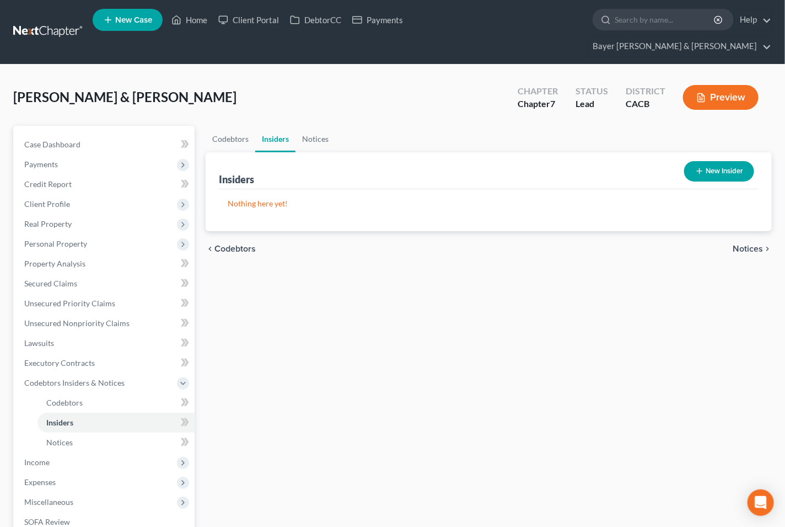
click at [744, 244] on span "Notices" at bounding box center [748, 248] width 30 height 9
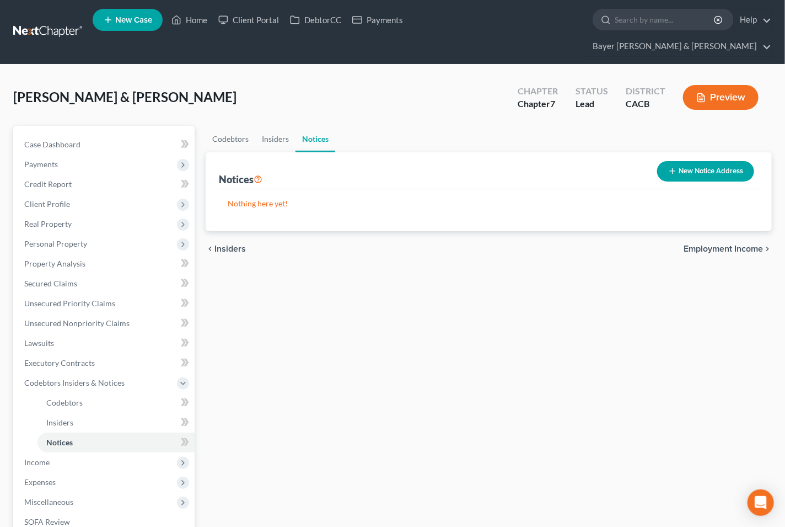
click at [719, 244] on span "Employment Income" at bounding box center [723, 248] width 79 height 9
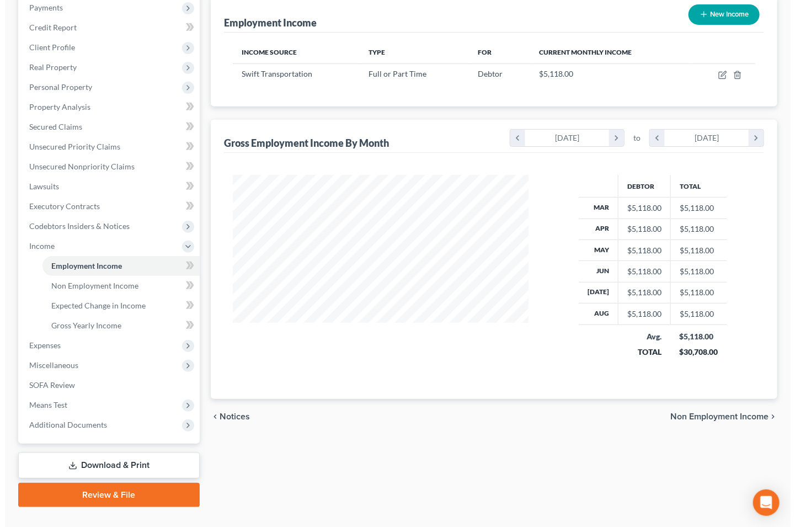
scroll to position [157, 0]
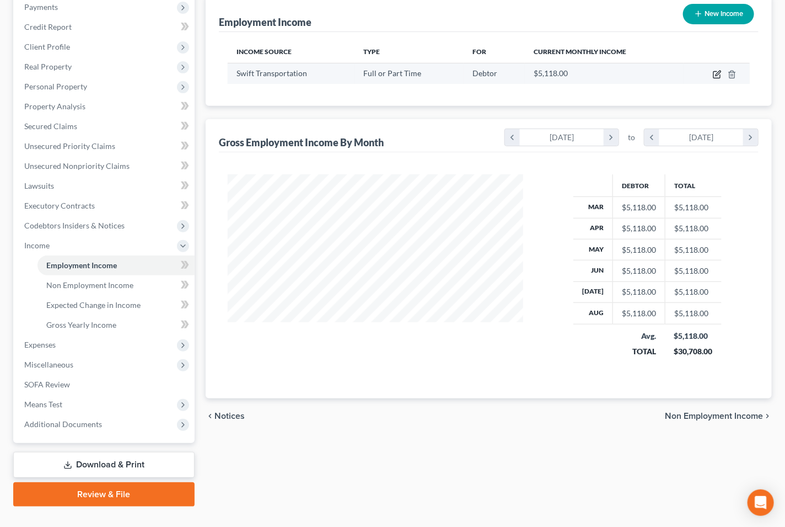
click at [716, 70] on icon "button" at bounding box center [717, 74] width 9 height 9
select select "0"
select select "4"
select select "0"
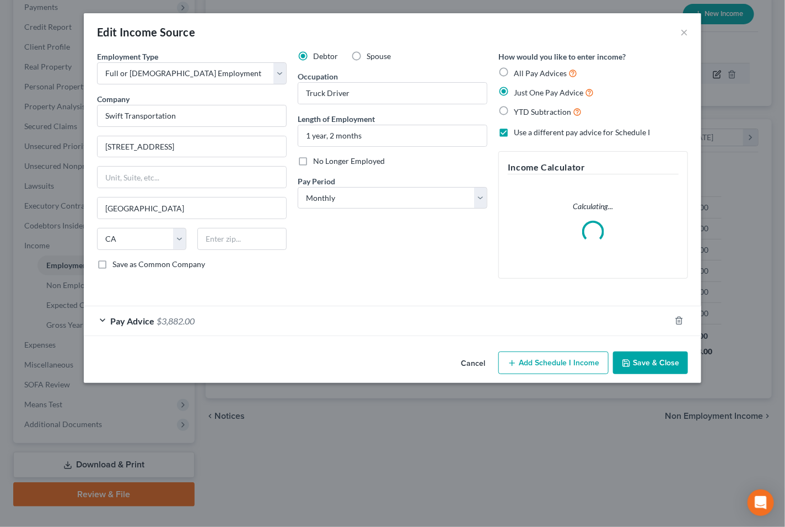
scroll to position [197, 321]
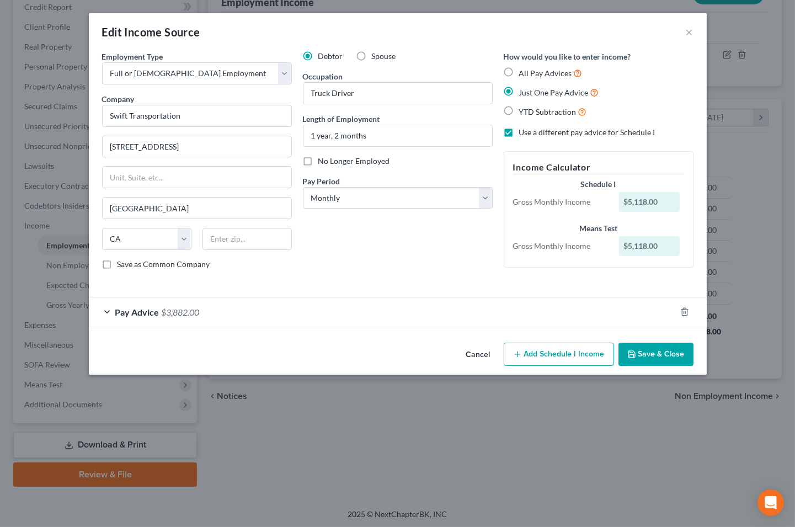
click at [646, 352] on button "Save & Close" at bounding box center [655, 353] width 75 height 23
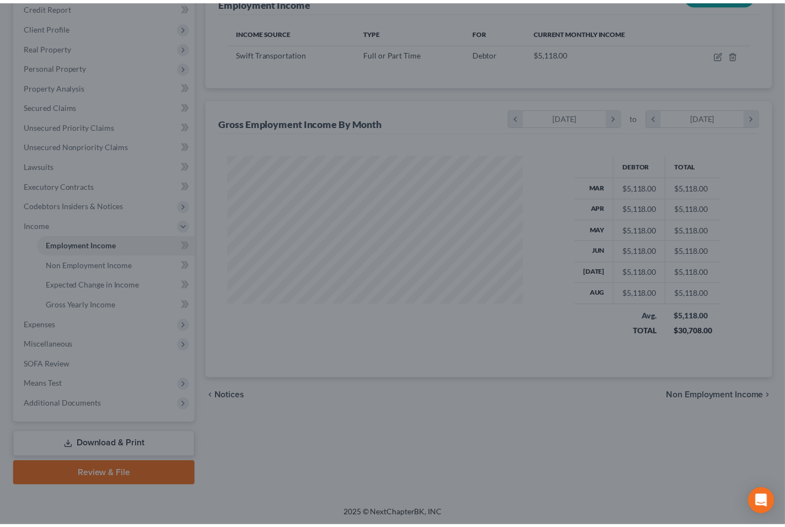
scroll to position [551193, 551073]
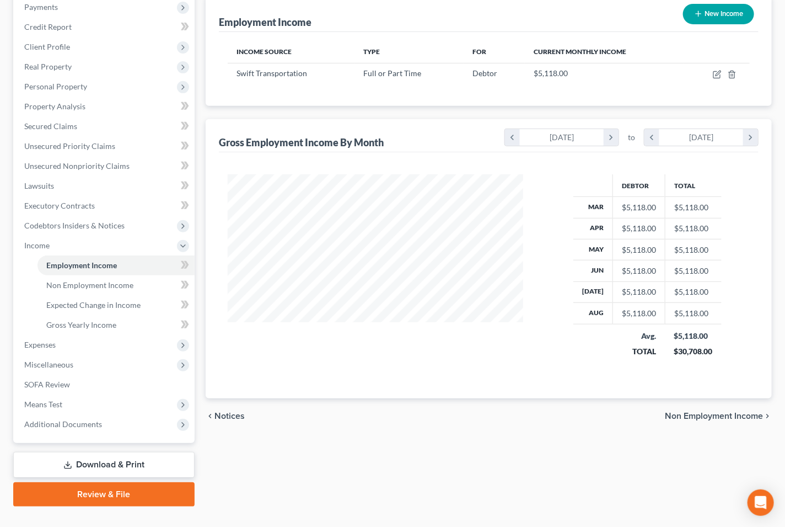
click at [705, 411] on span "Non Employment Income" at bounding box center [714, 415] width 98 height 9
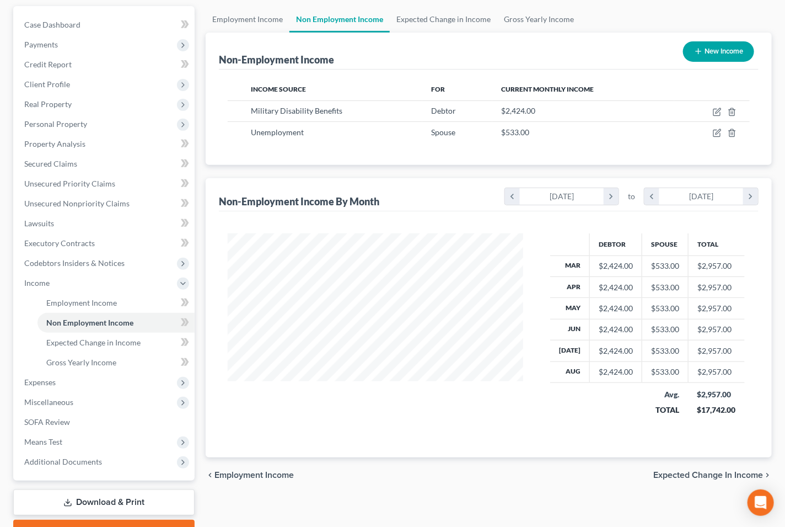
scroll to position [122, 0]
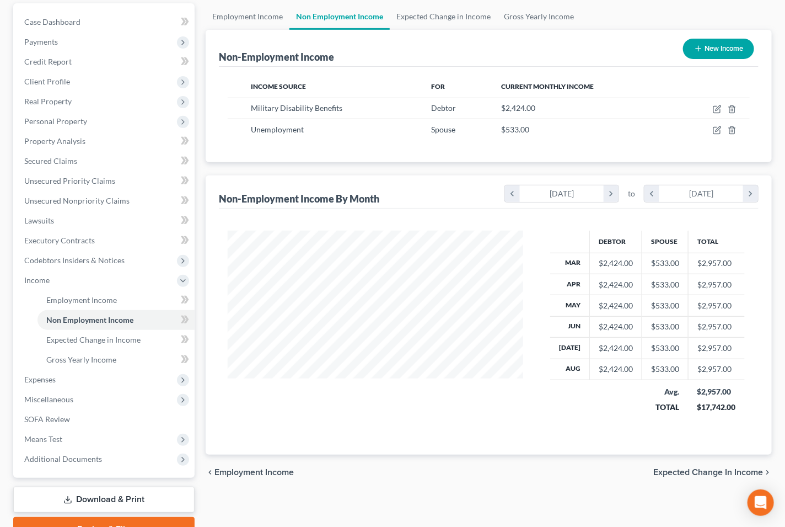
click at [688, 468] on span "Expected Change in Income" at bounding box center [708, 472] width 110 height 9
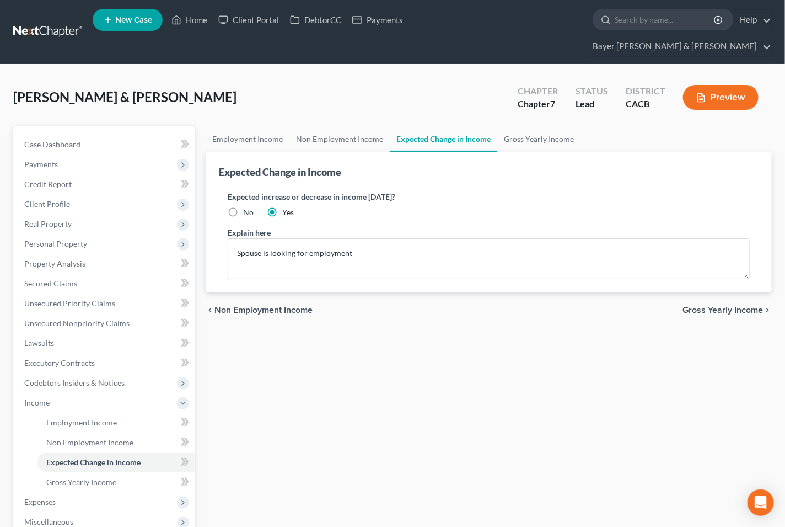
click at [713, 305] on span "Gross Yearly Income" at bounding box center [723, 309] width 81 height 9
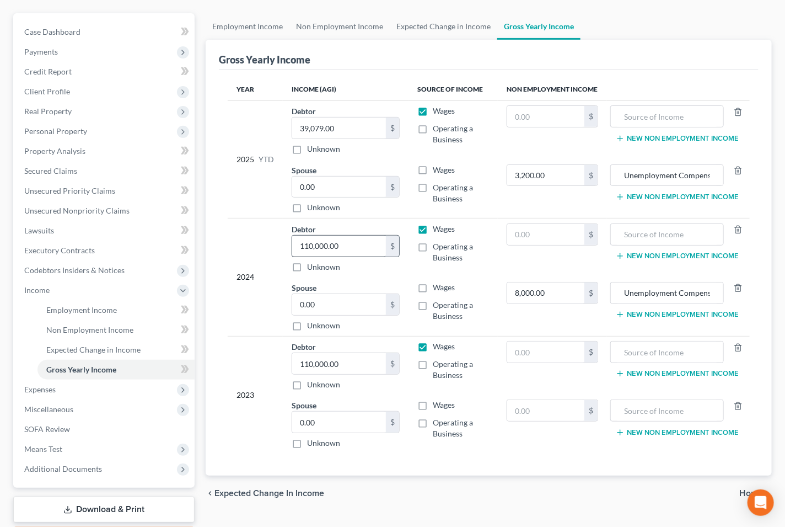
scroll to position [157, 0]
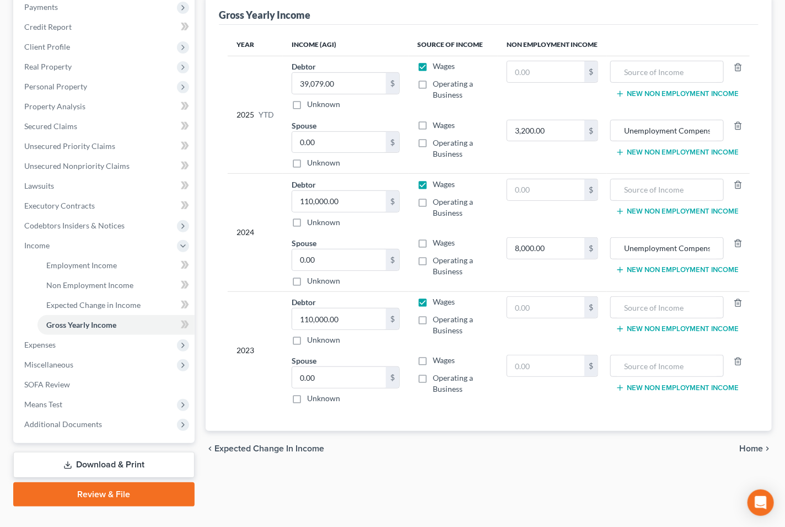
click at [747, 444] on span "Home" at bounding box center [751, 448] width 24 height 9
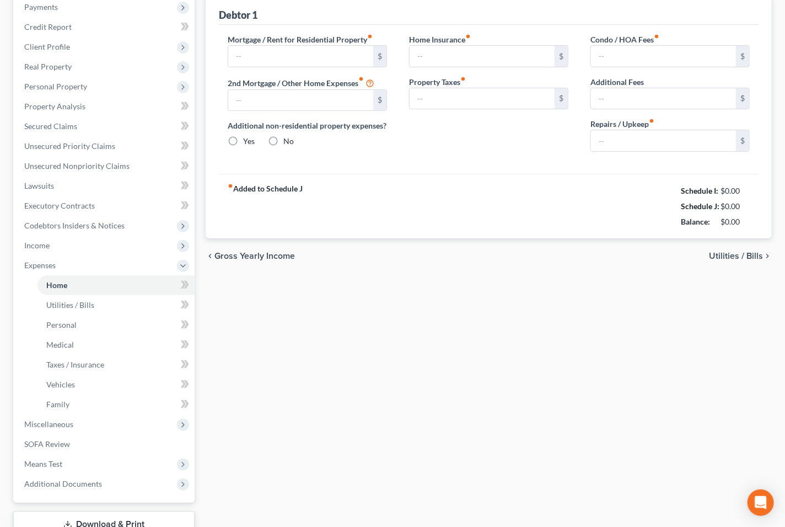
type input "3,980.00"
type input "0.00"
radio input "true"
type input "0.00"
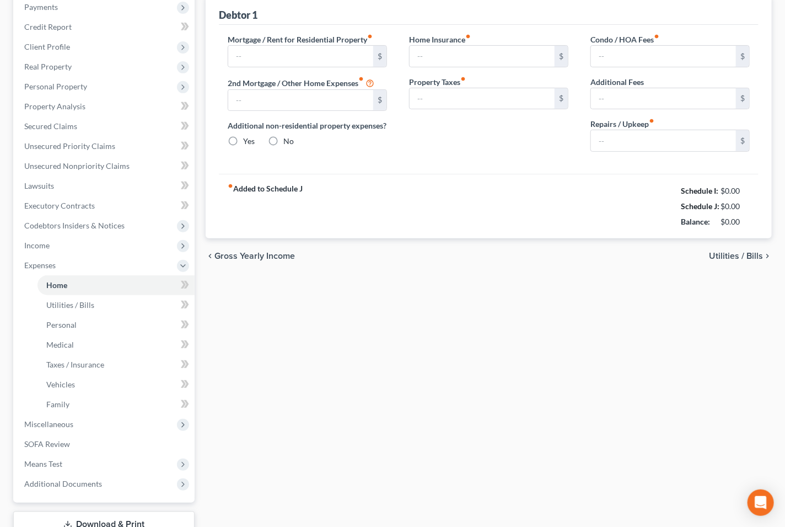
type input "0.00"
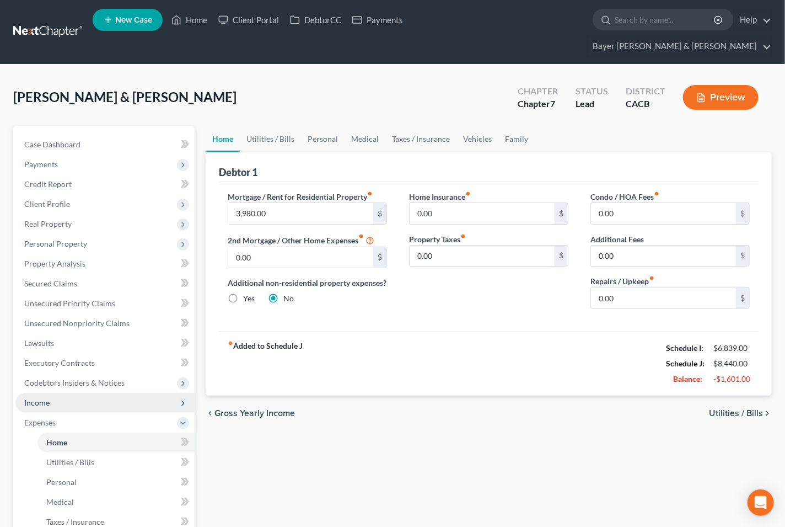
click at [86, 393] on span "Income" at bounding box center [104, 403] width 179 height 20
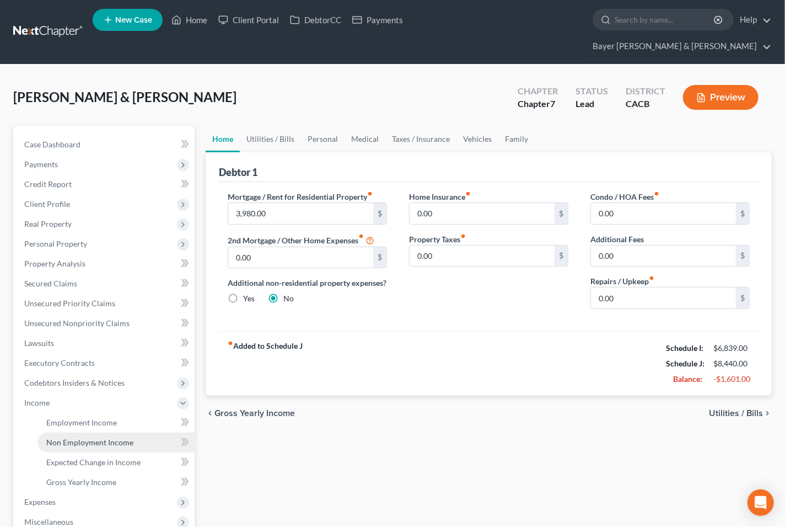
click at [103, 437] on span "Non Employment Income" at bounding box center [89, 441] width 87 height 9
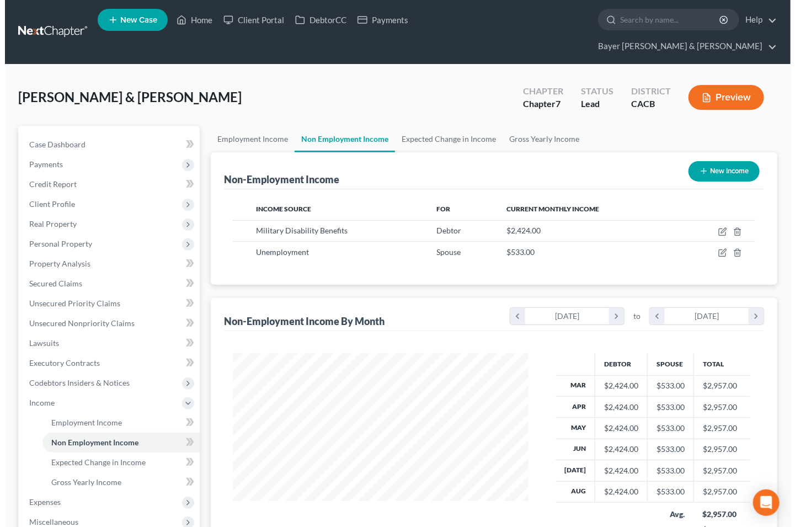
scroll to position [197, 318]
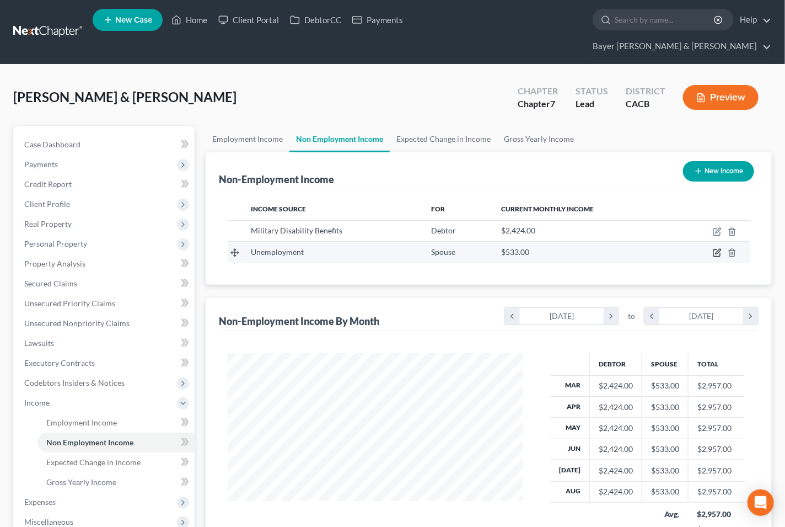
click at [715, 248] on icon "button" at bounding box center [717, 252] width 9 height 9
select select "0"
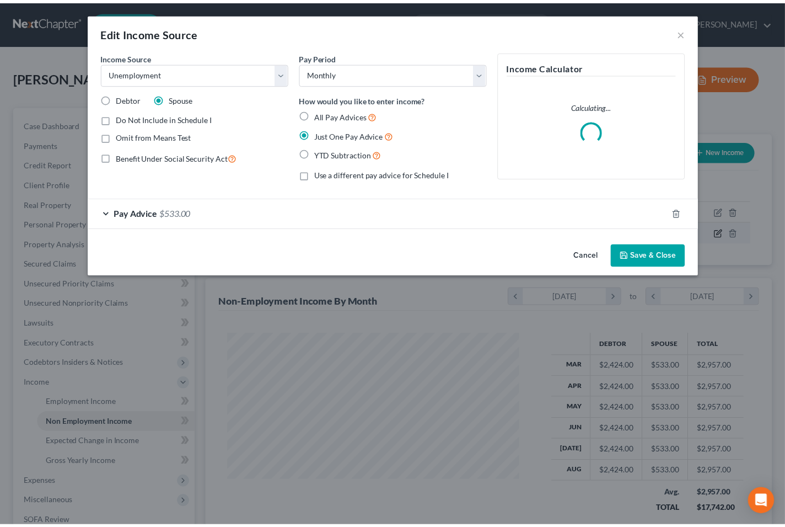
scroll to position [197, 321]
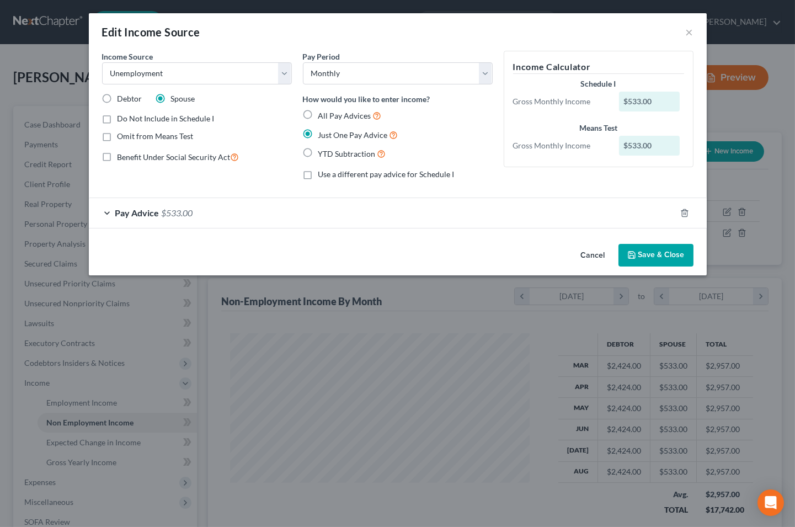
click at [653, 249] on button "Save & Close" at bounding box center [655, 255] width 75 height 23
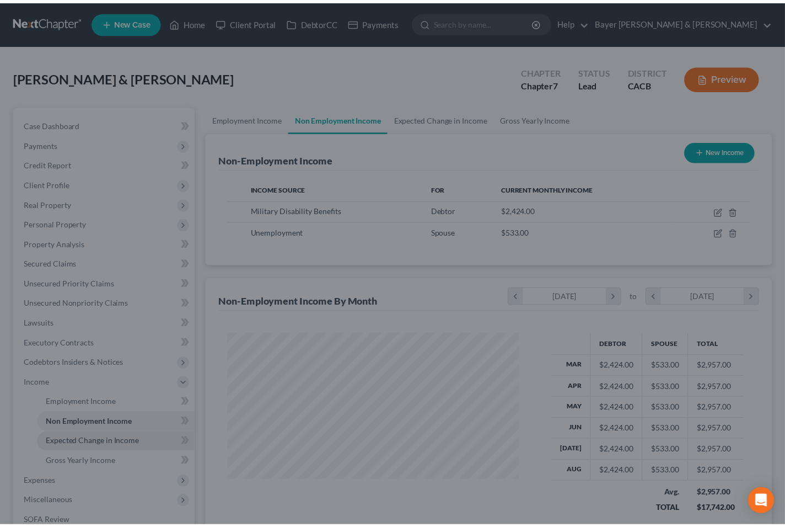
scroll to position [551193, 551073]
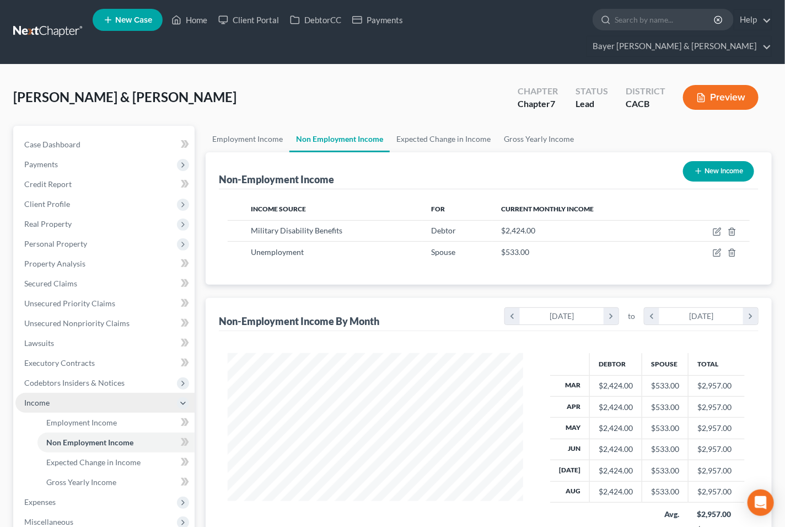
click at [179, 399] on icon at bounding box center [183, 403] width 9 height 9
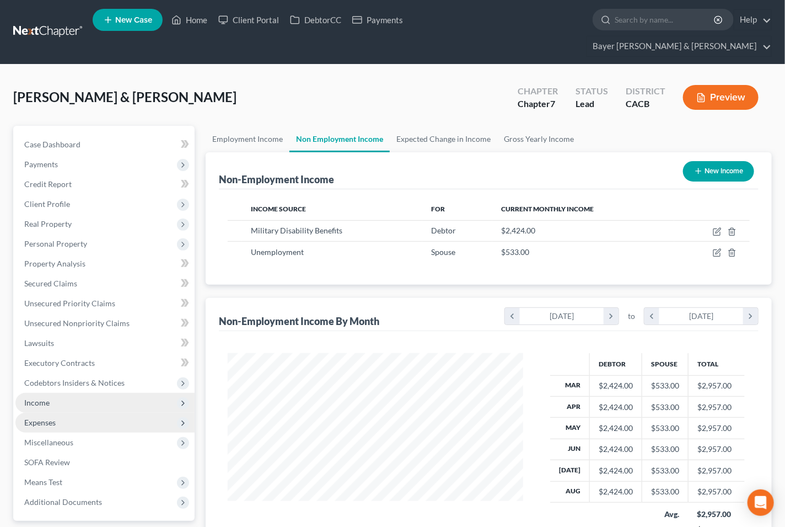
click at [106, 412] on span "Expenses" at bounding box center [104, 422] width 179 height 20
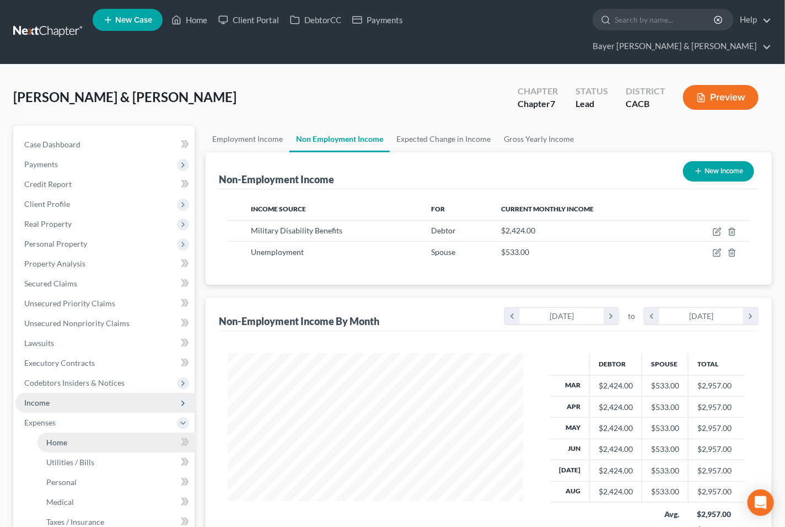
click at [100, 432] on link "Home" at bounding box center [115, 442] width 157 height 20
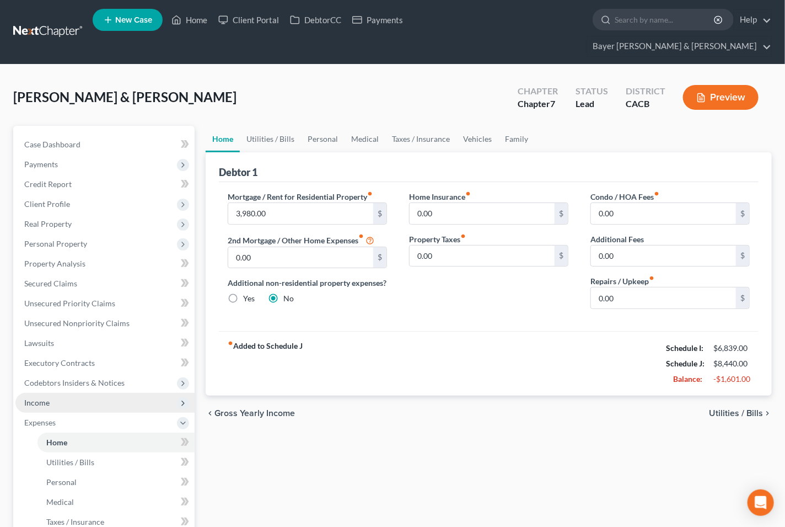
click at [725, 403] on div "chevron_left Gross Yearly Income Utilities / Bills chevron_right" at bounding box center [489, 412] width 566 height 35
click at [721, 409] on span "Utilities / Bills" at bounding box center [736, 413] width 54 height 9
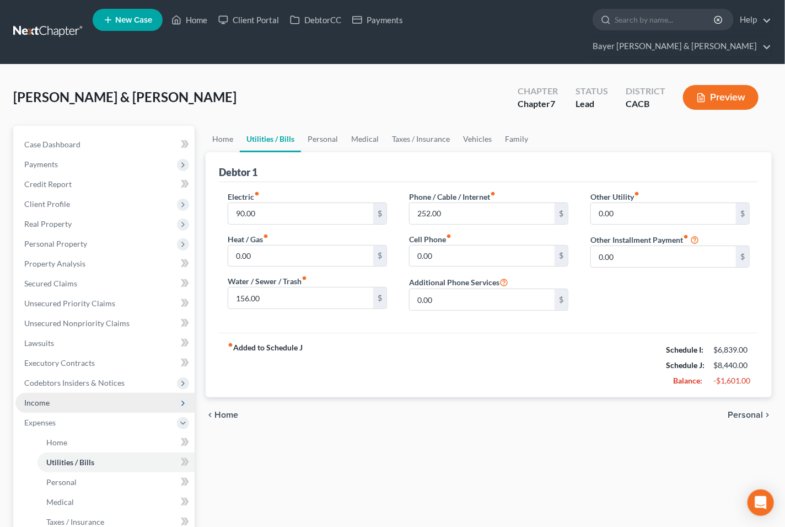
click at [739, 410] on span "Personal" at bounding box center [745, 414] width 35 height 9
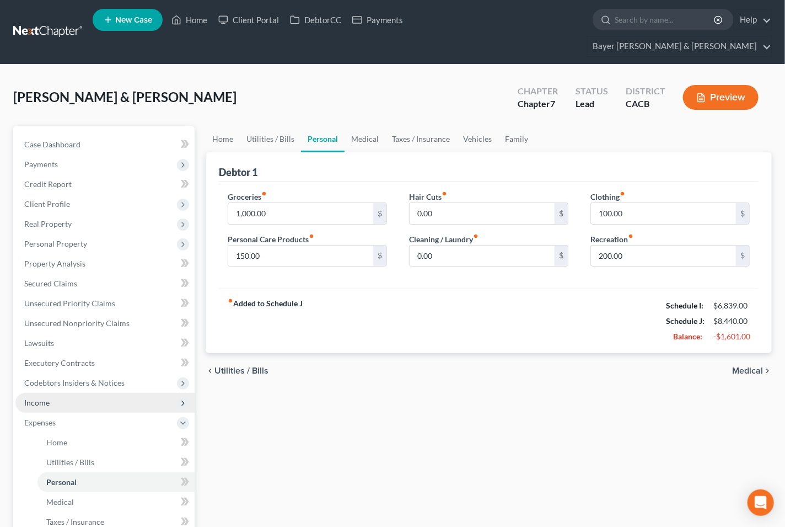
click at [750, 366] on span "Medical" at bounding box center [747, 370] width 31 height 9
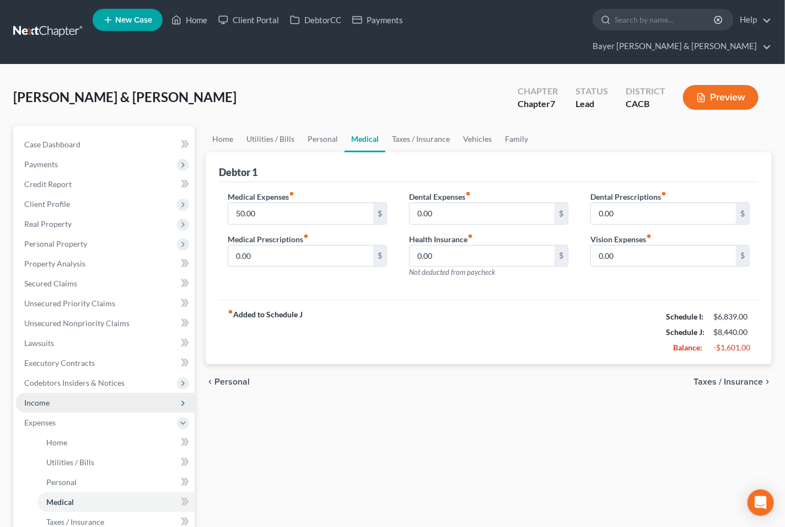
click at [699, 377] on span "Taxes / Insurance" at bounding box center [728, 381] width 69 height 9
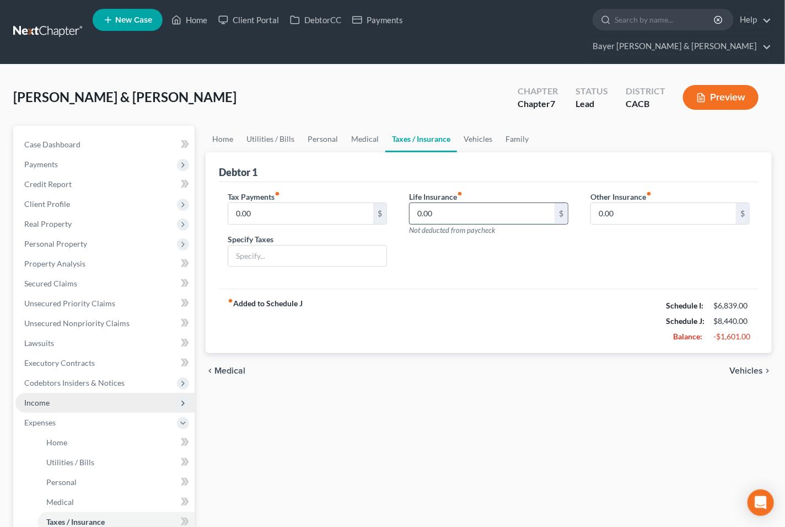
click at [475, 203] on input "0.00" at bounding box center [482, 213] width 145 height 21
type input "100"
click at [754, 366] on span "Vehicles" at bounding box center [746, 370] width 34 height 9
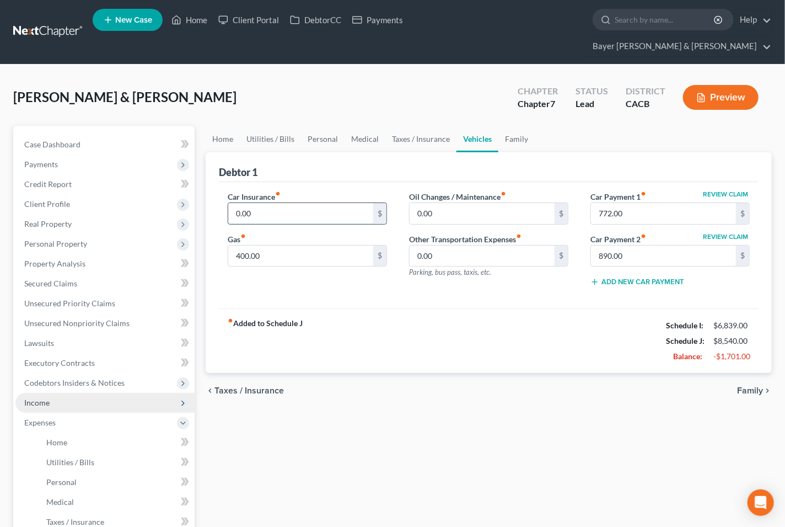
click at [264, 203] on input "0.00" at bounding box center [300, 213] width 145 height 21
click at [291, 245] on input "400.00" at bounding box center [300, 255] width 145 height 21
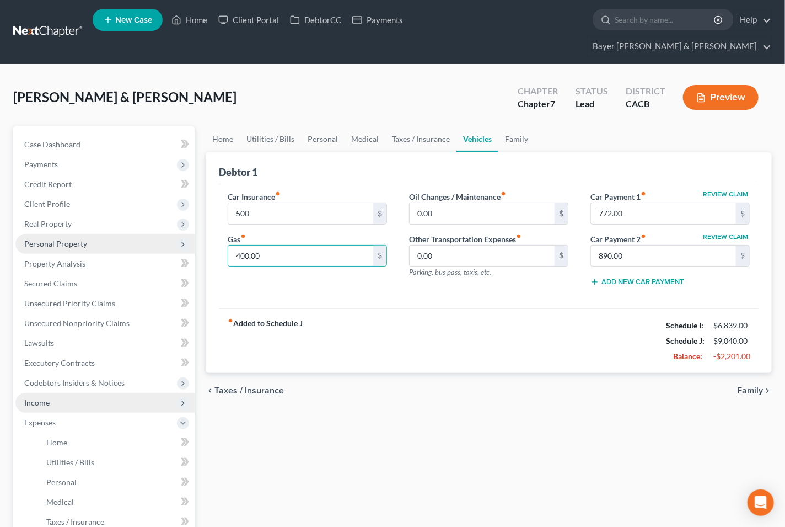
click at [45, 239] on span "Personal Property" at bounding box center [55, 243] width 63 height 9
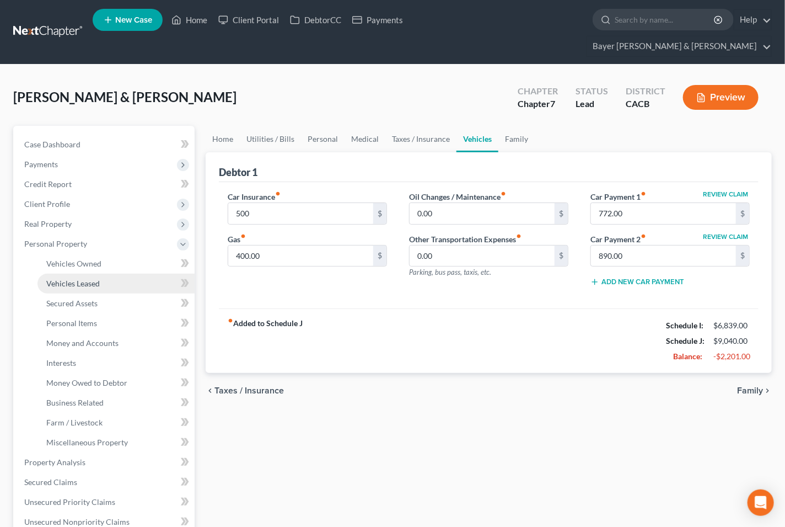
click at [51, 278] on span "Vehicles Leased" at bounding box center [72, 282] width 53 height 9
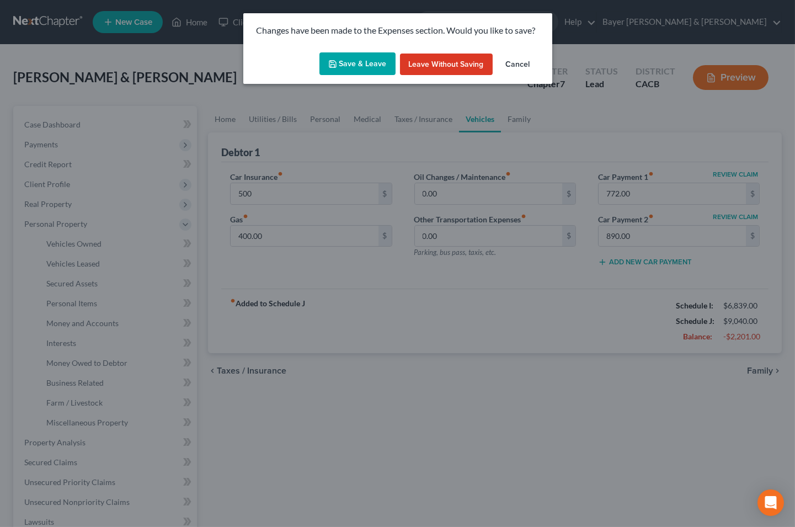
drag, startPoint x: 342, startPoint y: 61, endPoint x: 317, endPoint y: 77, distance: 29.8
click at [343, 61] on button "Save & Leave" at bounding box center [357, 63] width 76 height 23
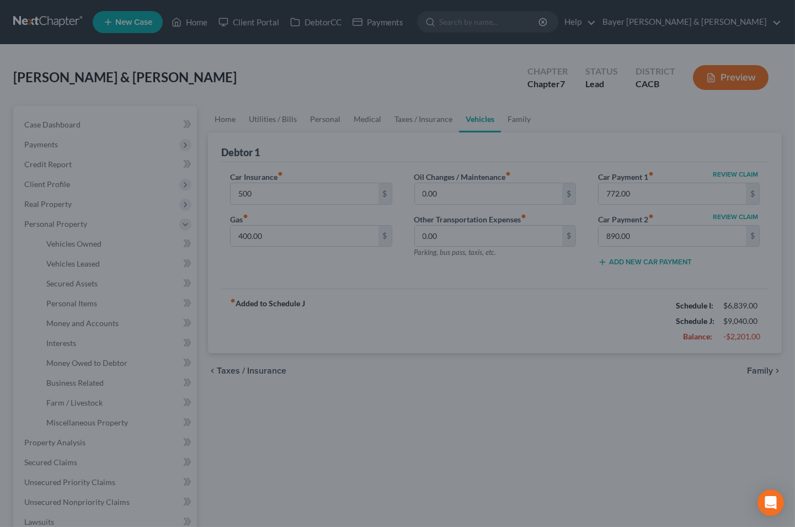
type input "500.00"
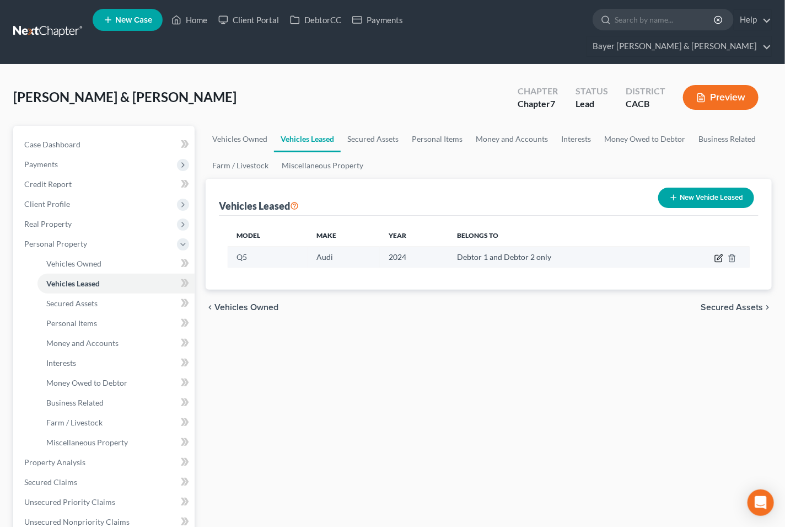
click at [719, 254] on icon "button" at bounding box center [719, 256] width 5 height 5
select select "0"
select select "2"
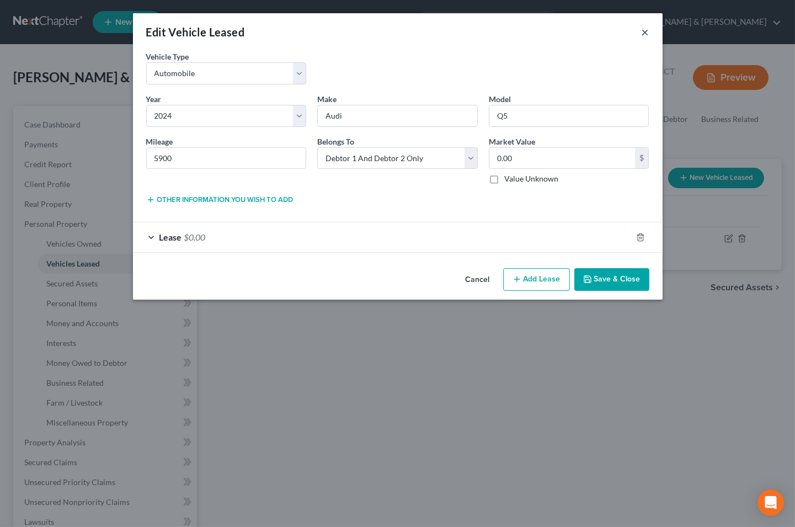
click at [644, 35] on button "×" at bounding box center [645, 31] width 8 height 13
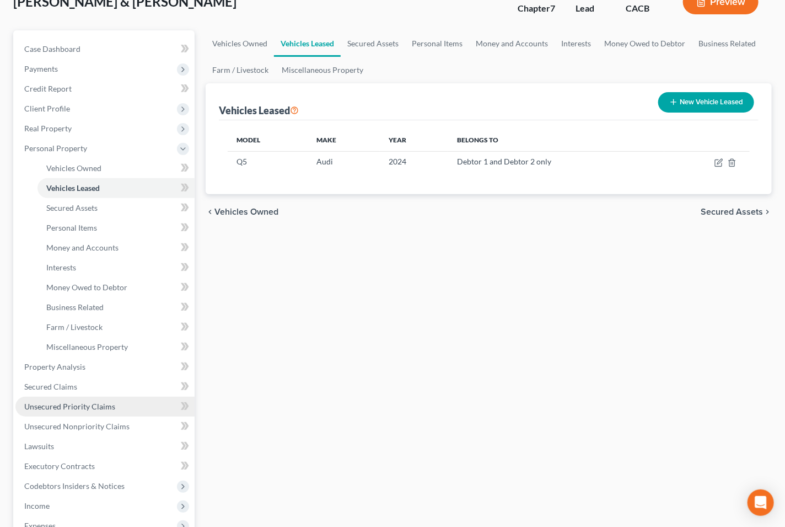
scroll to position [122, 0]
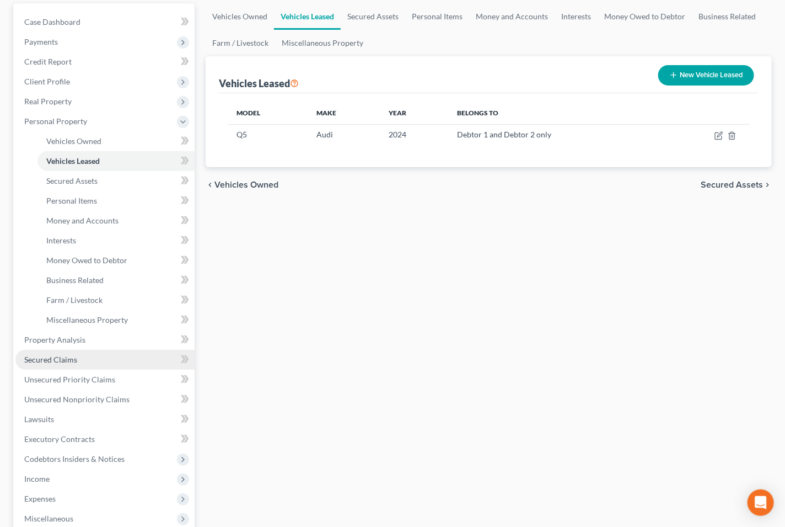
click at [85, 350] on link "Secured Claims" at bounding box center [104, 360] width 179 height 20
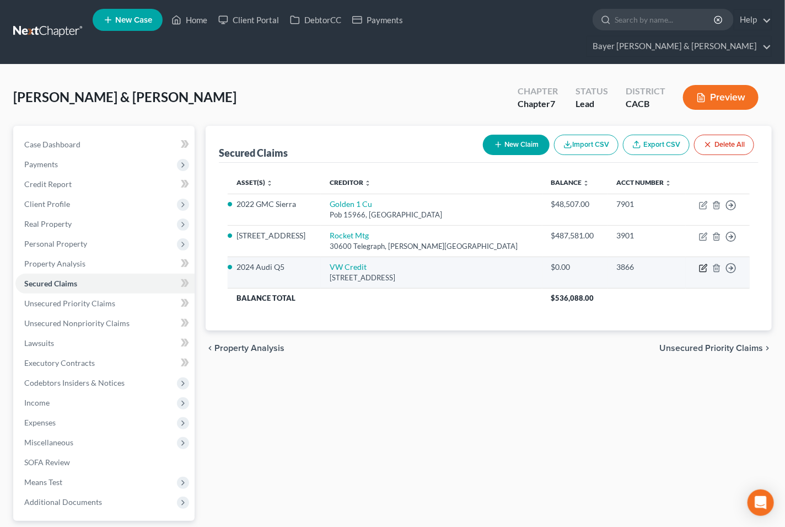
click at [701, 265] on icon "button" at bounding box center [703, 268] width 7 height 7
select select "14"
select select "4"
select select "1"
select select "0"
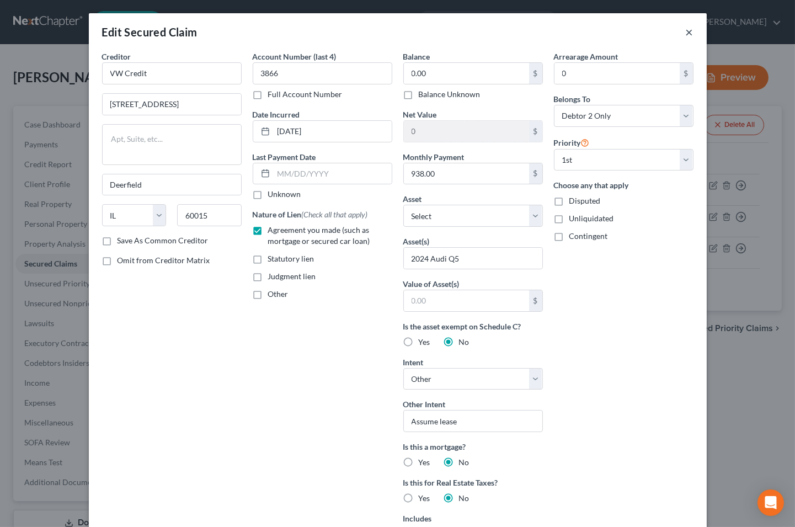
click at [685, 31] on button "×" at bounding box center [689, 31] width 8 height 13
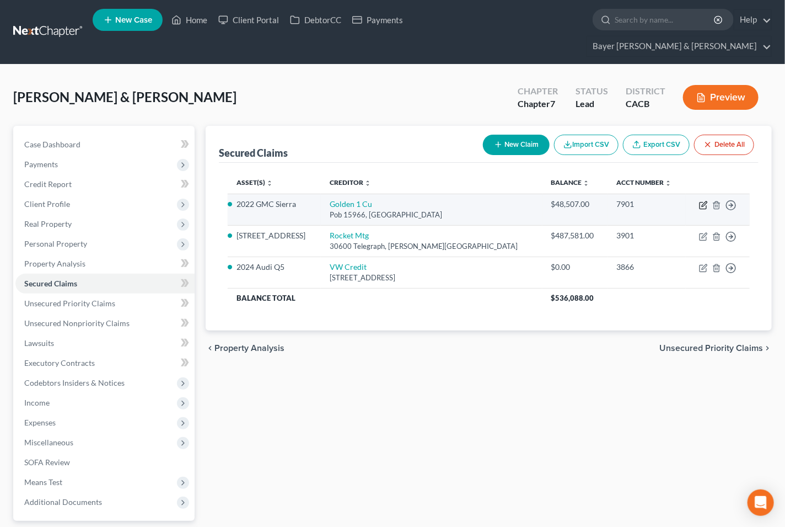
click at [702, 201] on icon "button" at bounding box center [704, 203] width 5 height 5
select select "4"
select select "2"
select select "0"
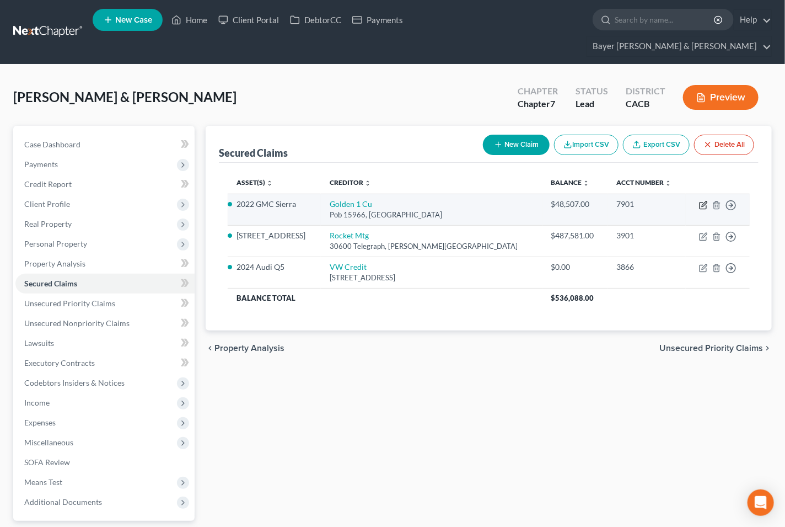
select select "0"
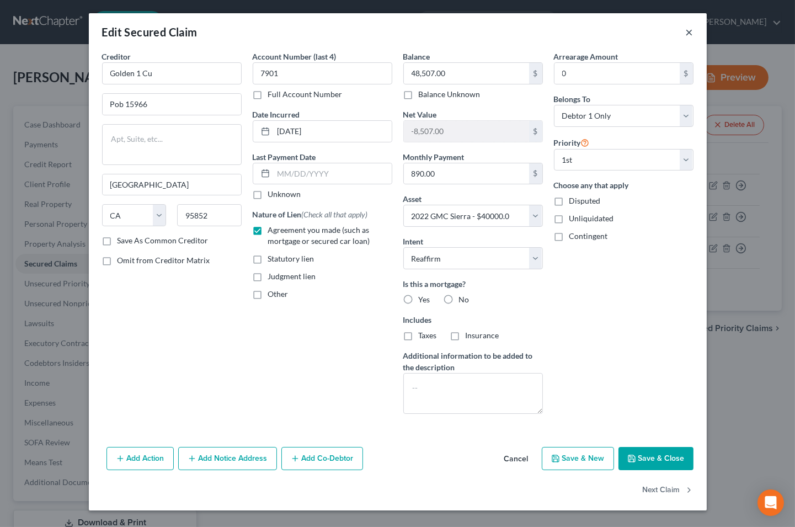
click at [692, 28] on button "×" at bounding box center [689, 31] width 8 height 13
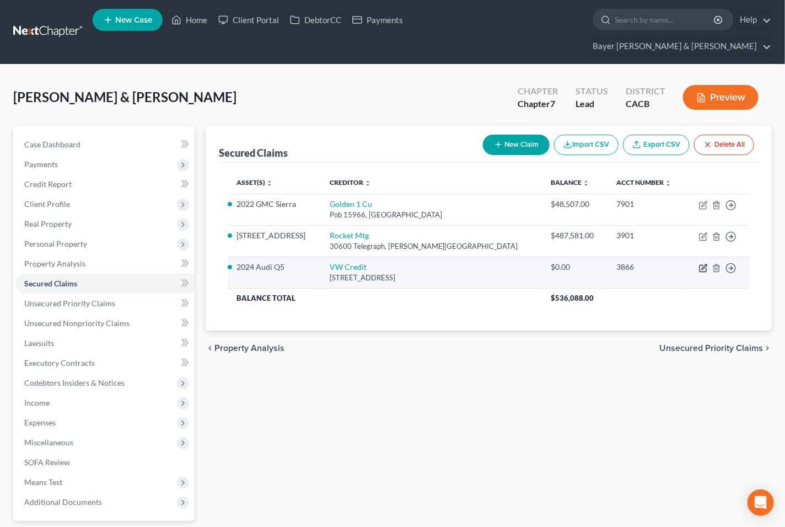
click at [702, 265] on icon "button" at bounding box center [703, 268] width 7 height 7
select select "14"
select select "0"
select select "4"
select select "1"
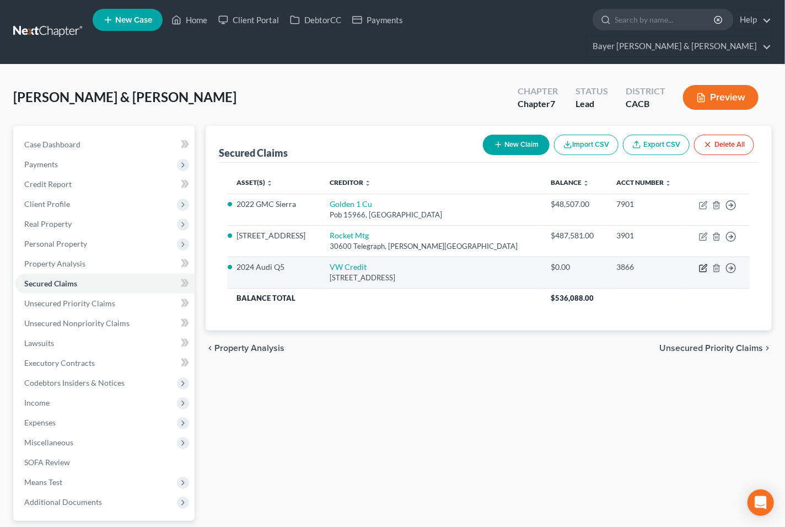
select select "0"
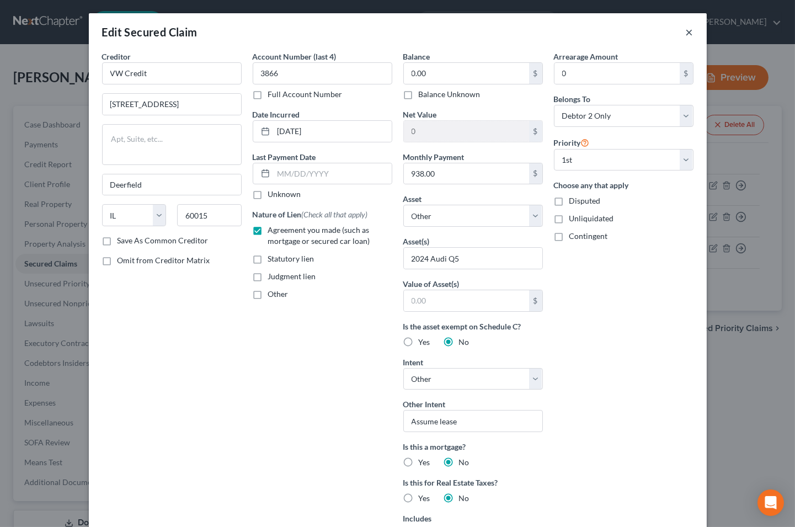
click at [685, 34] on button "×" at bounding box center [689, 31] width 8 height 13
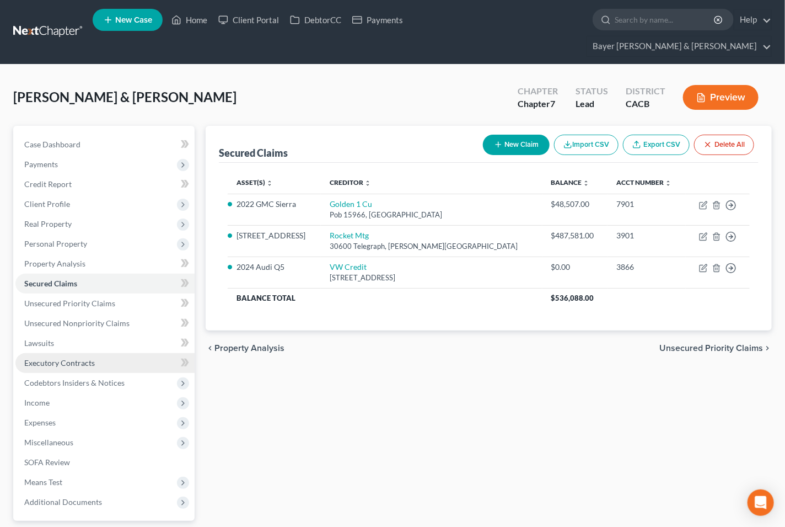
click at [72, 353] on link "Executory Contracts" at bounding box center [104, 363] width 179 height 20
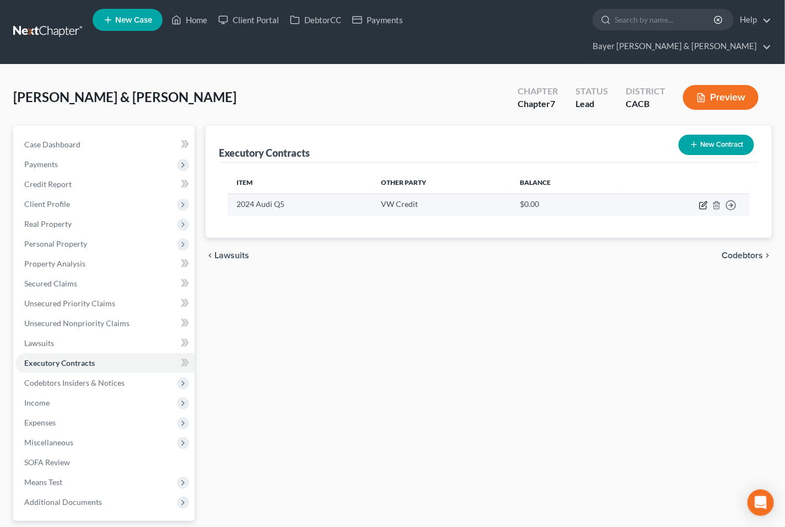
click at [701, 201] on icon "button" at bounding box center [703, 205] width 9 height 9
select select "3"
select select "14"
select select "2"
select select "1"
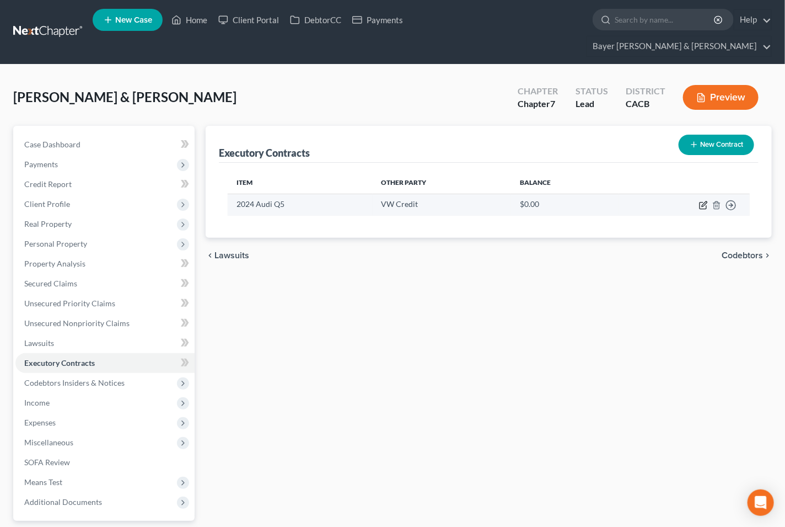
select select "0"
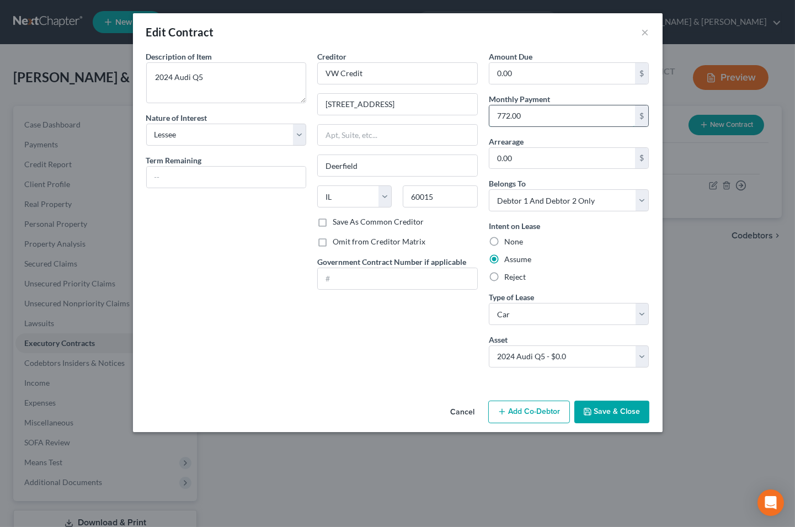
click at [535, 114] on input "772.00" at bounding box center [562, 115] width 146 height 21
type input "792"
click at [598, 420] on button "Save & Close" at bounding box center [611, 411] width 75 height 23
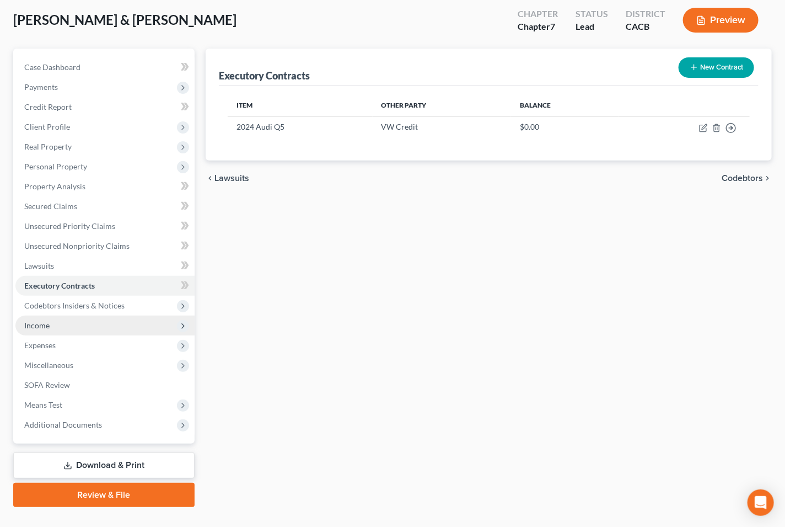
scroll to position [78, 0]
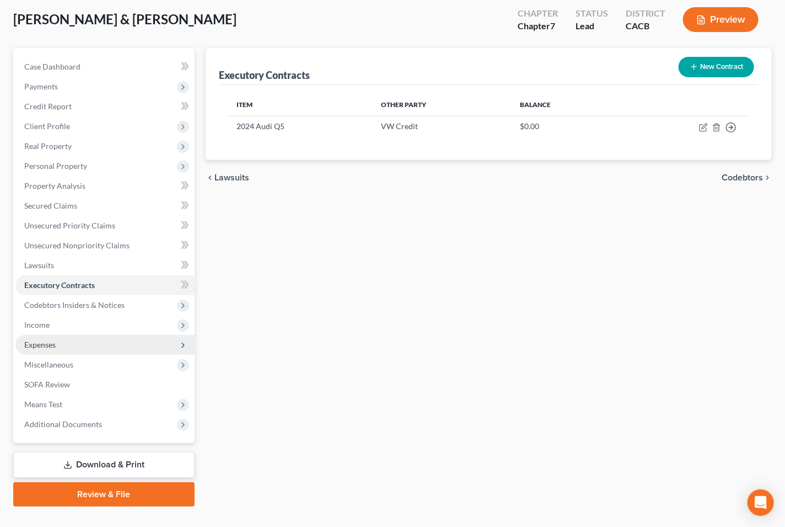
drag, startPoint x: 42, startPoint y: 320, endPoint x: 68, endPoint y: 328, distance: 27.6
click at [42, 340] on span "Expenses" at bounding box center [39, 344] width 31 height 9
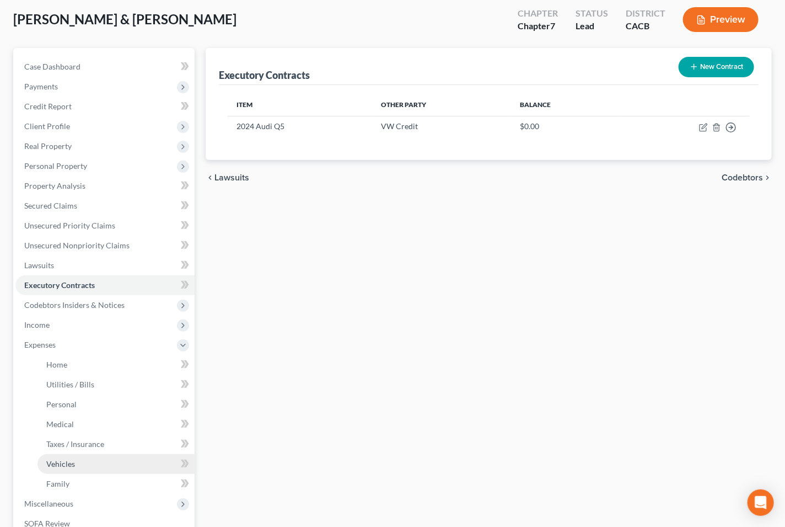
click at [62, 459] on span "Vehicles" at bounding box center [60, 463] width 29 height 9
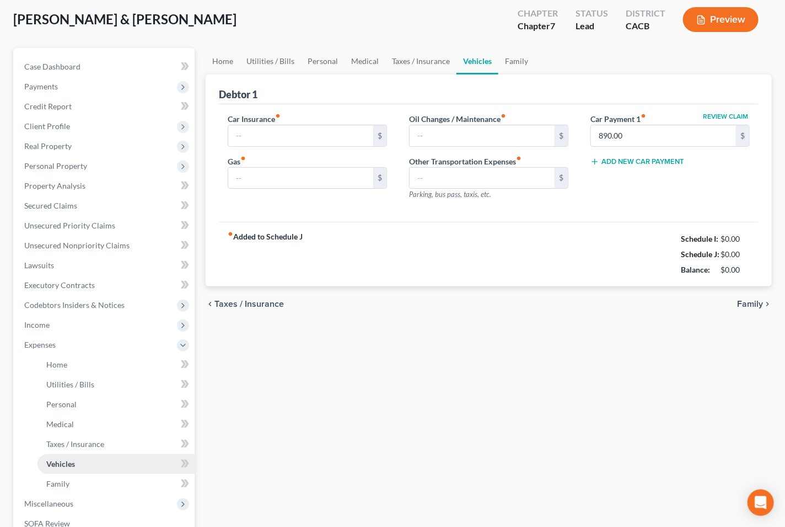
scroll to position [23, 0]
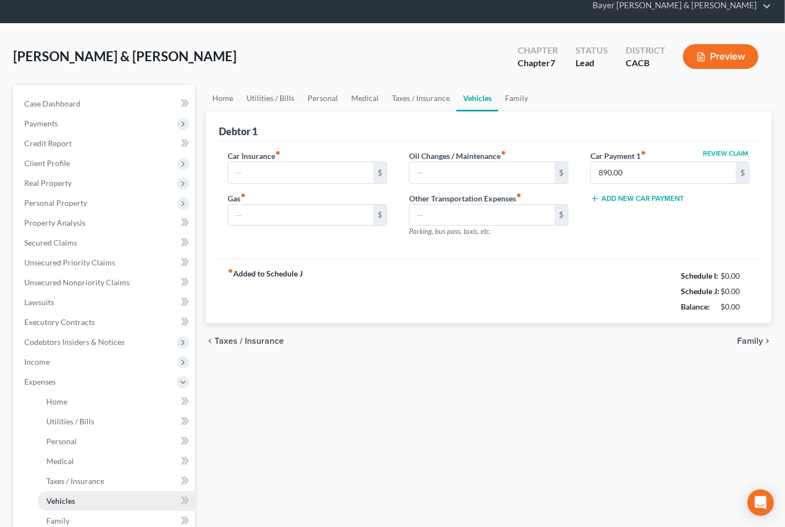
type input "500.00"
type input "400.00"
type input "0.00"
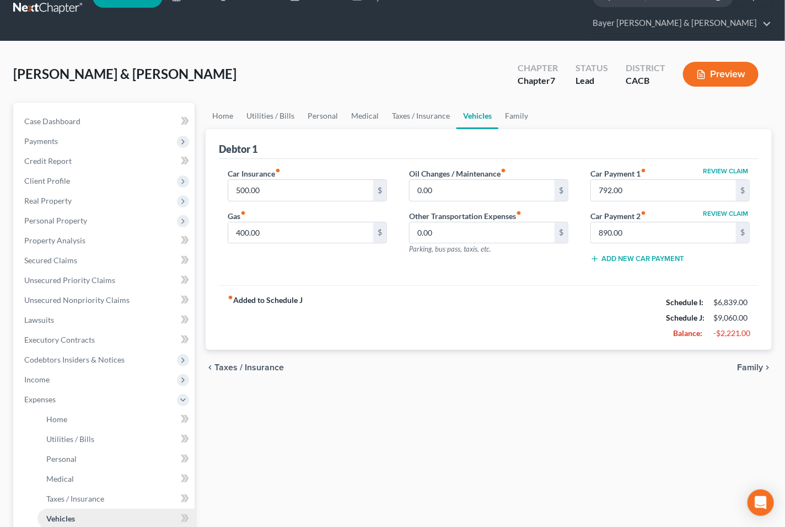
scroll to position [0, 0]
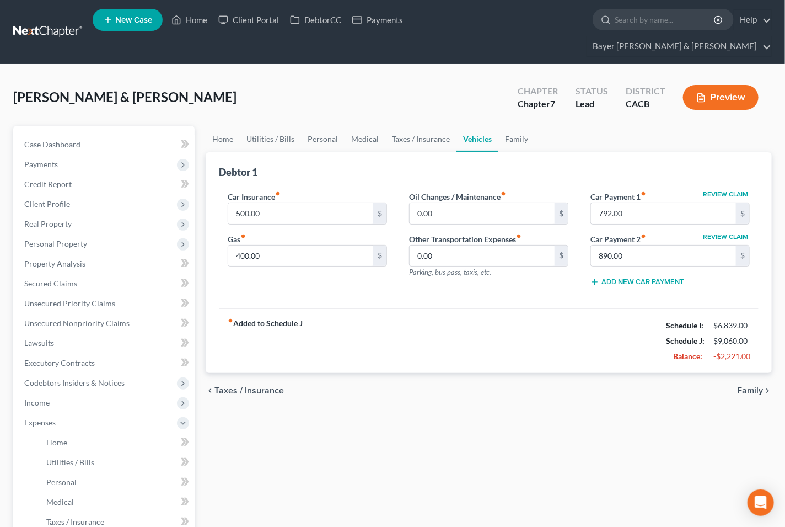
click at [745, 386] on span "Family" at bounding box center [750, 390] width 26 height 9
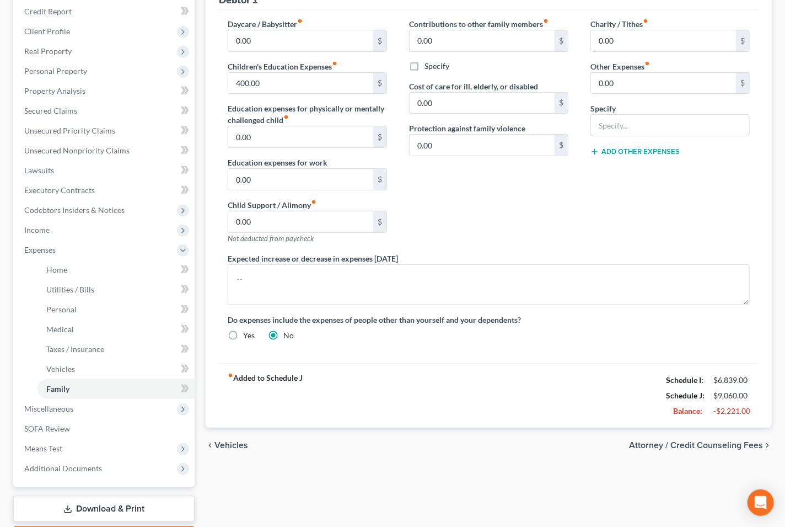
scroll to position [184, 0]
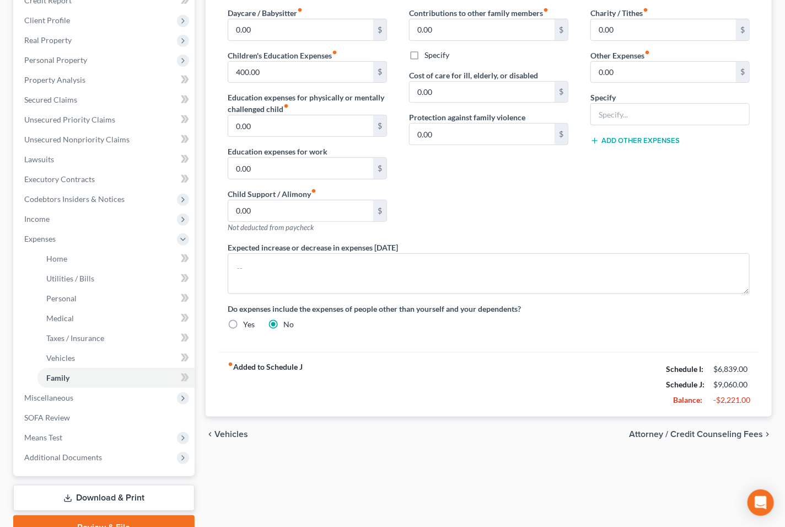
click at [704, 430] on span "Attorney / Credit Counseling Fees" at bounding box center [696, 434] width 134 height 9
select select "2"
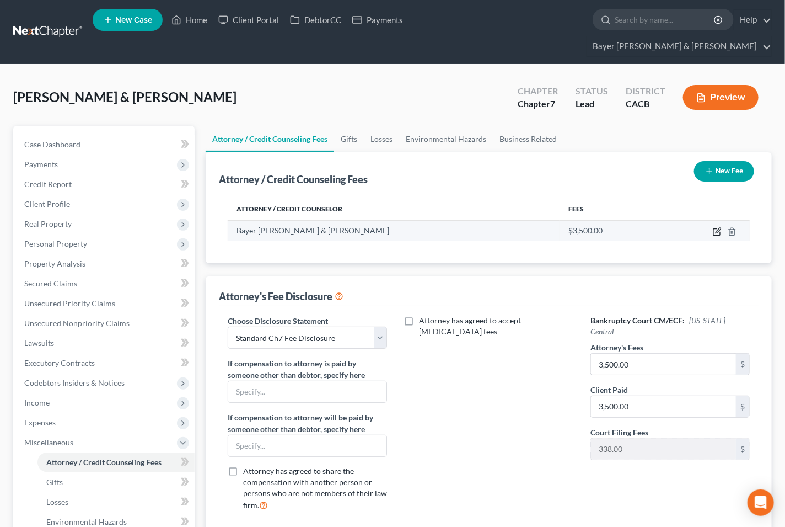
click at [713, 227] on icon "button" at bounding box center [717, 231] width 9 height 9
select select "4"
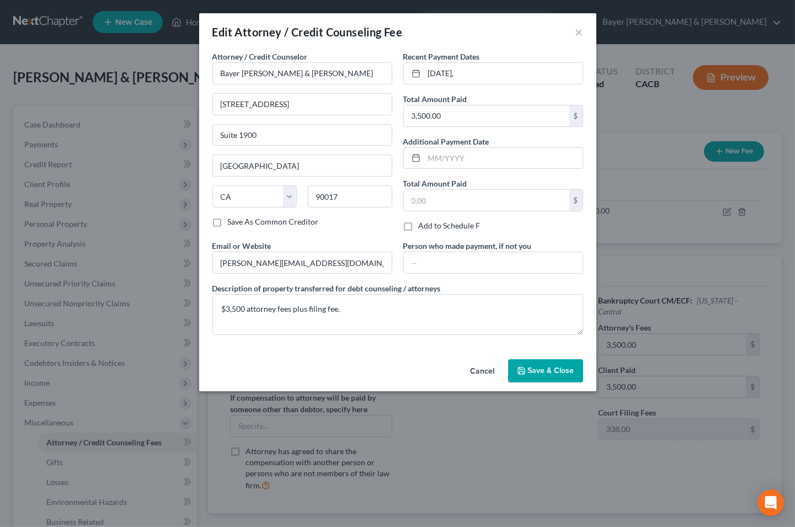
click at [549, 379] on button "Save & Close" at bounding box center [545, 370] width 75 height 23
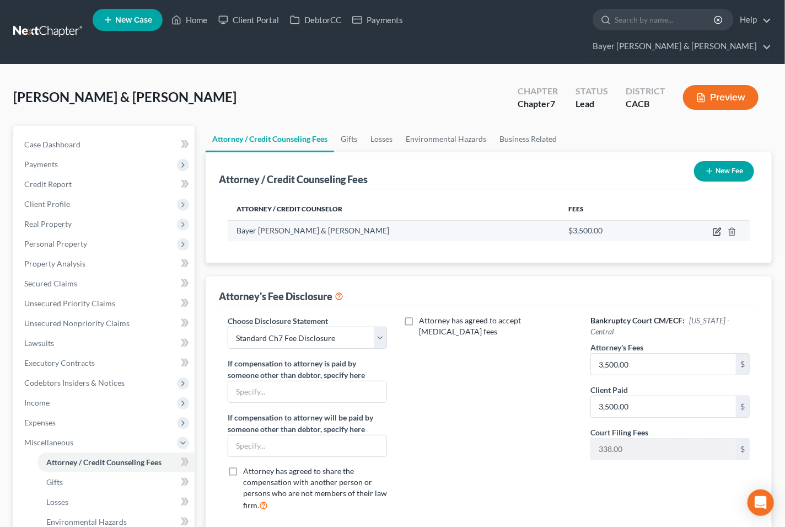
click at [715, 227] on icon "button" at bounding box center [717, 231] width 9 height 9
select select "4"
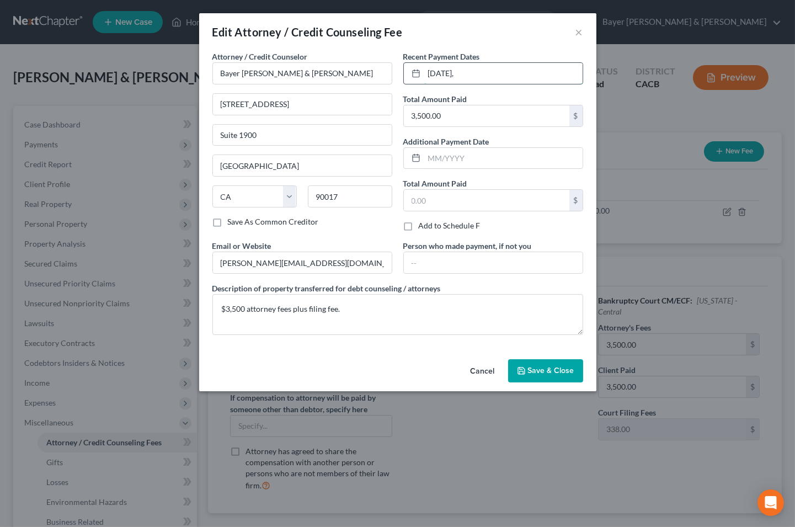
click at [458, 74] on input "[DATE]," at bounding box center [503, 73] width 158 height 21
drag, startPoint x: 530, startPoint y: 364, endPoint x: 535, endPoint y: 367, distance: 5.7
click at [531, 366] on button "Save & Close" at bounding box center [545, 370] width 75 height 23
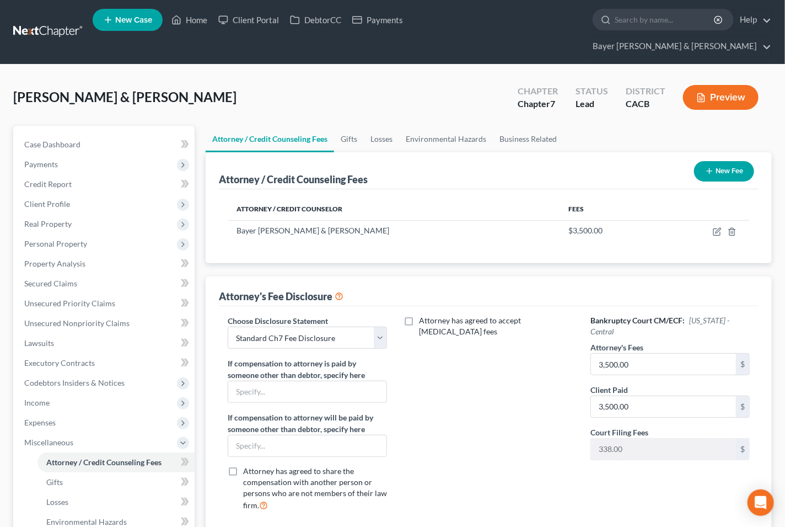
scroll to position [177, 0]
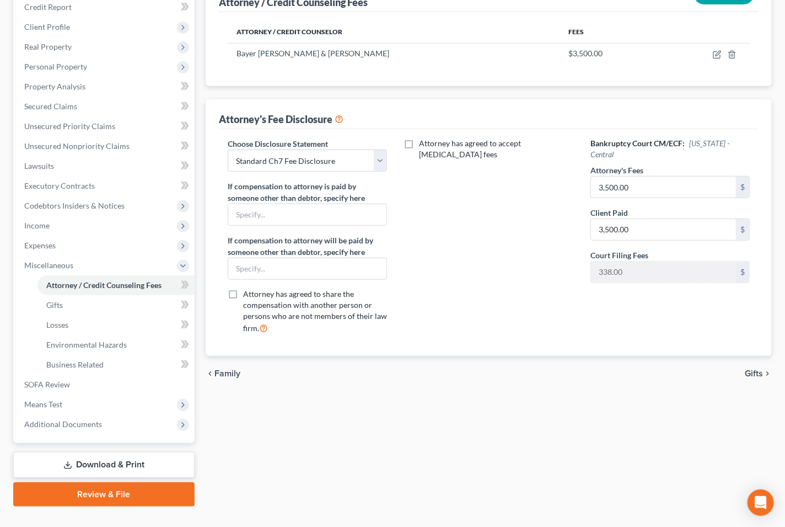
click at [748, 369] on span "Gifts" at bounding box center [754, 373] width 18 height 9
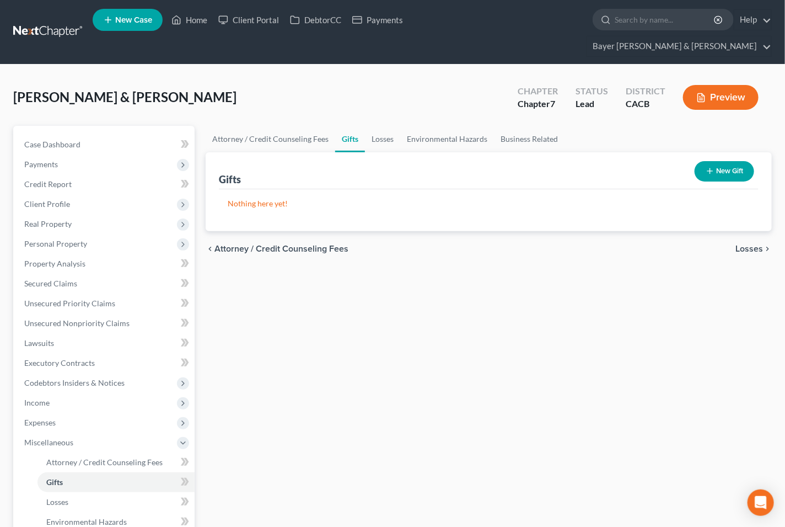
click at [746, 244] on span "Losses" at bounding box center [750, 248] width 28 height 9
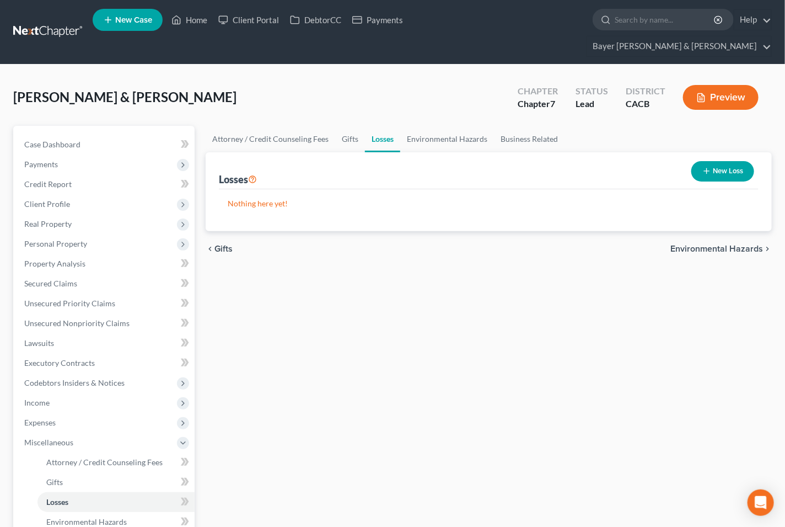
click at [682, 244] on span "Environmental Hazards" at bounding box center [716, 248] width 93 height 9
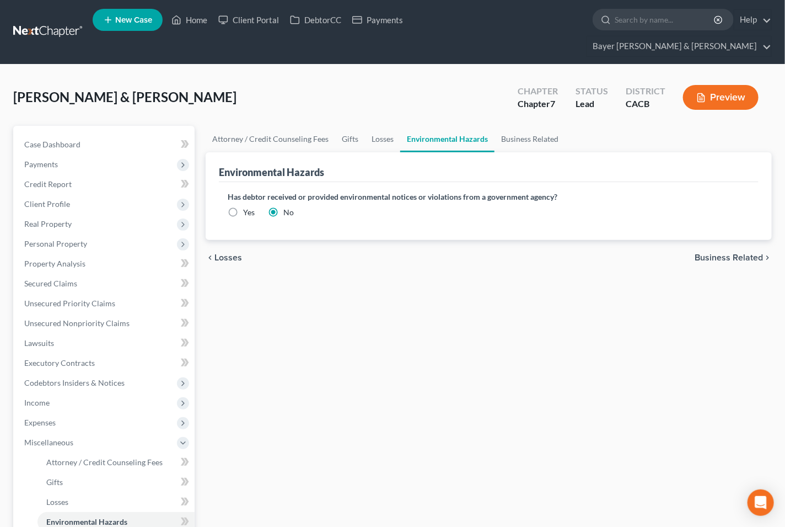
click at [737, 253] on span "Business Related" at bounding box center [729, 257] width 68 height 9
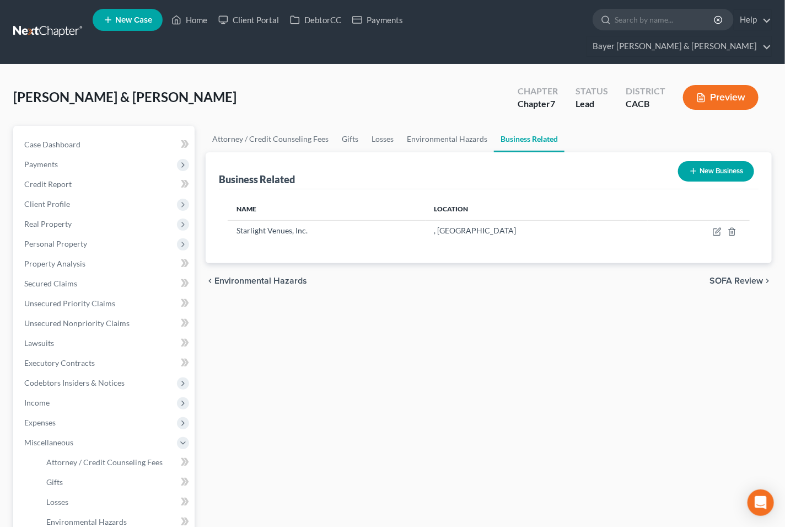
click at [731, 276] on span "SOFA Review" at bounding box center [736, 280] width 53 height 9
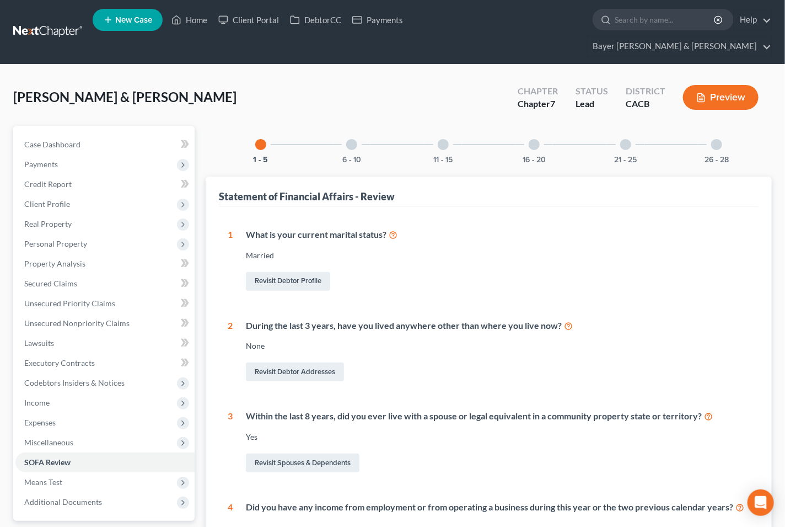
click at [351, 139] on div at bounding box center [351, 144] width 11 height 11
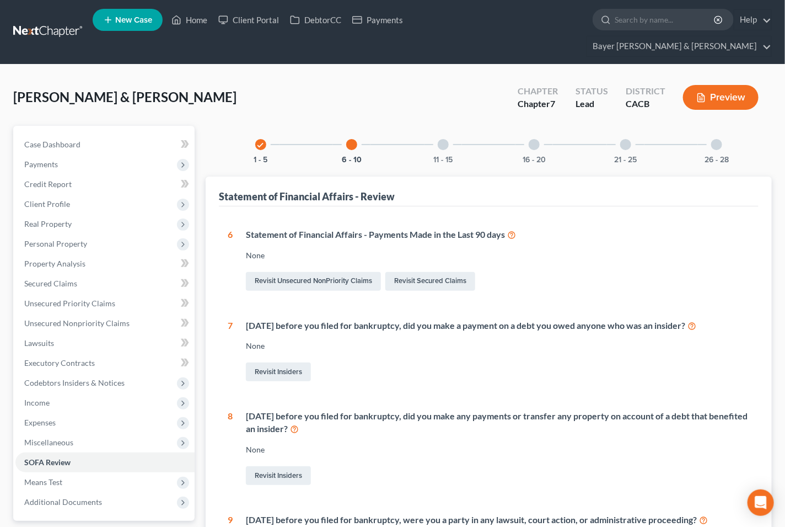
click at [260, 141] on icon "check" at bounding box center [261, 145] width 8 height 8
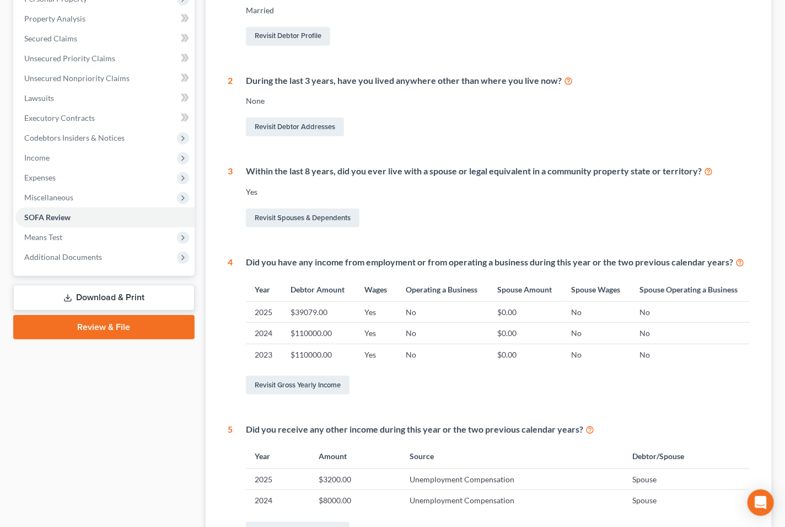
scroll to position [306, 0]
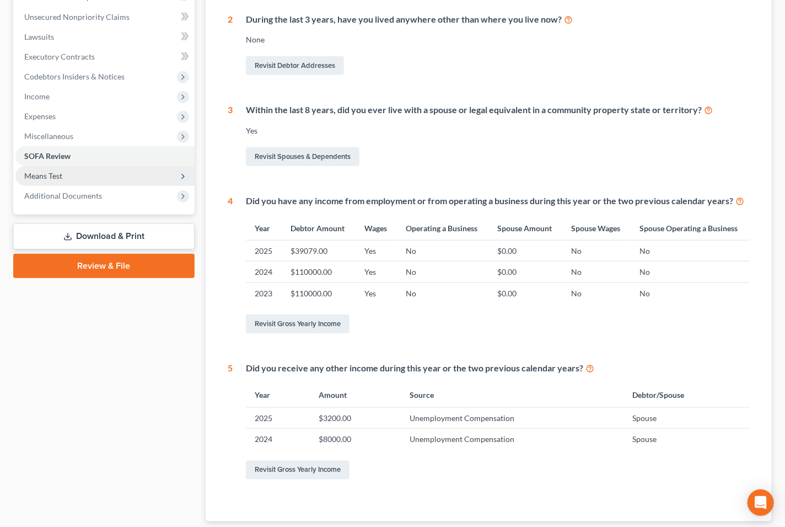
click at [120, 166] on span "Means Test" at bounding box center [104, 176] width 179 height 20
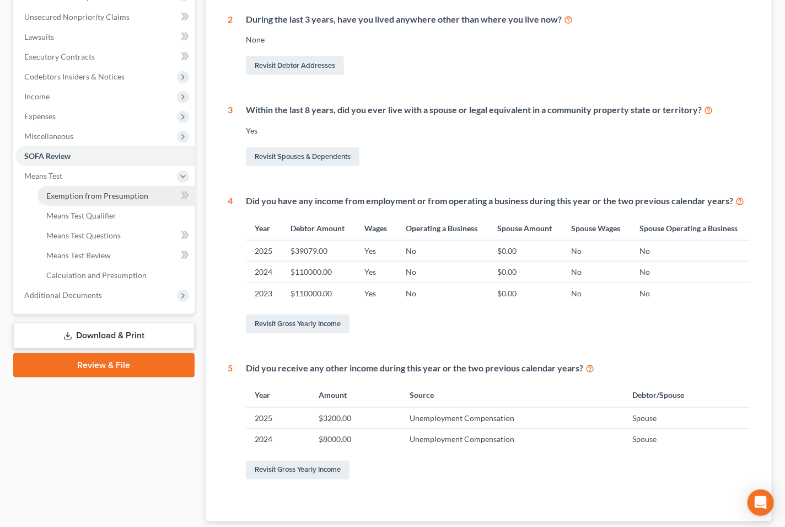
click at [97, 191] on span "Exemption from Presumption" at bounding box center [97, 195] width 102 height 9
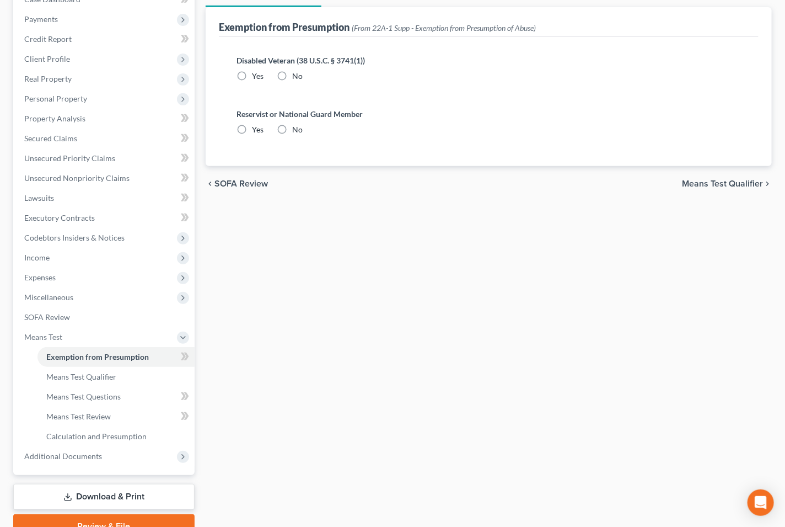
radio input "true"
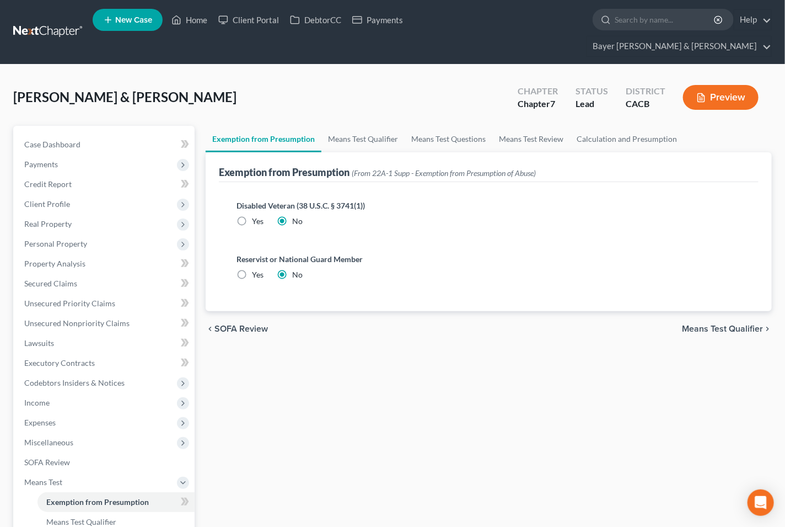
click at [705, 324] on span "Means Test Qualifier" at bounding box center [722, 328] width 81 height 9
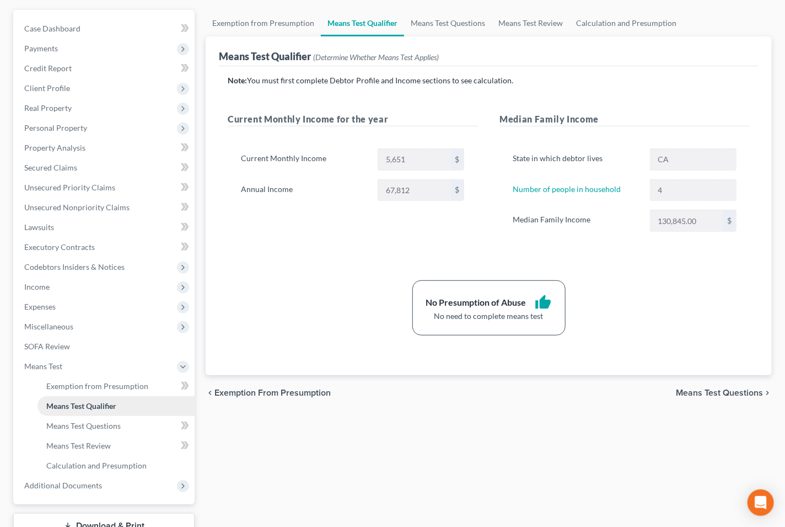
scroll to position [177, 0]
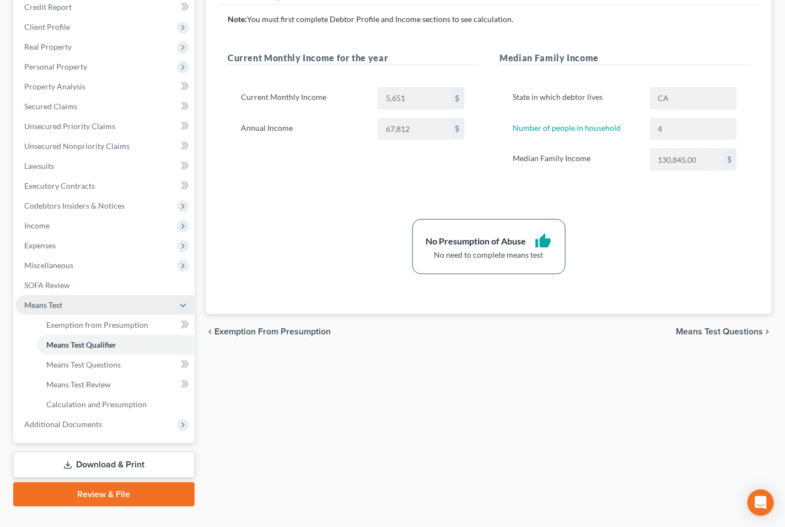
click at [180, 301] on icon at bounding box center [183, 305] width 9 height 9
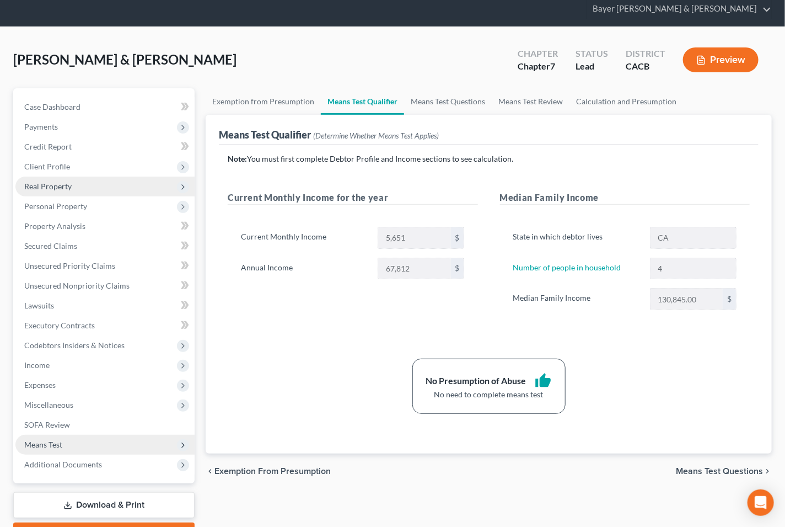
scroll to position [0, 0]
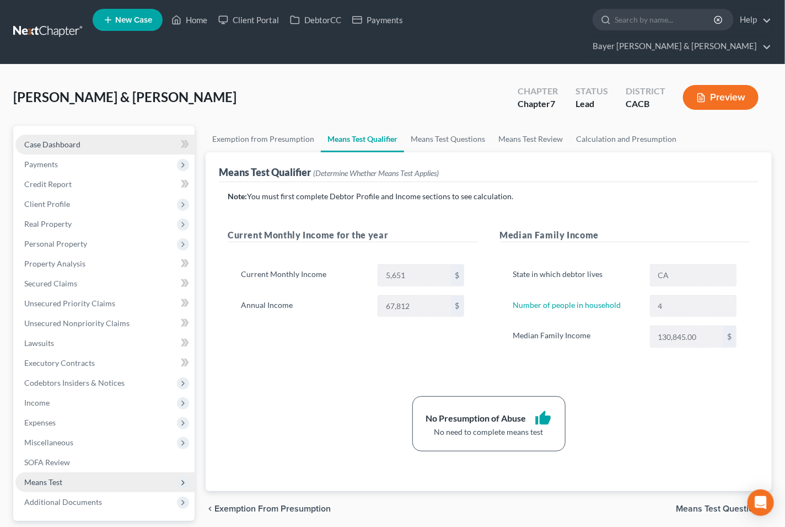
click at [72, 140] on span "Case Dashboard" at bounding box center [52, 144] width 56 height 9
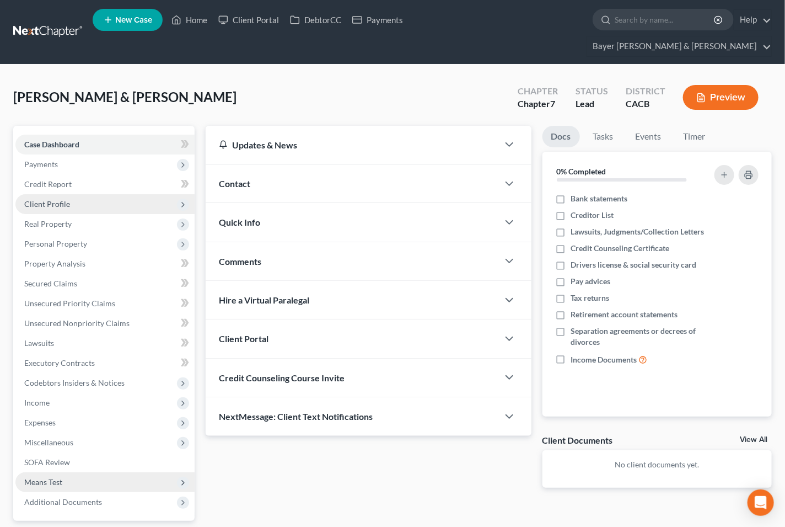
click at [48, 199] on span "Client Profile" at bounding box center [47, 203] width 46 height 9
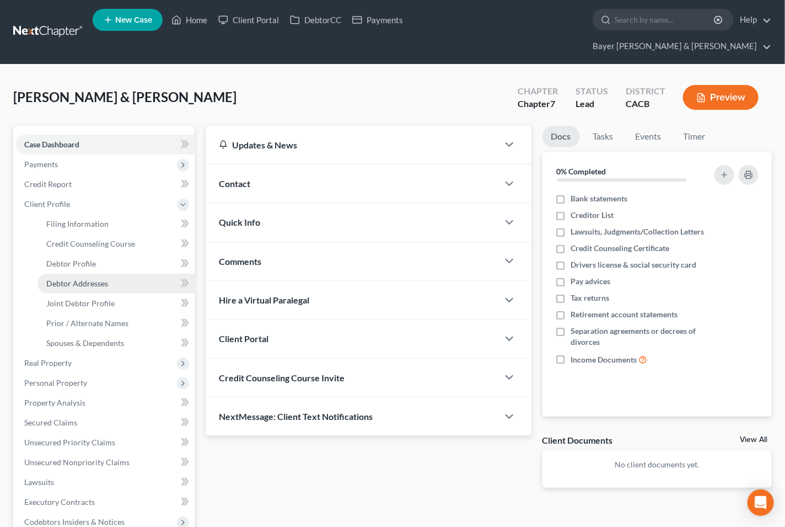
click at [84, 278] on span "Debtor Addresses" at bounding box center [77, 282] width 62 height 9
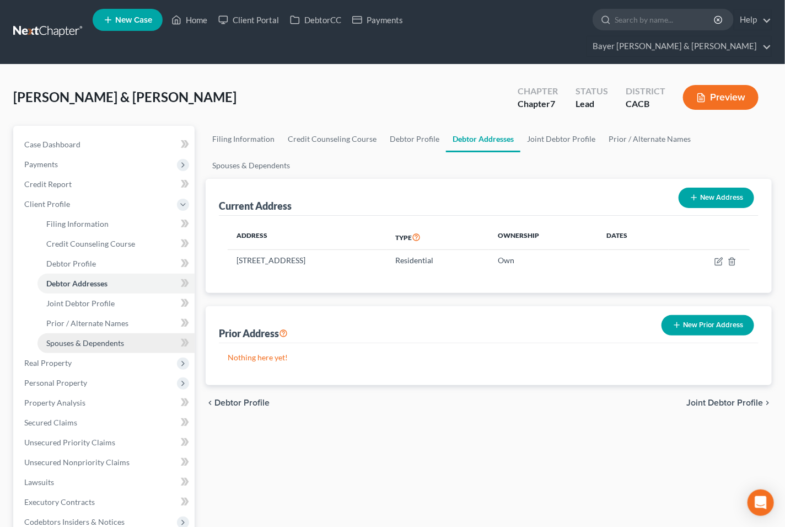
click at [97, 338] on span "Spouses & Dependents" at bounding box center [85, 342] width 78 height 9
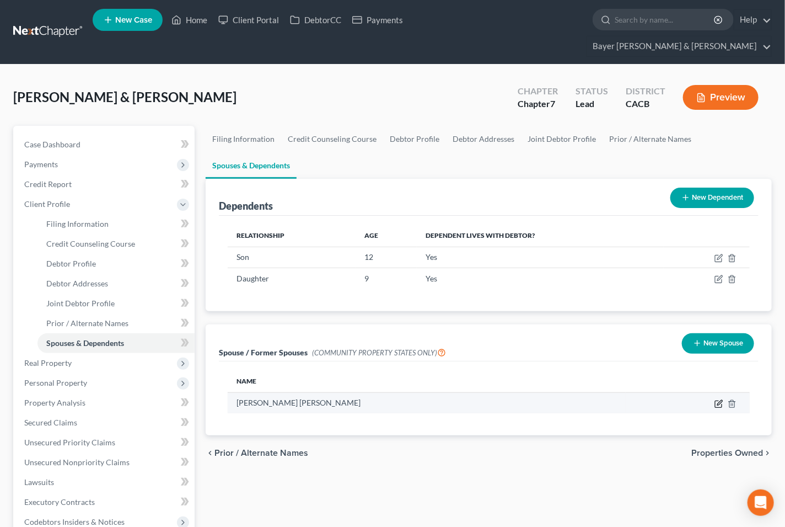
click at [717, 399] on icon "button" at bounding box center [719, 403] width 9 height 9
select select "1"
select select "4"
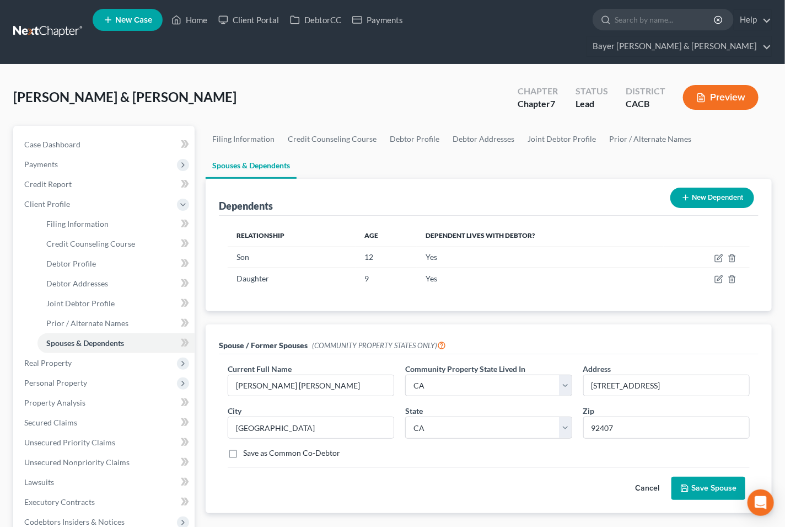
click at [691, 476] on button "Save Spouse" at bounding box center [709, 487] width 74 height 23
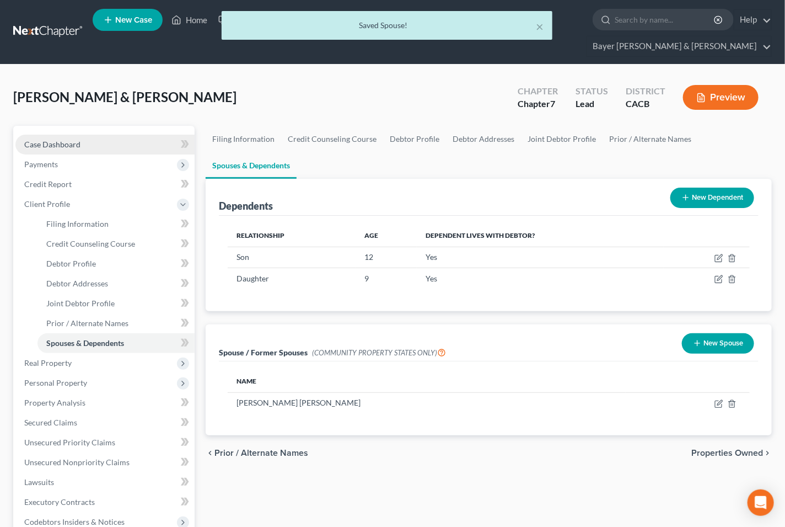
click at [93, 135] on link "Case Dashboard" at bounding box center [104, 145] width 179 height 20
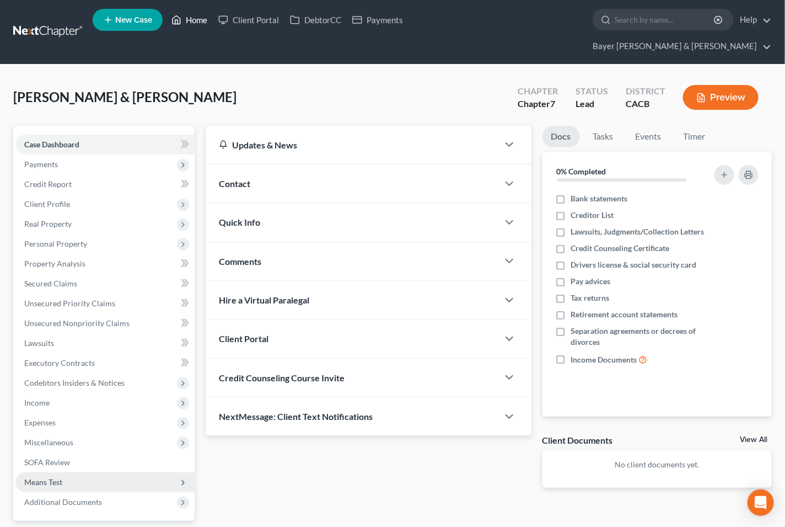
click at [200, 25] on link "Home" at bounding box center [189, 20] width 47 height 20
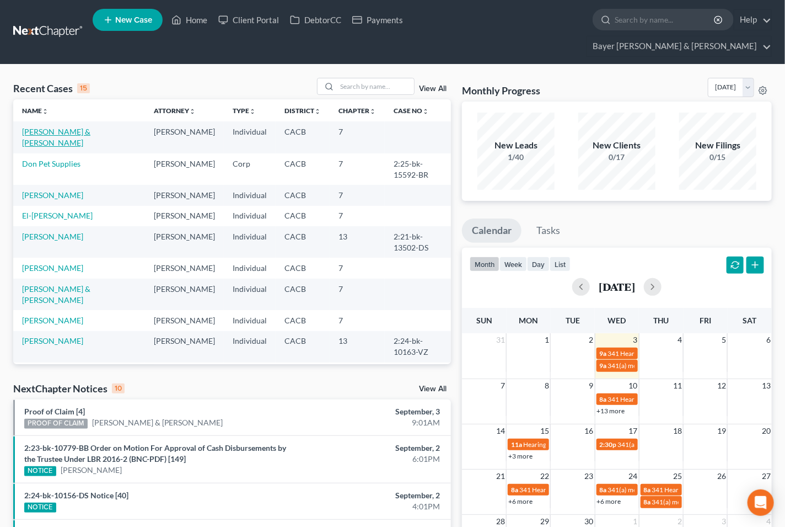
click at [87, 127] on link "[PERSON_NAME] & [PERSON_NAME]" at bounding box center [56, 137] width 68 height 20
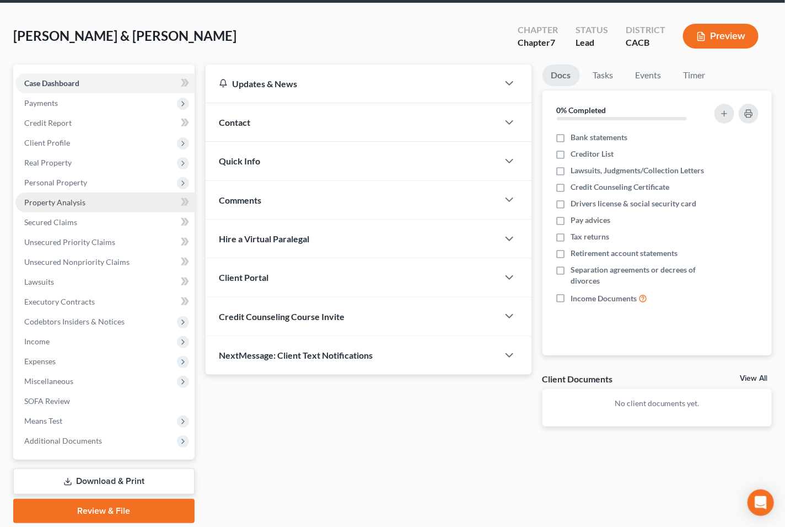
scroll to position [78, 0]
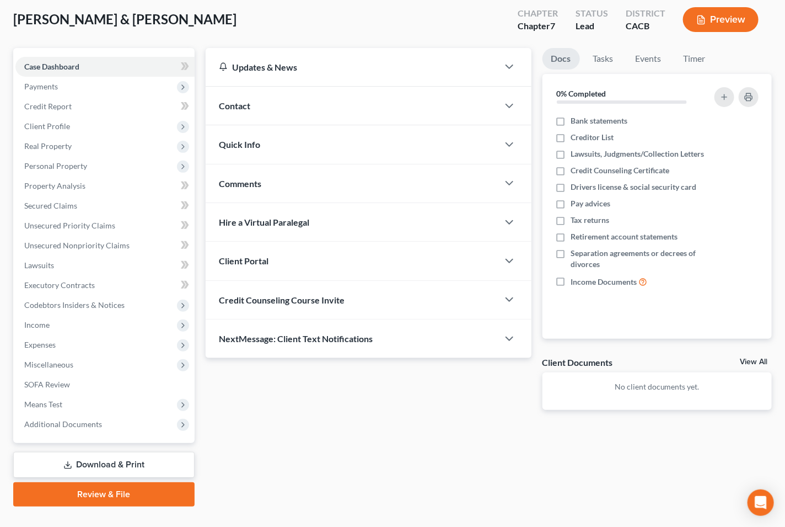
click at [140, 452] on link "Download & Print" at bounding box center [103, 465] width 181 height 26
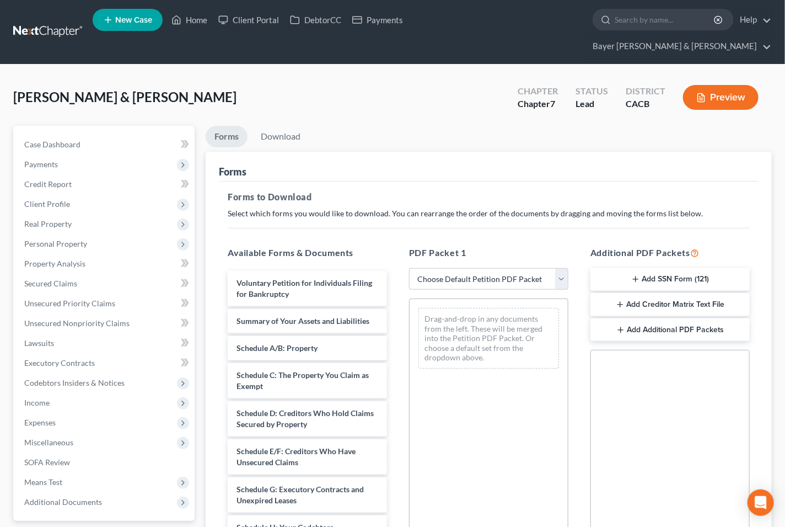
click at [660, 268] on button "Add SSN Form (121)" at bounding box center [670, 279] width 159 height 23
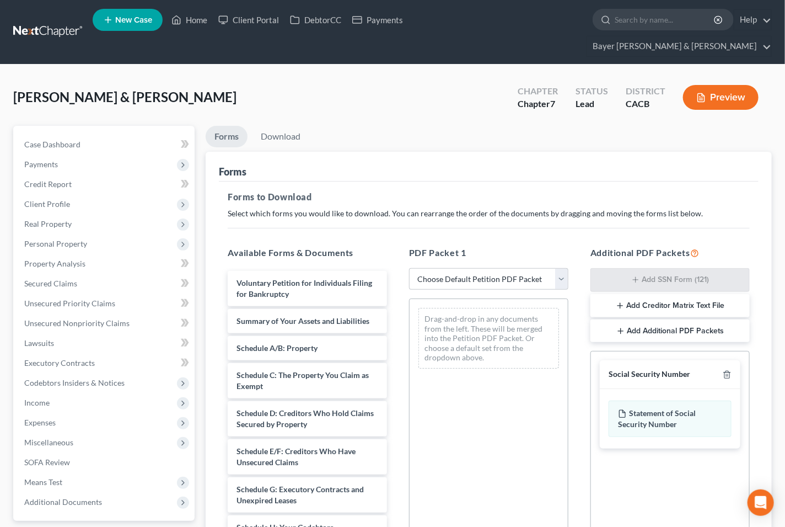
scroll to position [154, 0]
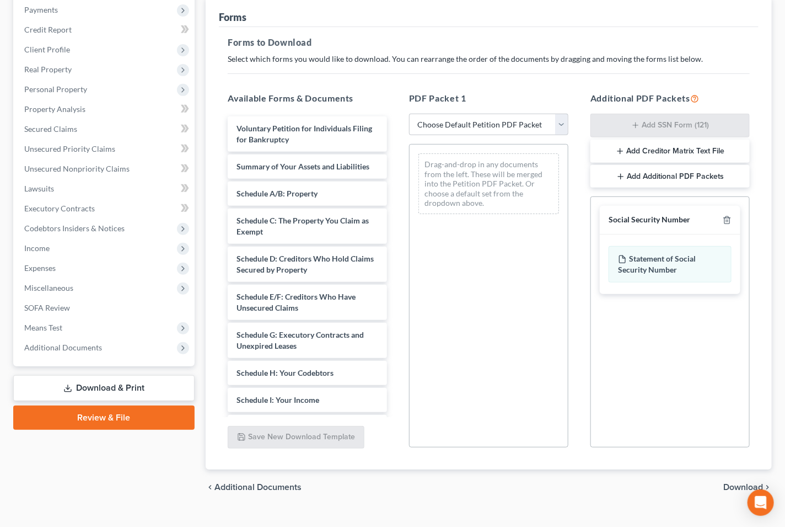
click at [743, 469] on div "chevron_left Additional Documents Download chevron_right" at bounding box center [489, 486] width 566 height 35
click at [734, 482] on span "Download" at bounding box center [743, 486] width 40 height 9
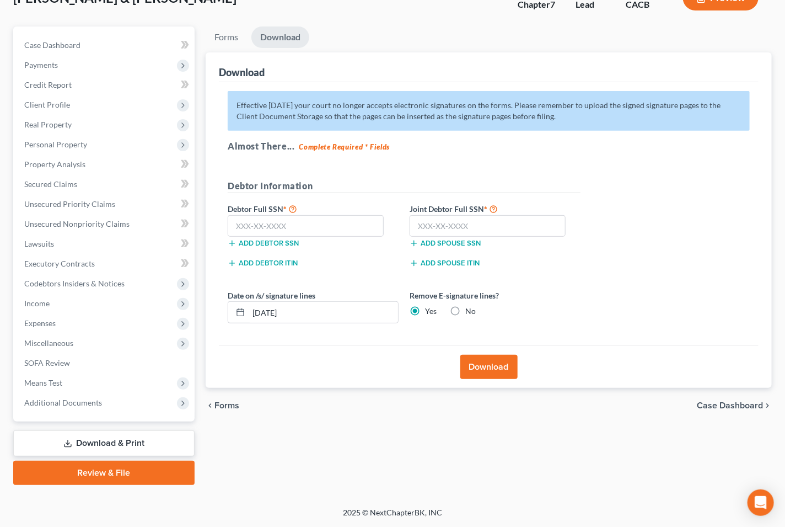
scroll to position [78, 0]
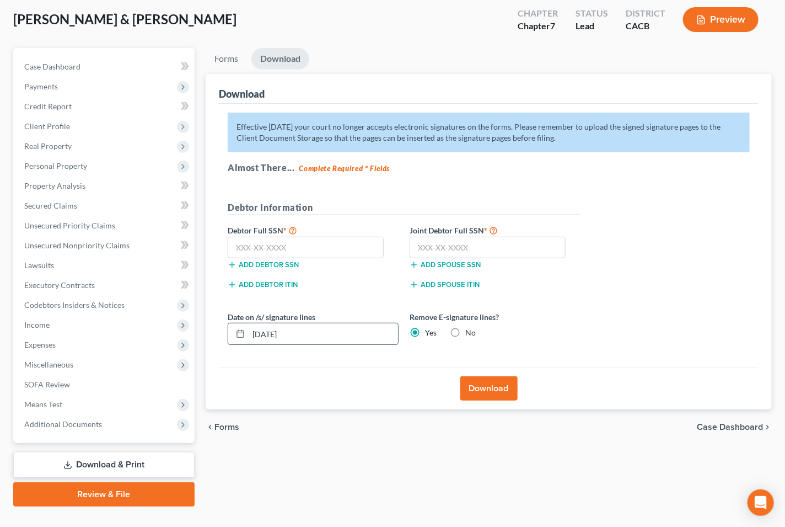
drag, startPoint x: 299, startPoint y: 310, endPoint x: 249, endPoint y: 315, distance: 50.4
click at [249, 323] on input "[DATE]" at bounding box center [323, 333] width 149 height 21
click at [302, 237] on input "text" at bounding box center [306, 248] width 156 height 22
type input "556-97-1652"
click at [522, 237] on input "text" at bounding box center [488, 248] width 156 height 22
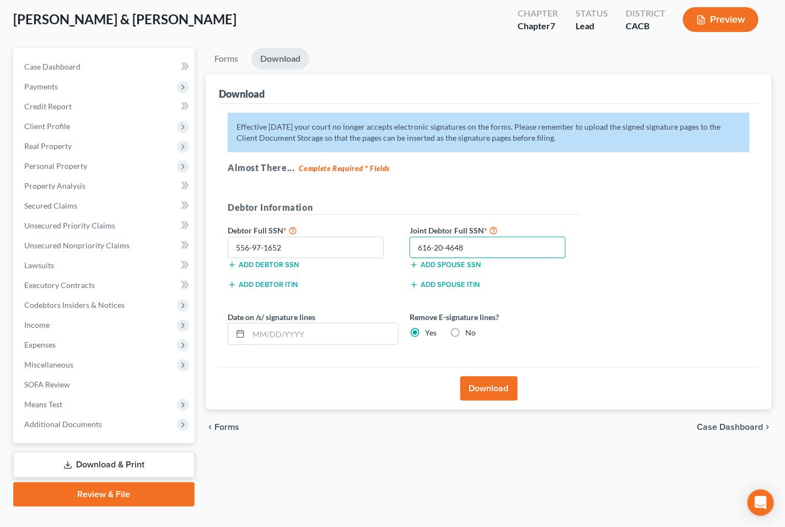
type input "616-20-4648"
click at [502, 376] on button "Download" at bounding box center [488, 388] width 57 height 24
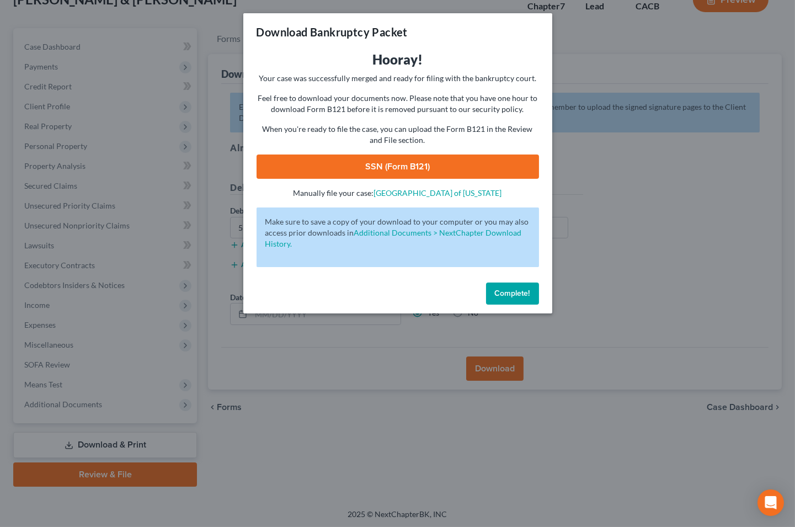
click at [438, 165] on link "SSN (Form B121)" at bounding box center [397, 166] width 282 height 24
click at [96, 18] on div "Download Bankruptcy Packet Hooray! Your case was successfully merged and ready …" at bounding box center [397, 263] width 795 height 527
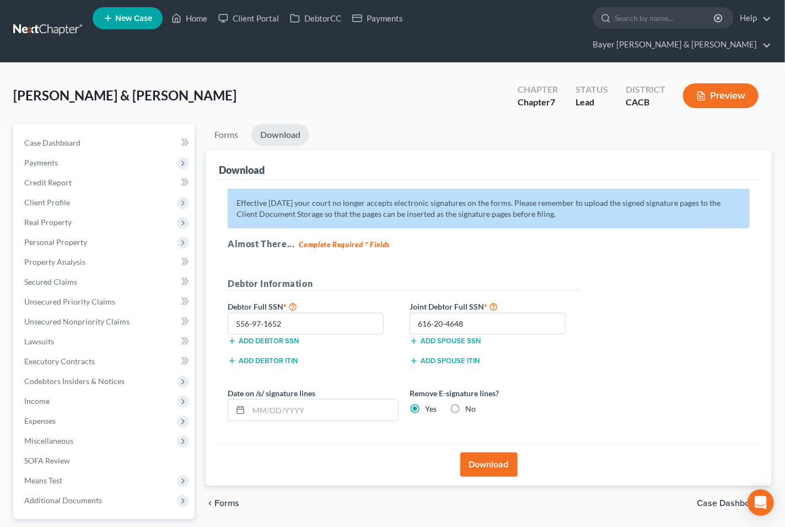
scroll to position [0, 0]
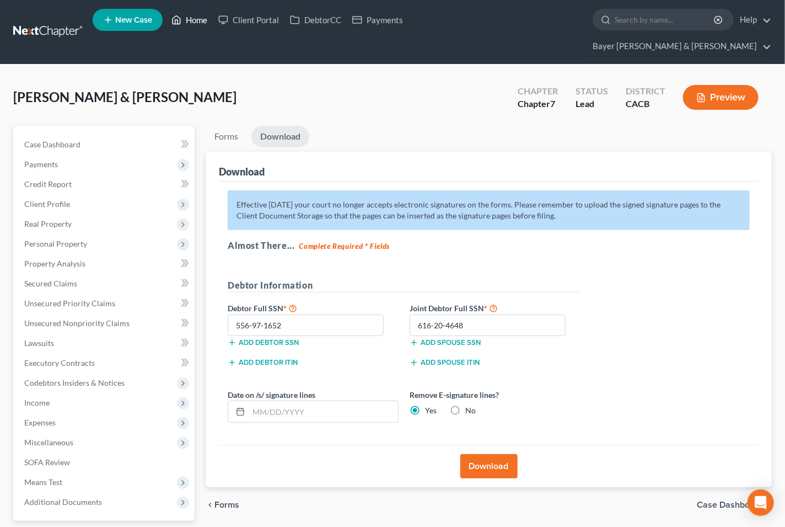
click at [194, 20] on link "Home" at bounding box center [189, 20] width 47 height 20
